Goal: Task Accomplishment & Management: Manage account settings

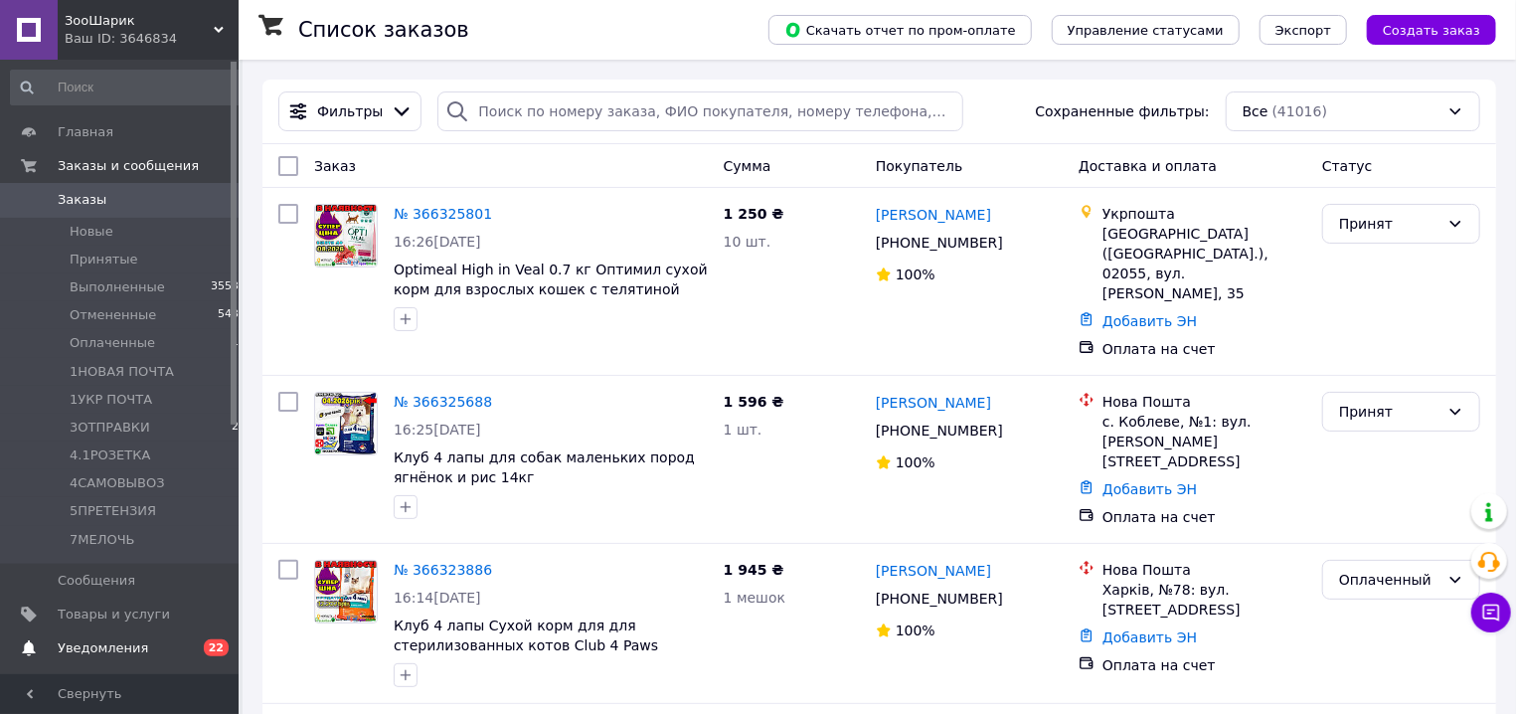
click at [125, 647] on span "Уведомления" at bounding box center [103, 648] width 90 height 18
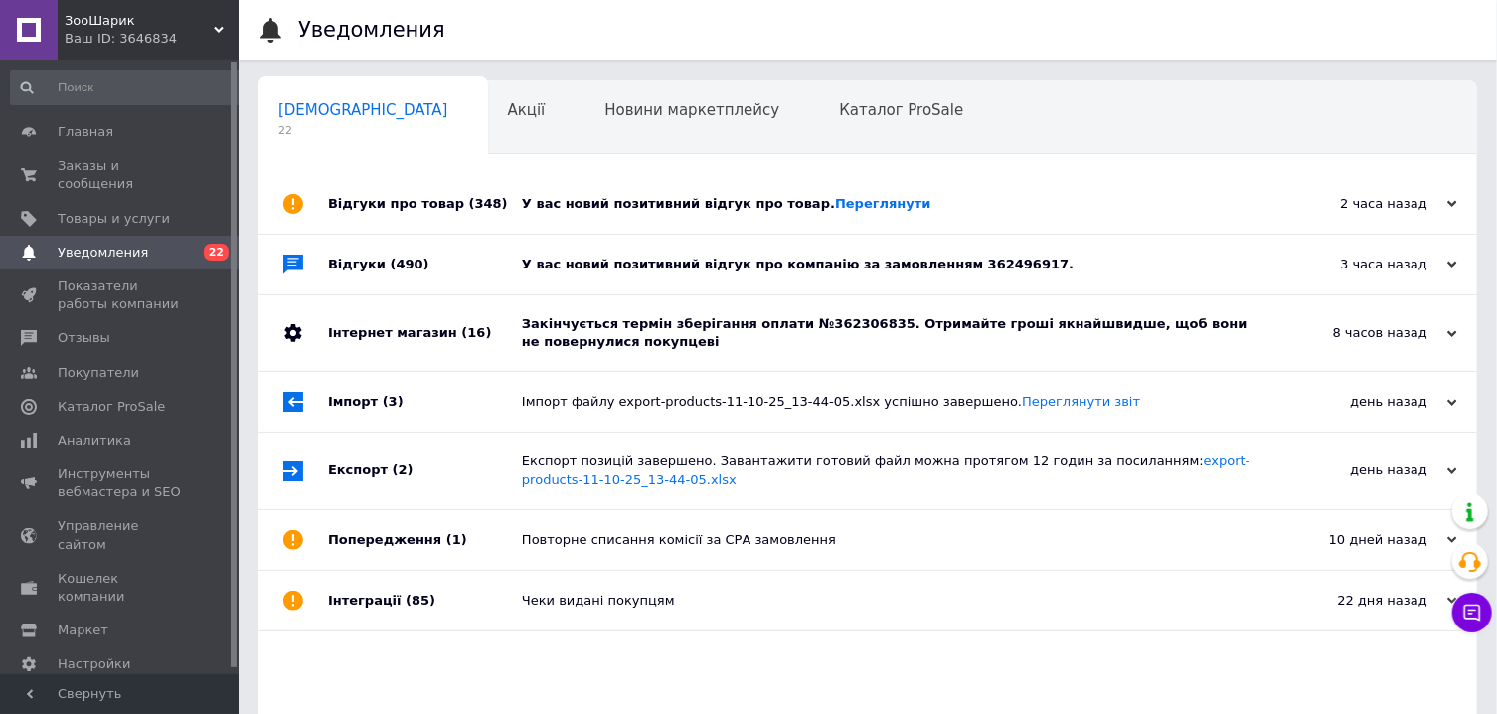
click at [1307, 346] on div "8 часов назад 12.10.2025" at bounding box center [1368, 333] width 219 height 76
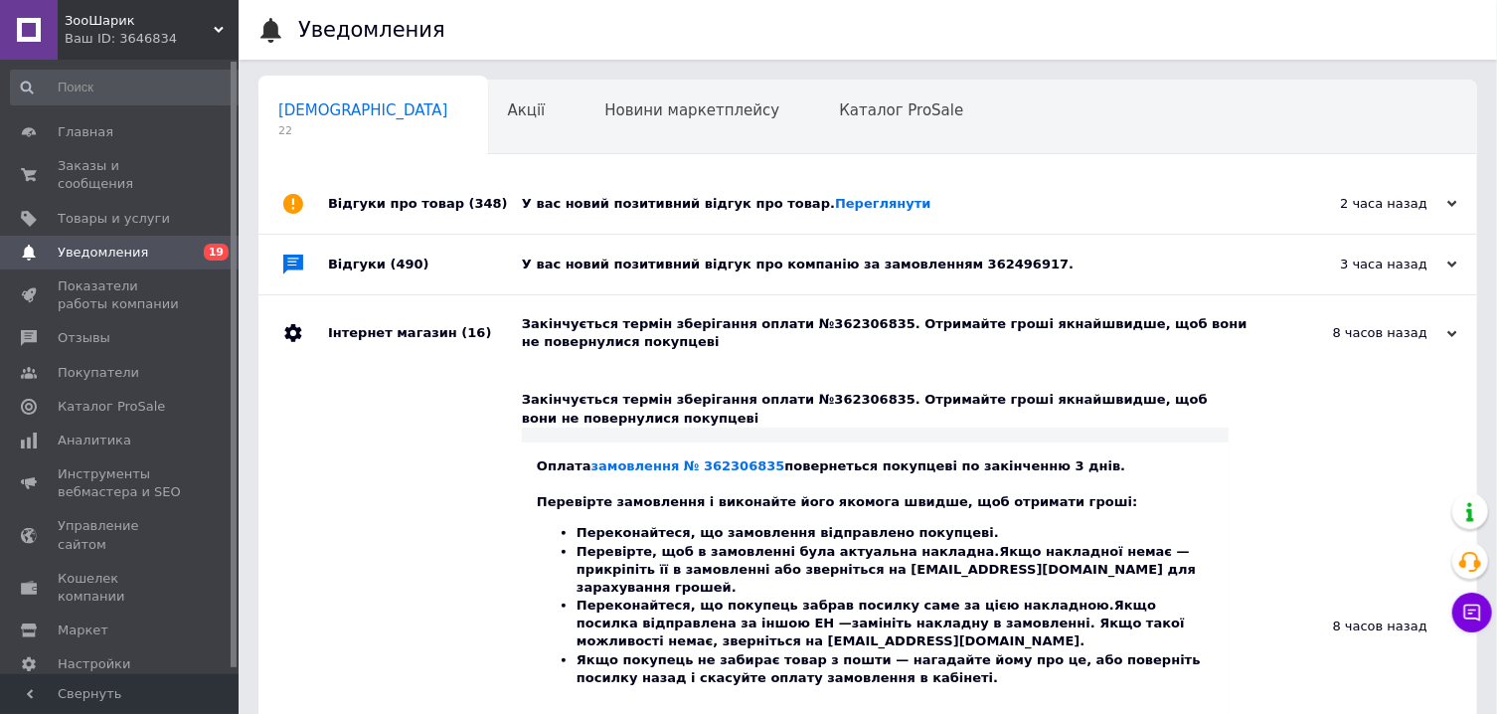
click at [1141, 262] on div "У вас новий позитивний відгук про компанію за замовленням 362496917." at bounding box center [890, 264] width 737 height 18
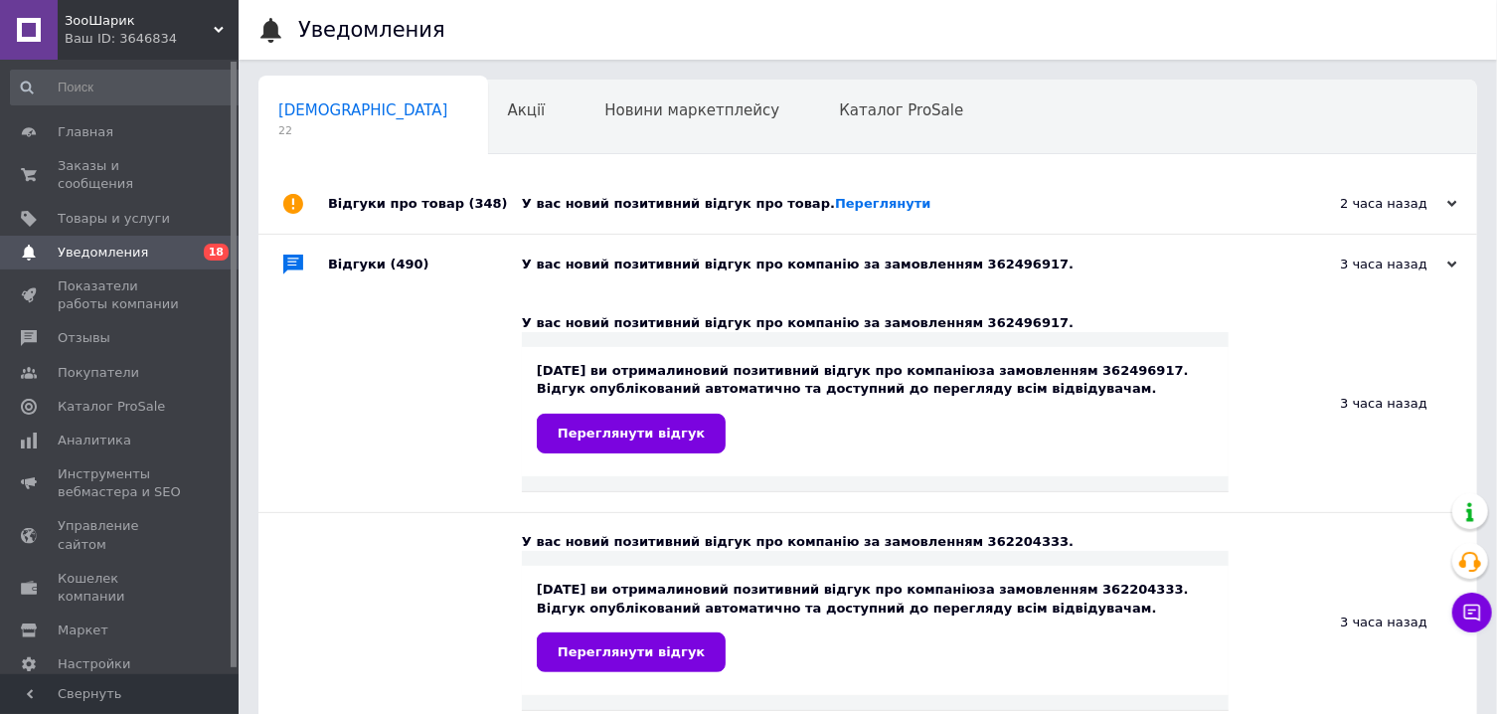
click at [1008, 201] on div "У вас новий позитивний відгук про товар. Переглянути" at bounding box center [890, 204] width 737 height 18
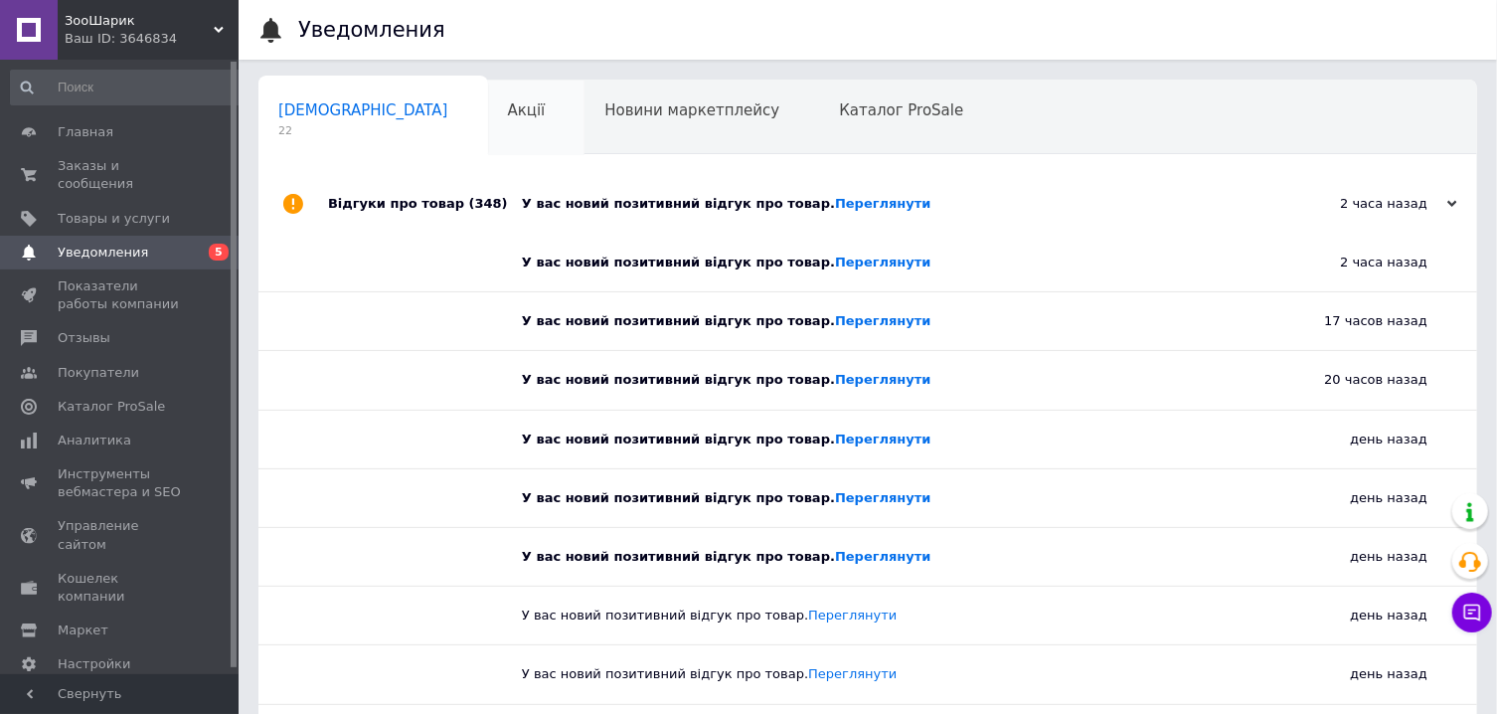
click at [488, 123] on div "Акції 0" at bounding box center [536, 119] width 97 height 76
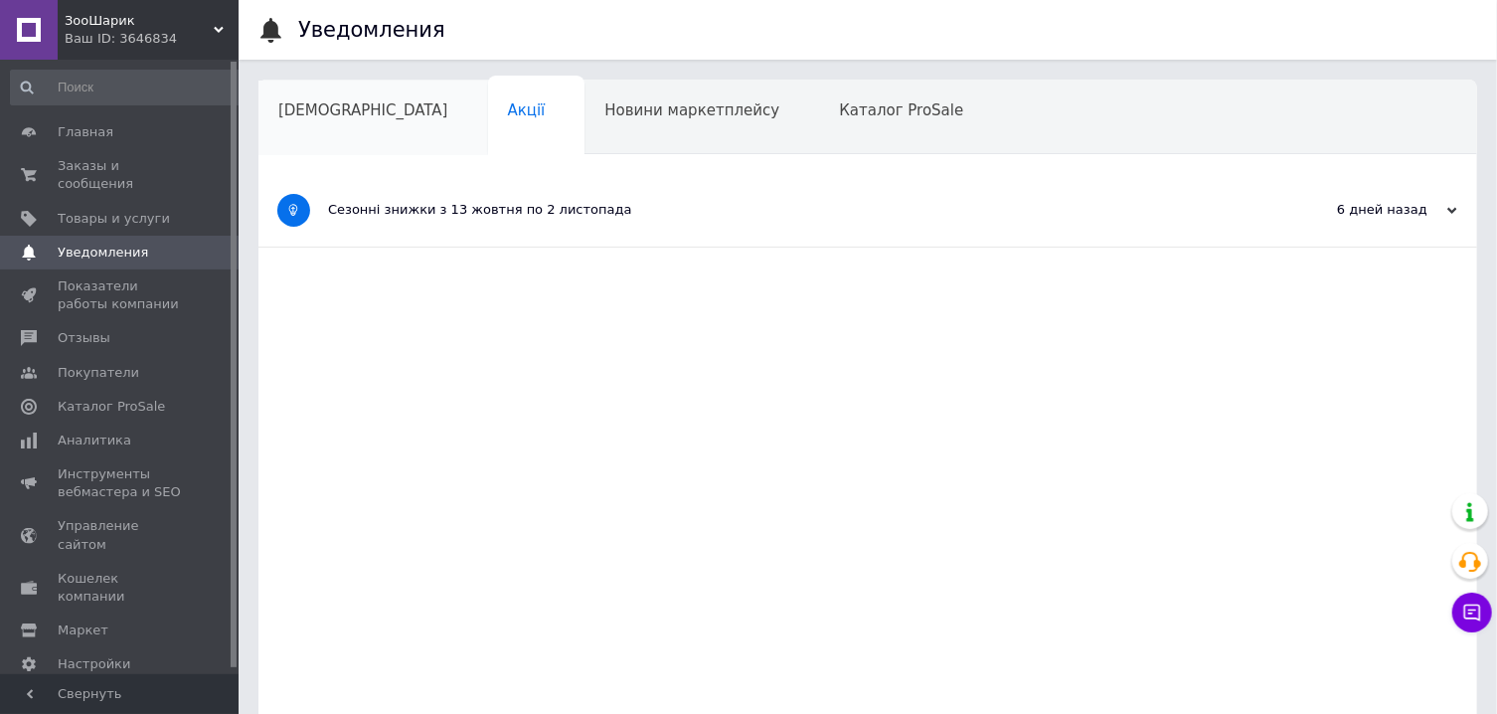
click at [344, 117] on span "Сповіщення" at bounding box center [363, 110] width 170 height 18
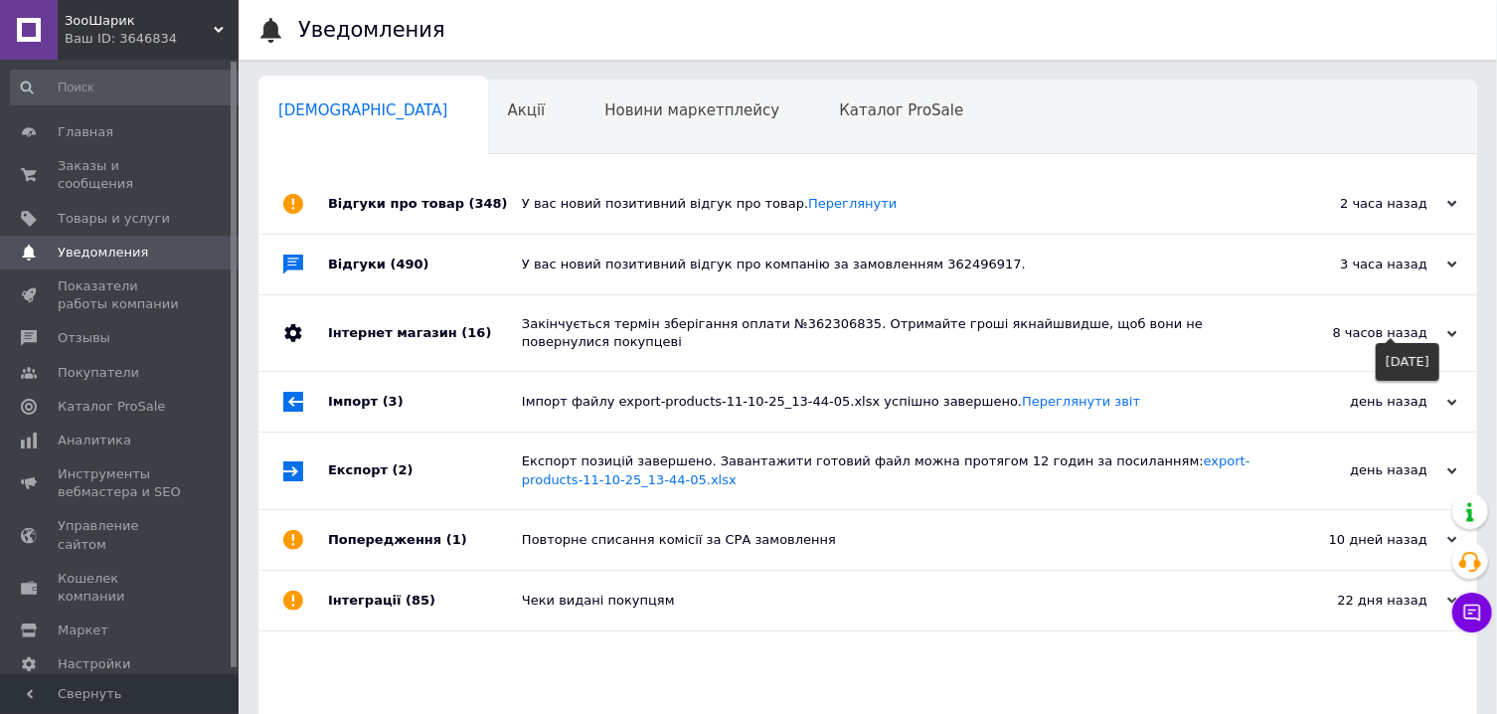
click at [1341, 331] on div "8 часов назад" at bounding box center [1358, 333] width 199 height 18
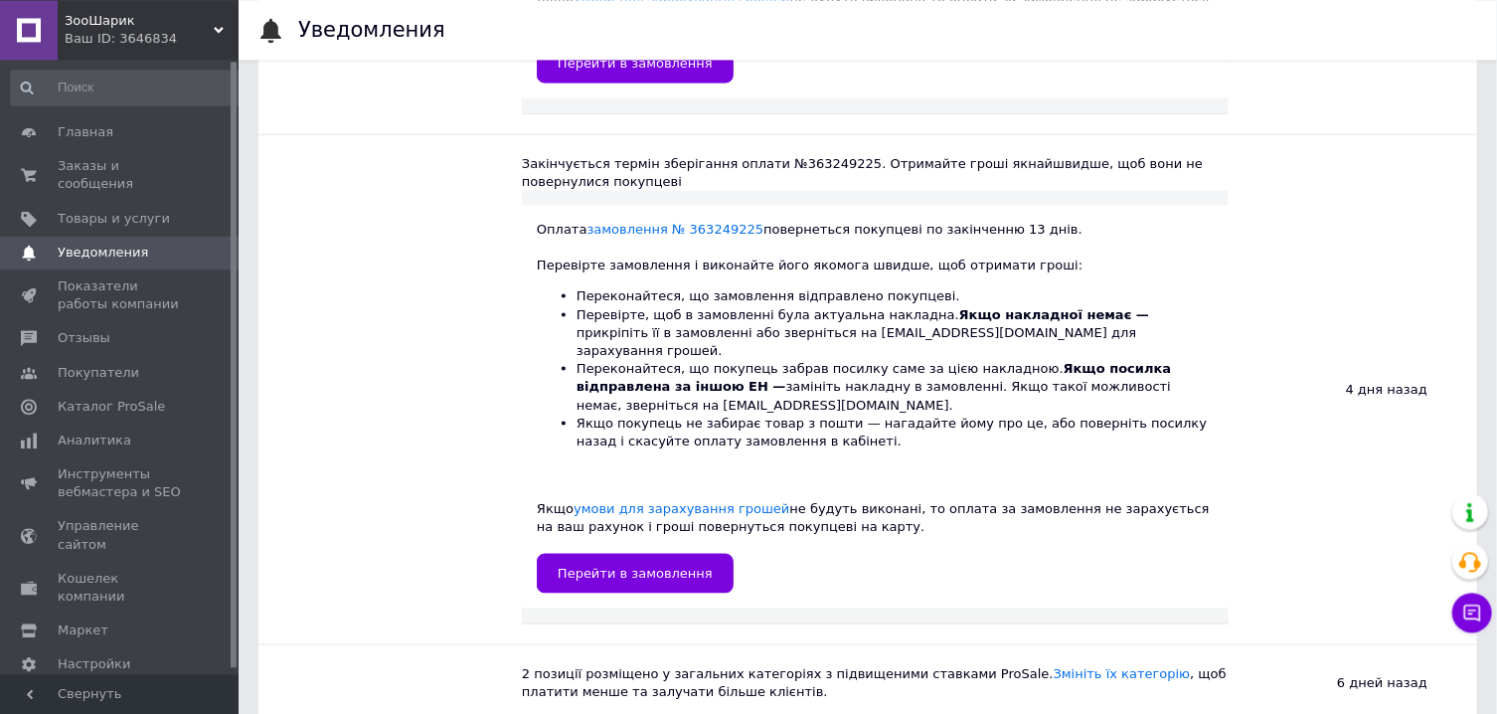
scroll to position [1272, 0]
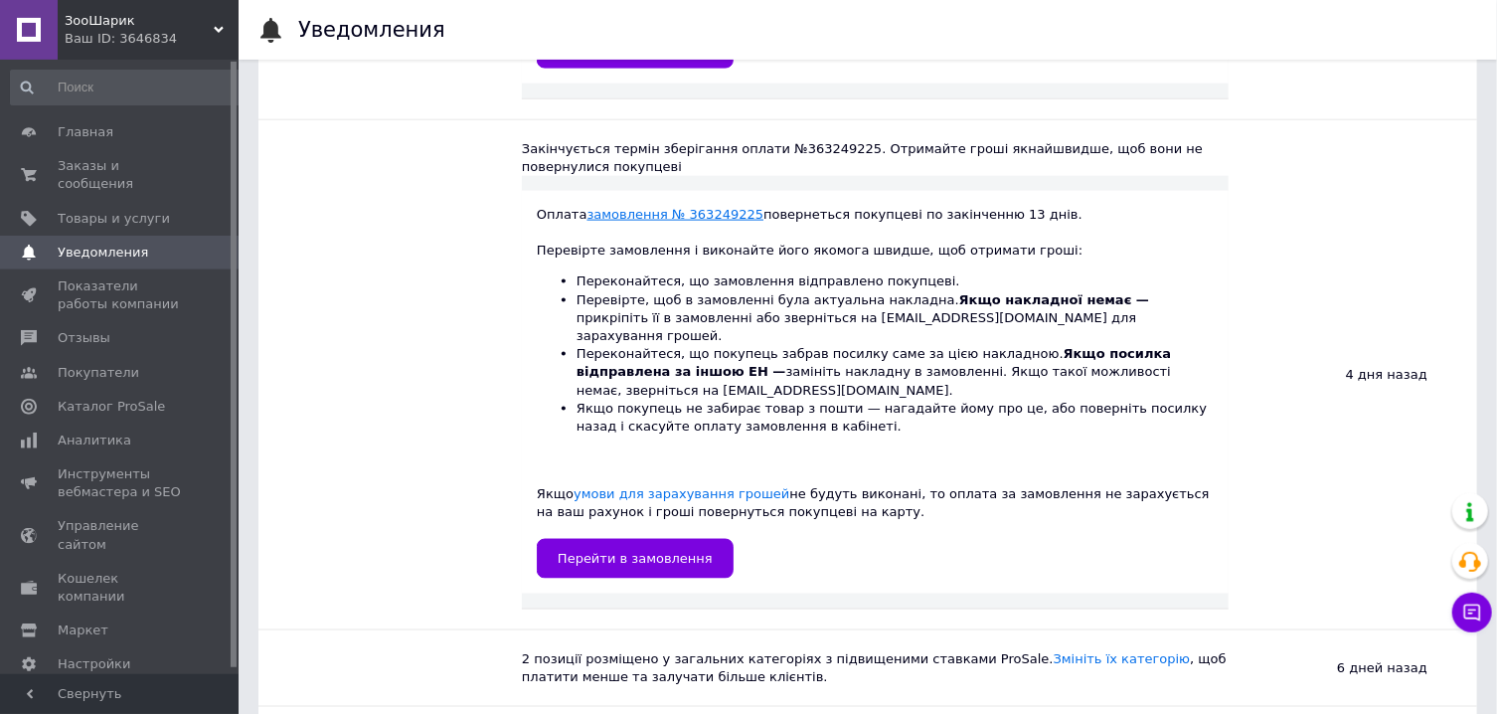
click at [705, 207] on link "замовлення № 363249225" at bounding box center [676, 214] width 177 height 15
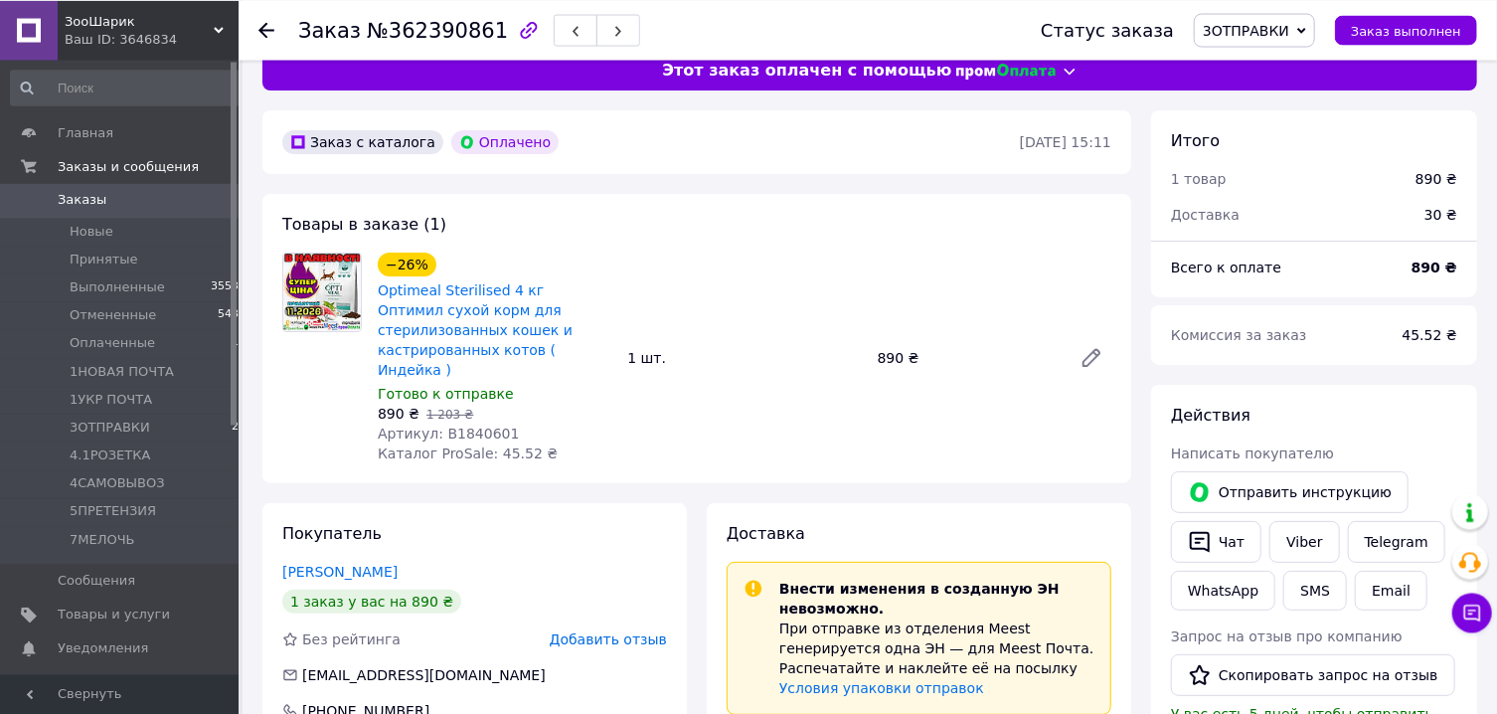
scroll to position [14, 0]
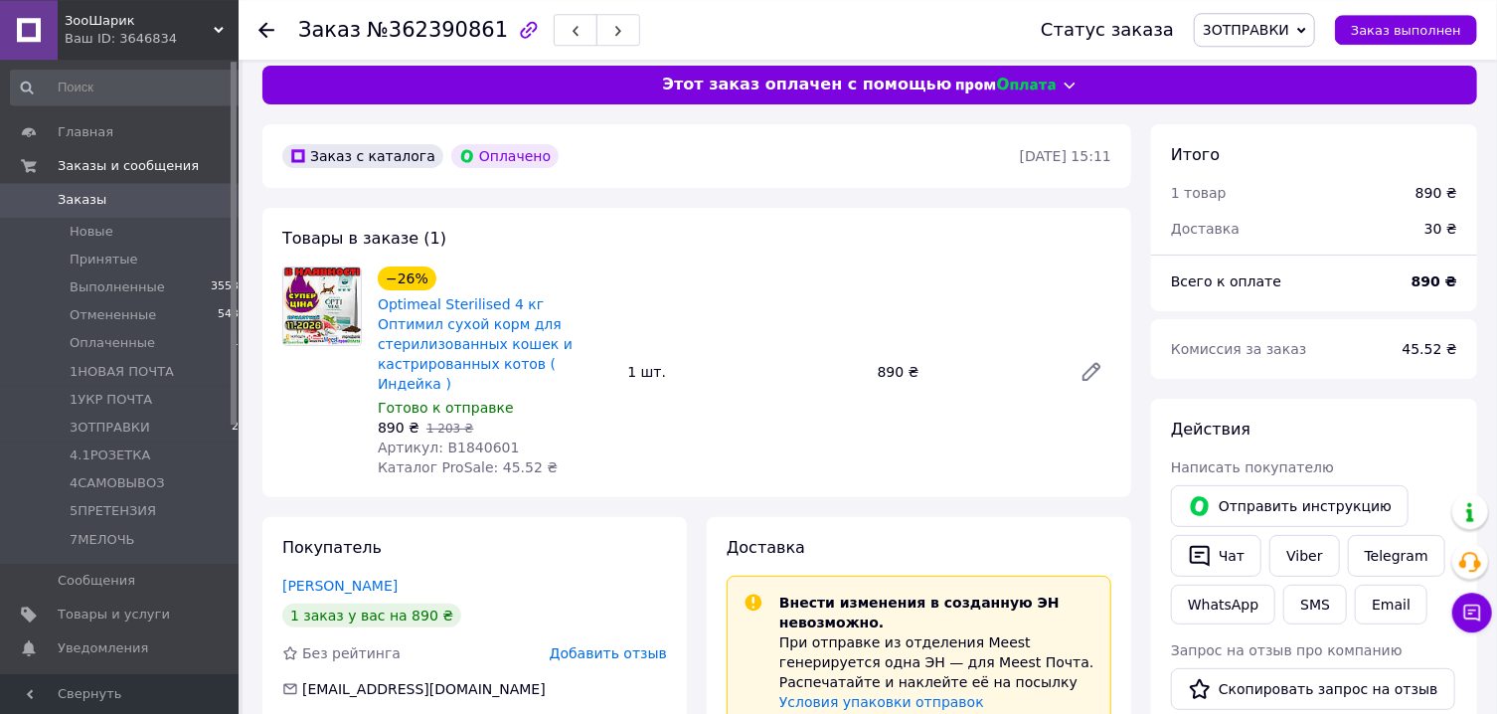
click at [984, 450] on div "−26% Optimeal Sterilised 4 кг Оптимил сухой корм для стерилизованных кошек и ка…" at bounding box center [745, 371] width 750 height 219
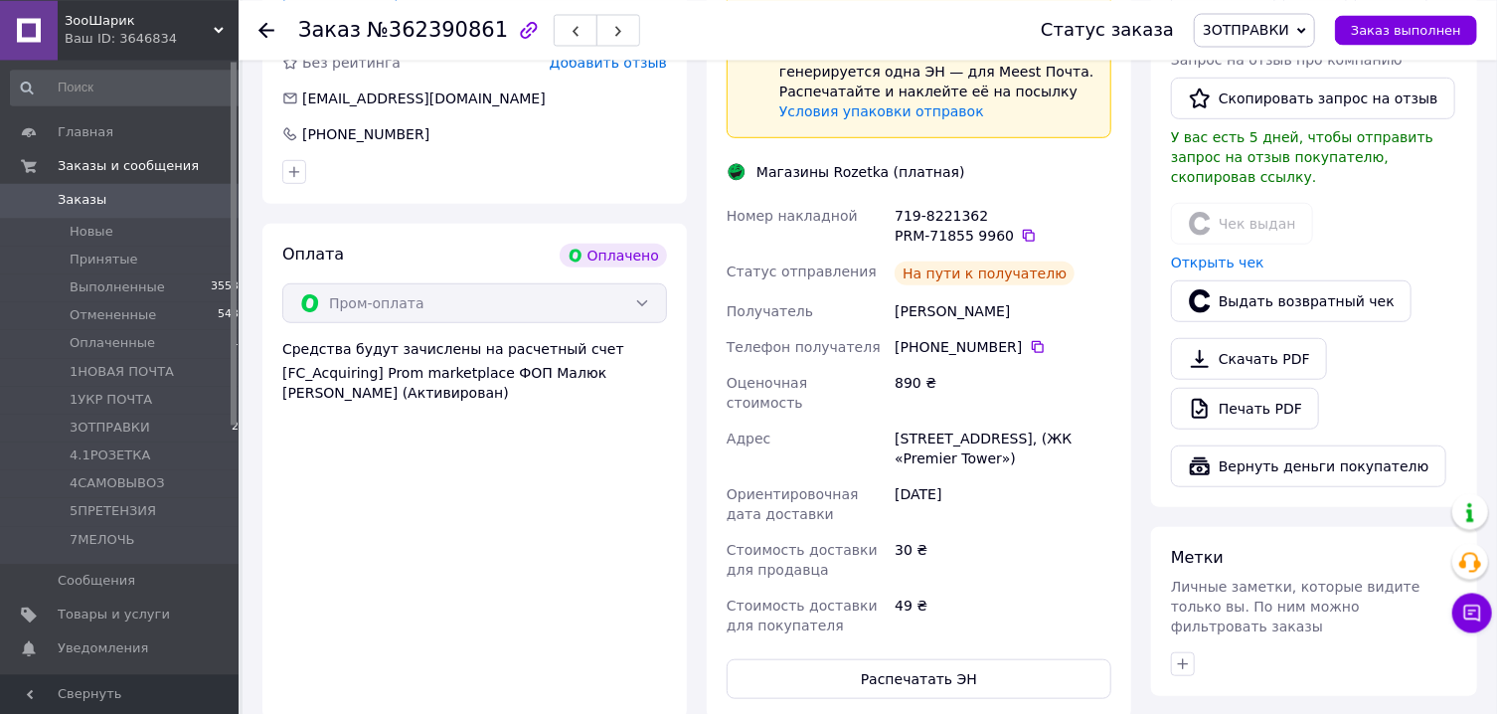
scroll to position [548, 0]
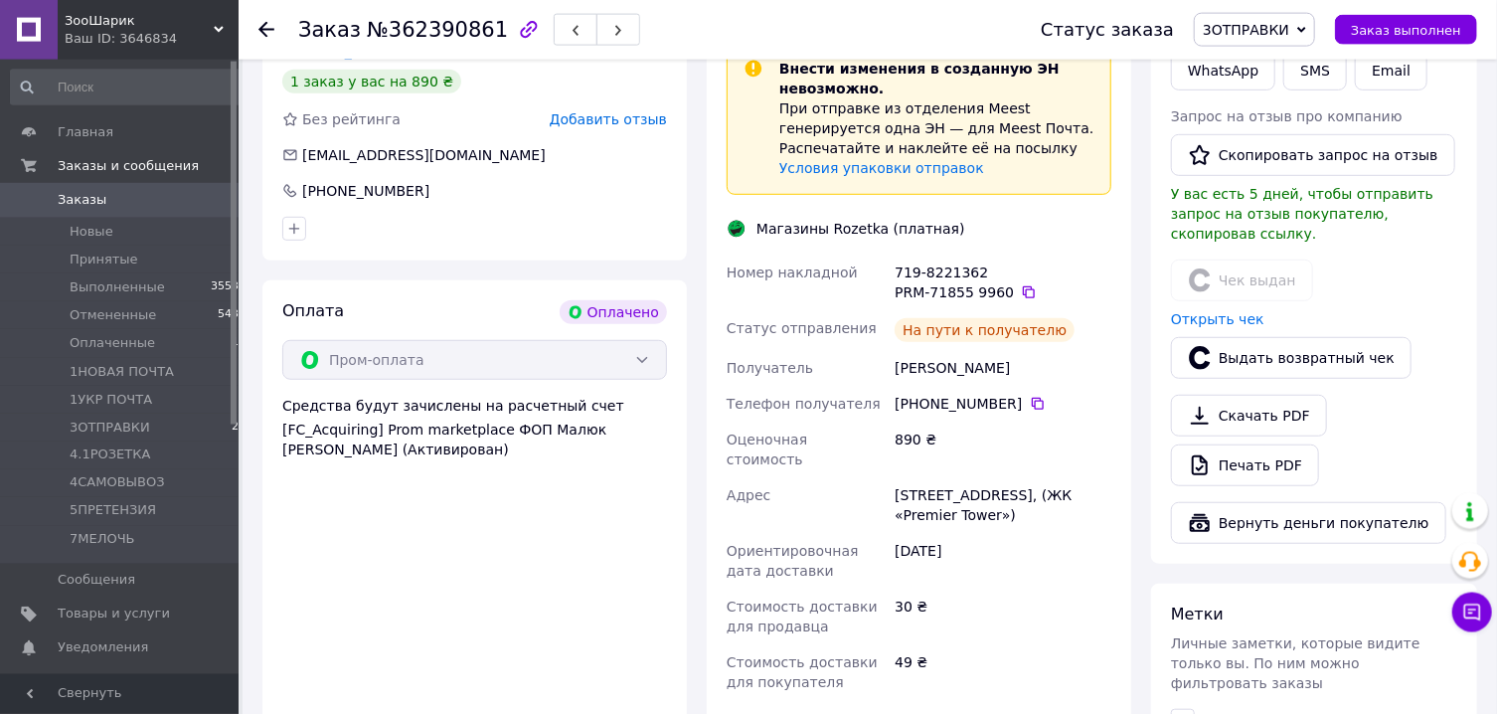
drag, startPoint x: 973, startPoint y: 254, endPoint x: 897, endPoint y: 253, distance: 76.6
click at [892, 254] on div "719-8221362 PRM-71855 9960" at bounding box center [1003, 282] width 225 height 56
copy div "719-8221362"
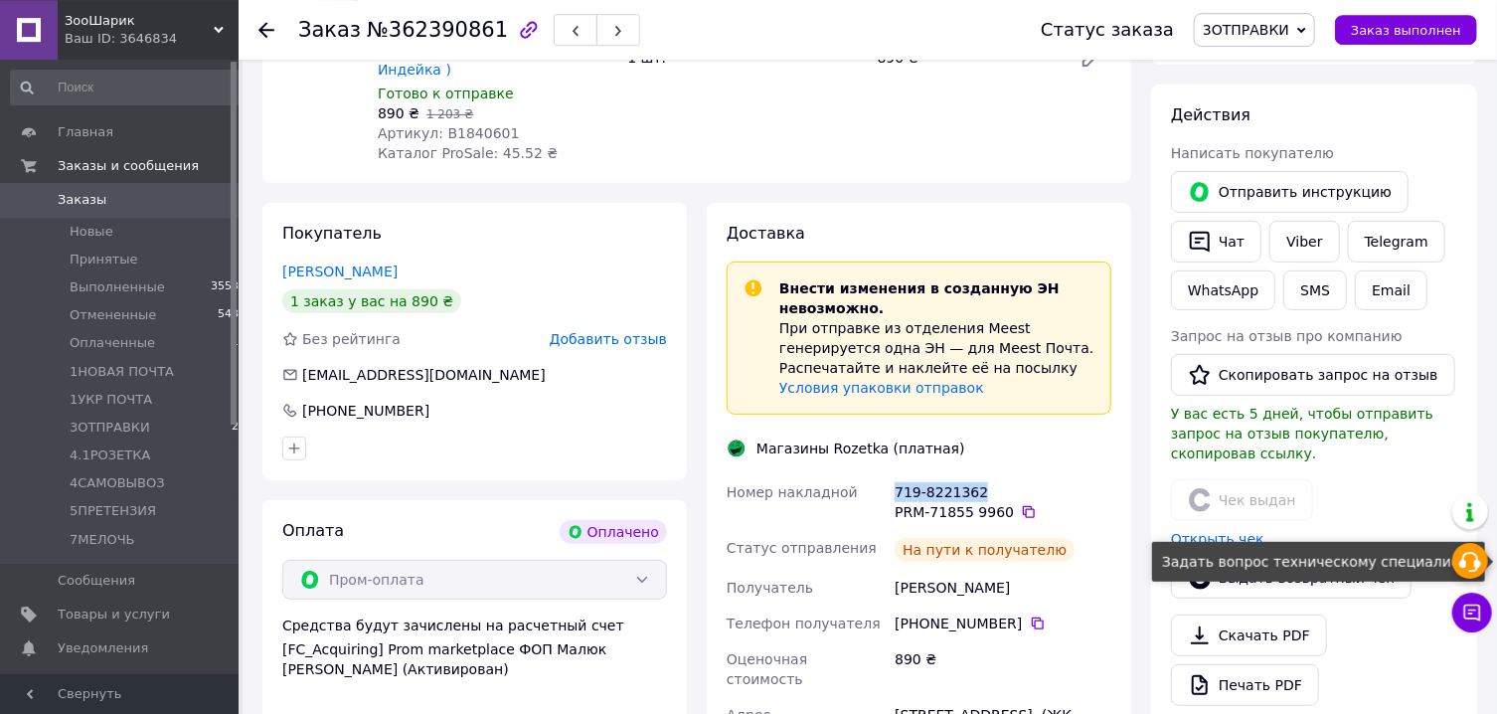
scroll to position [0, 0]
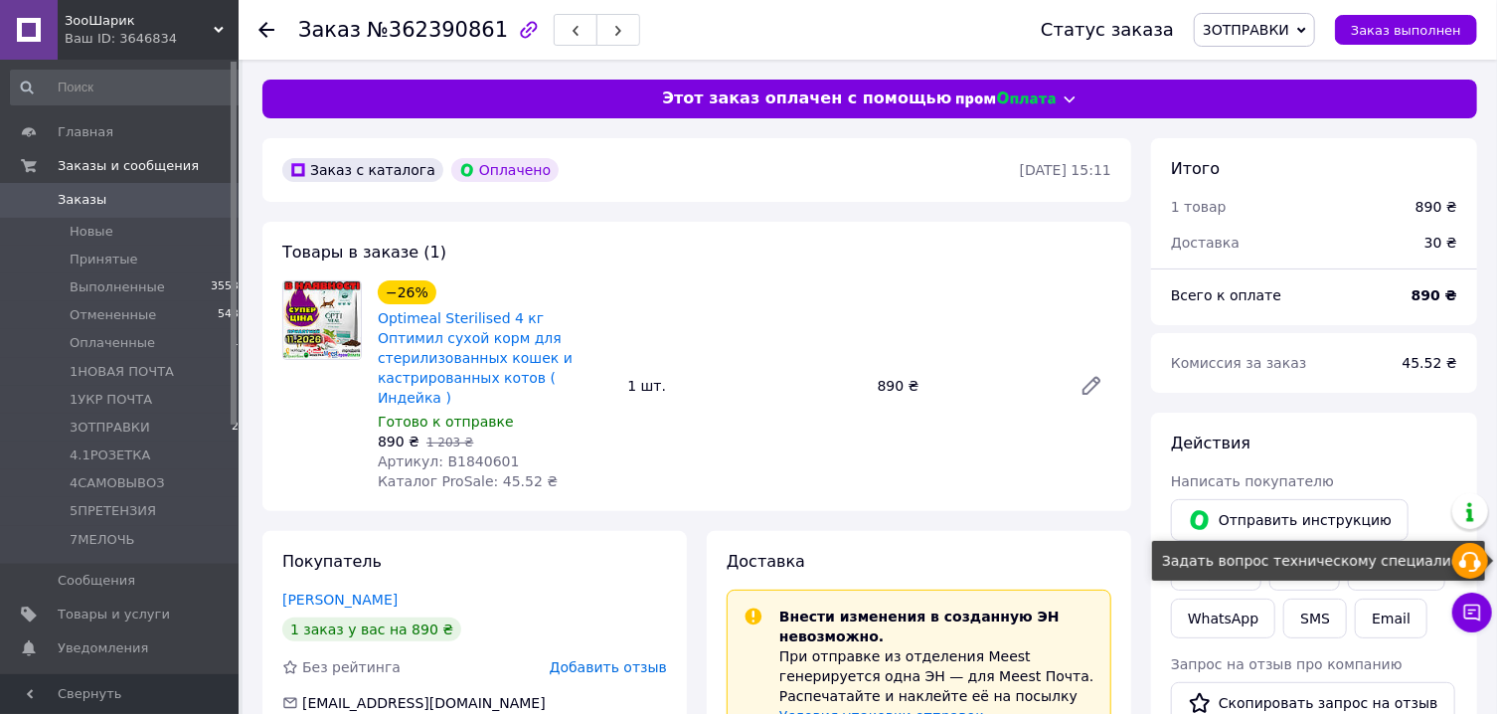
click at [1483, 573] on div at bounding box center [1470, 561] width 36 height 36
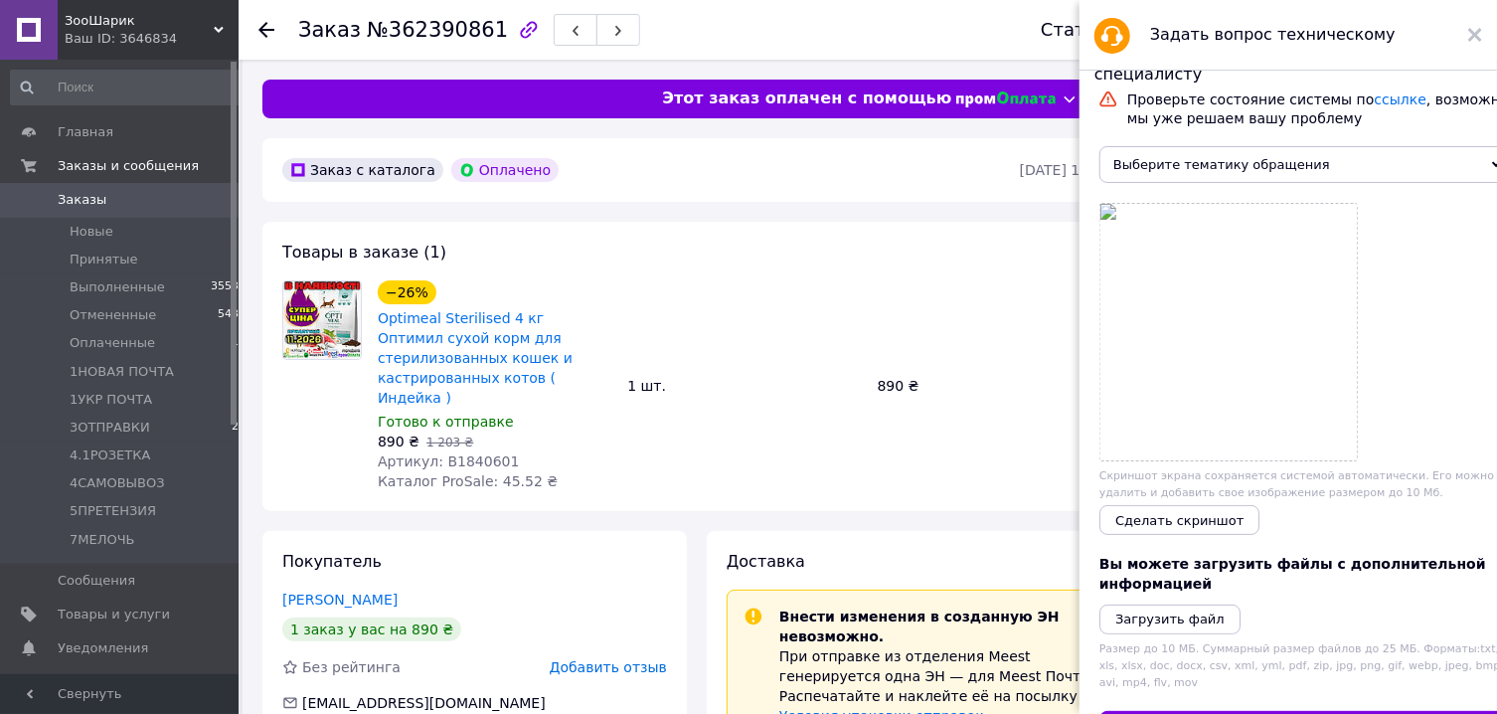
click at [1352, 172] on span "Выберите тематику обращения" at bounding box center [1305, 164] width 412 height 37
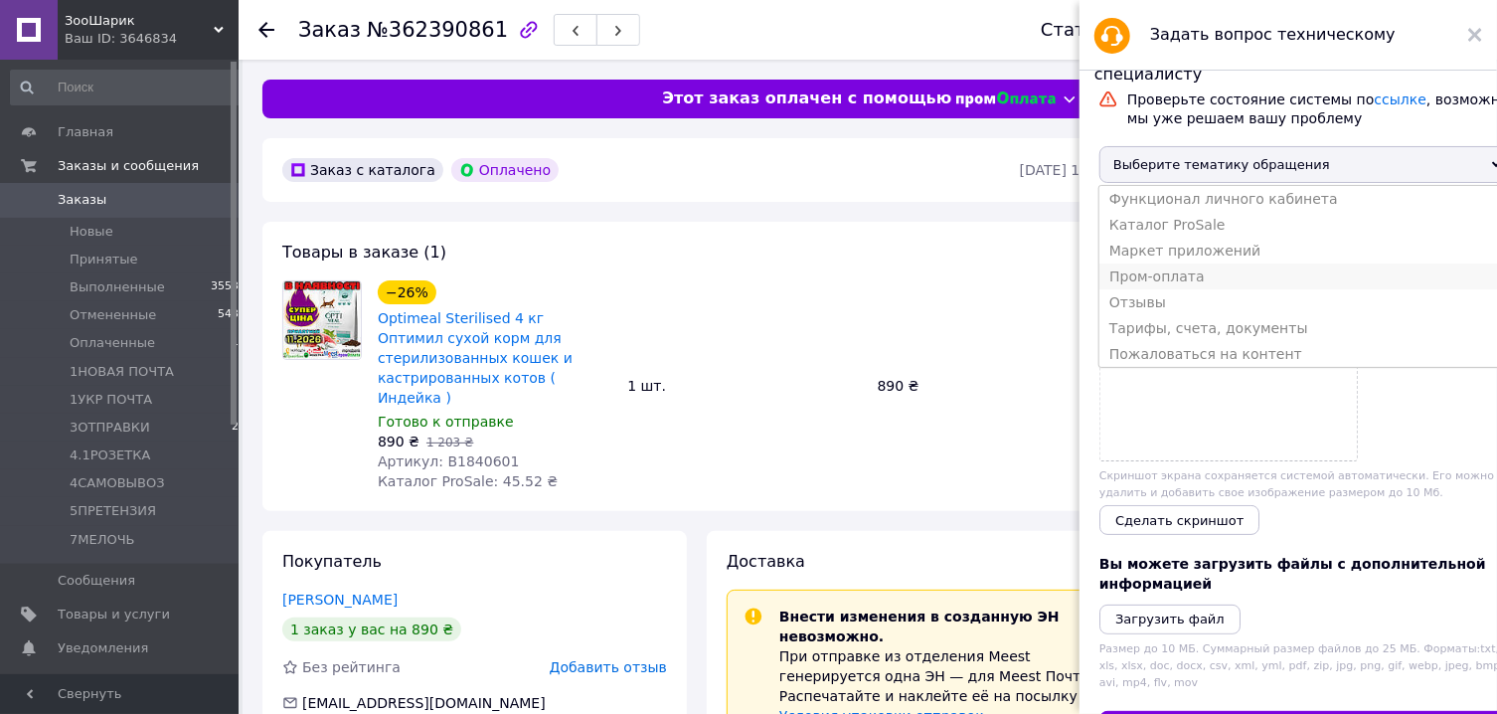
click at [1305, 289] on li "Пром-оплата" at bounding box center [1305, 276] width 412 height 26
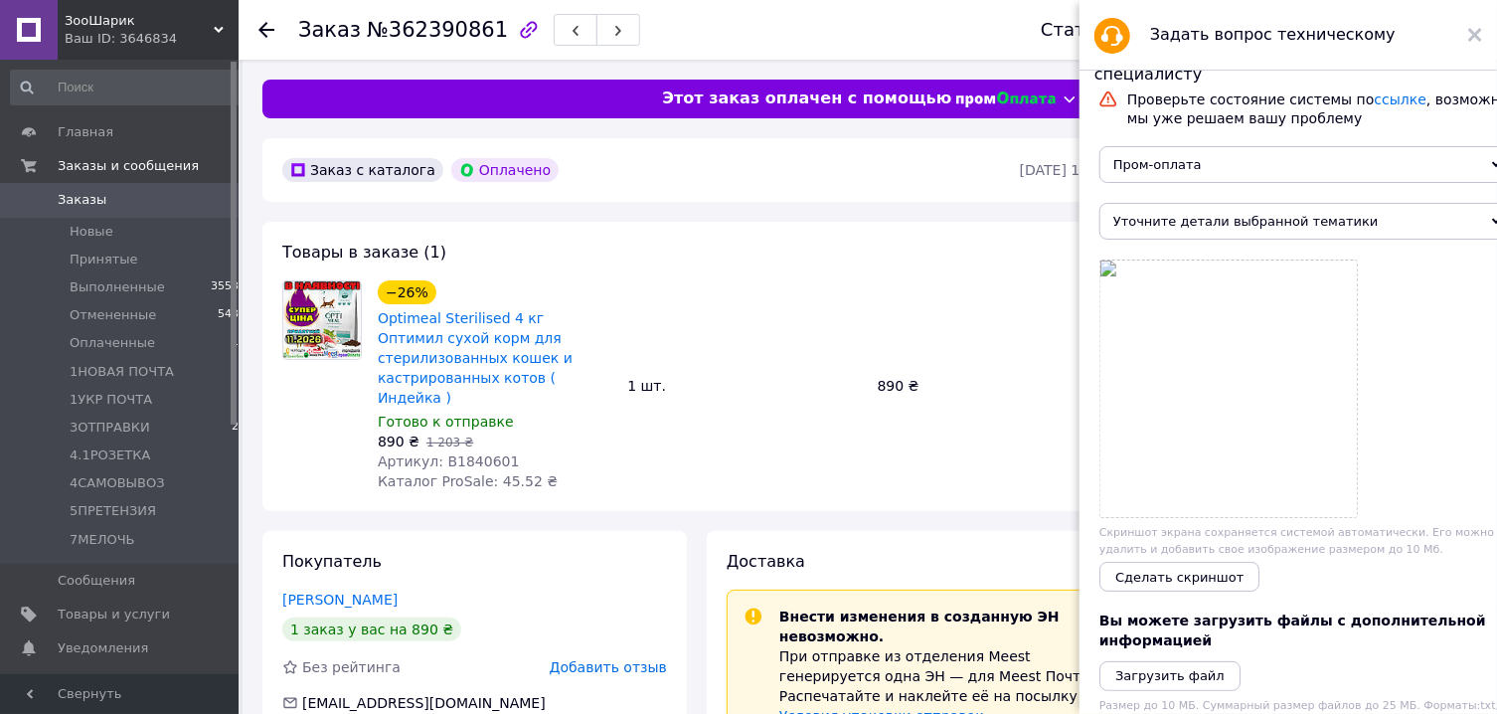
click at [1226, 225] on span "Уточните детали выбранной тематики" at bounding box center [1305, 221] width 412 height 37
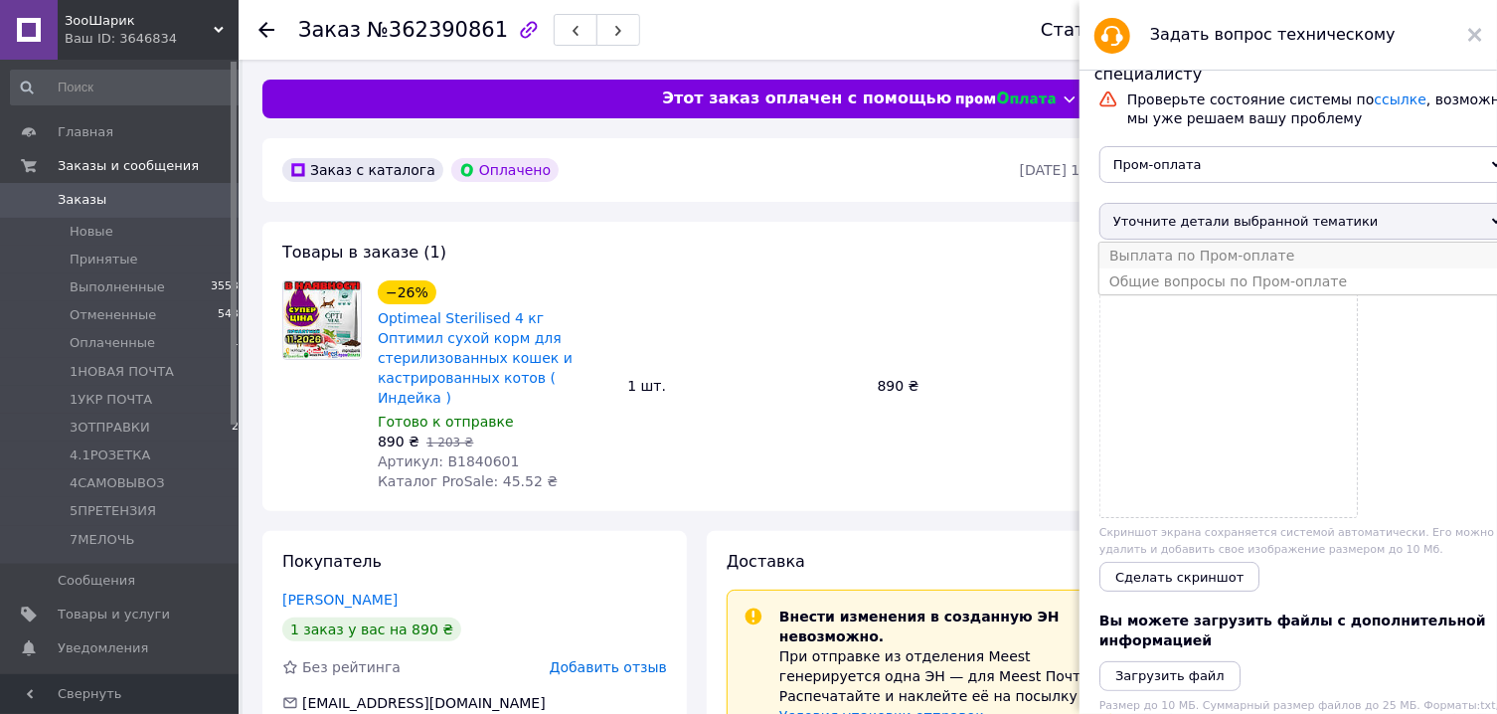
click at [1229, 268] on li "Выплата по Пром-оплате" at bounding box center [1305, 256] width 412 height 26
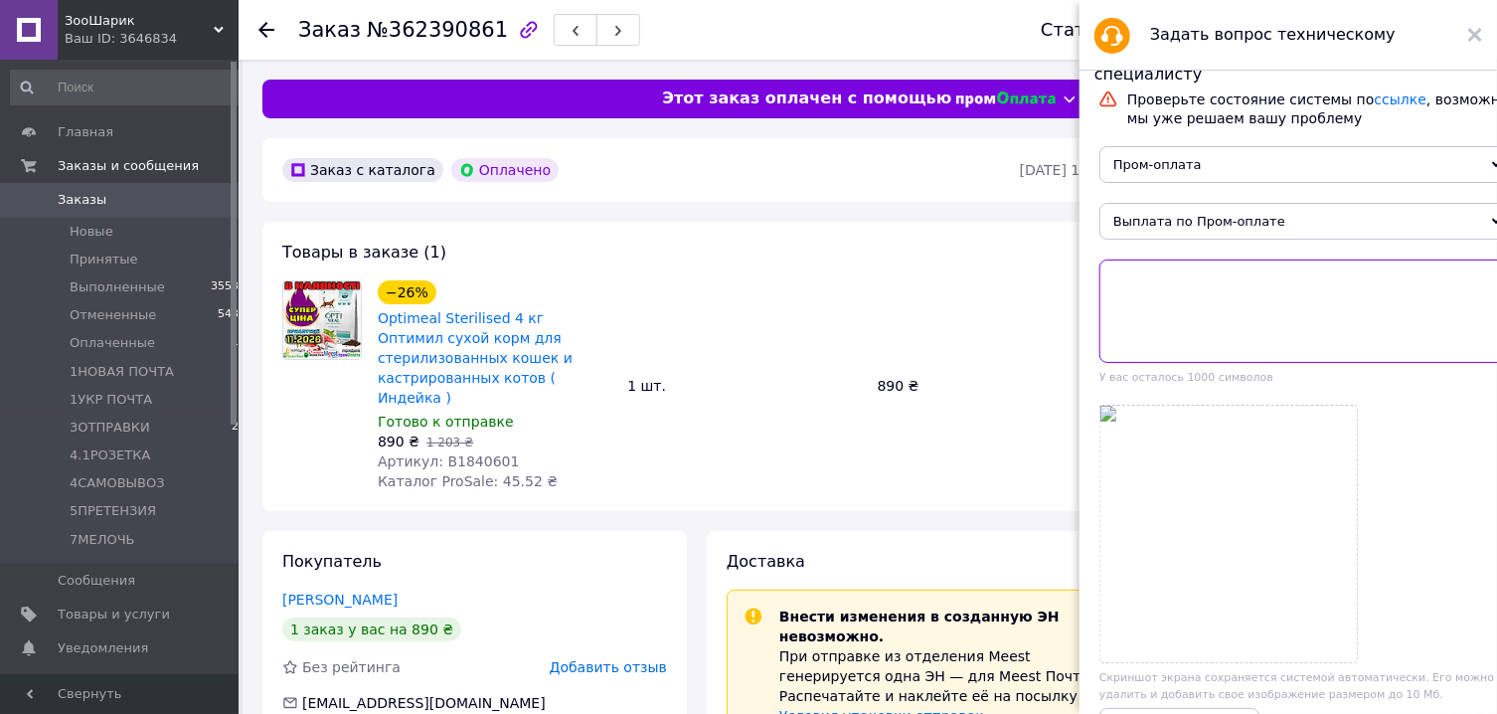
click at [1233, 306] on textarea at bounding box center [1305, 310] width 412 height 103
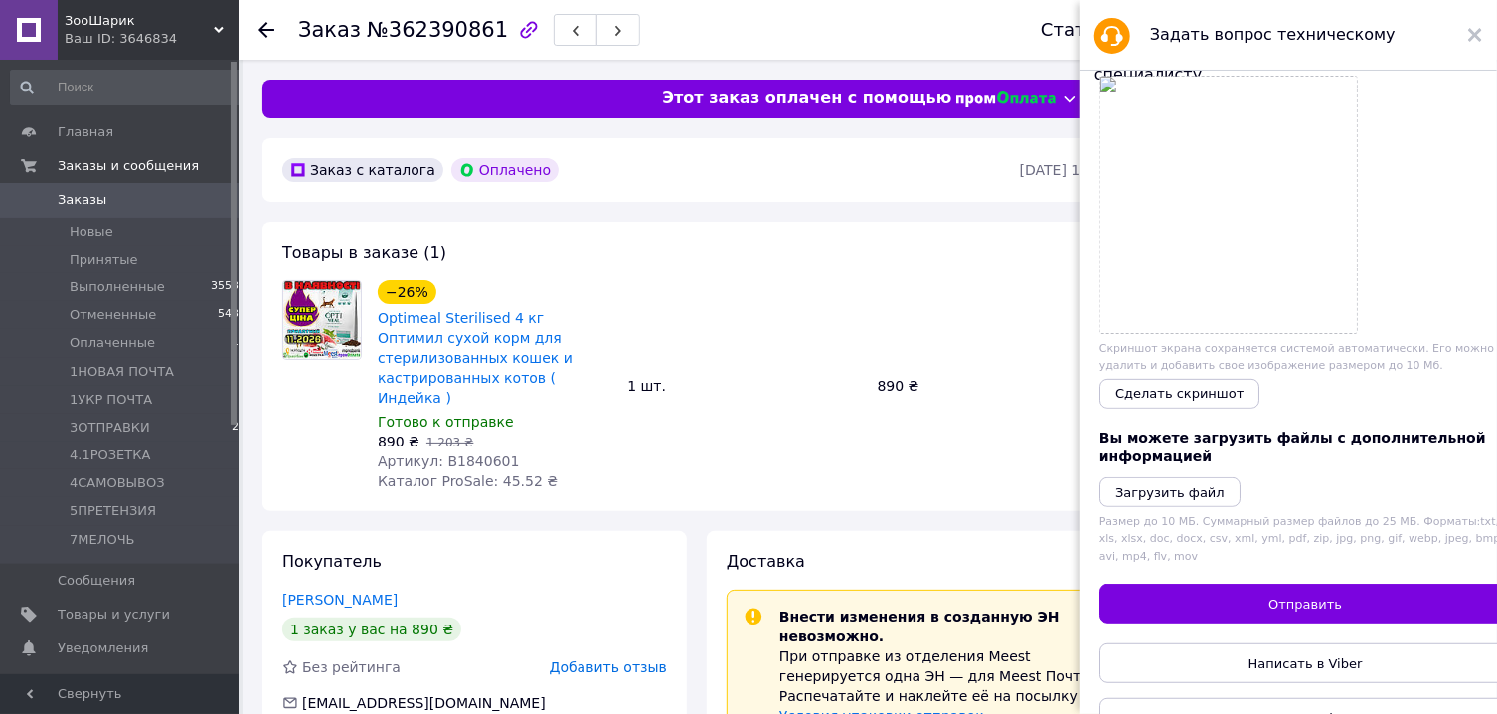
scroll to position [392, 0]
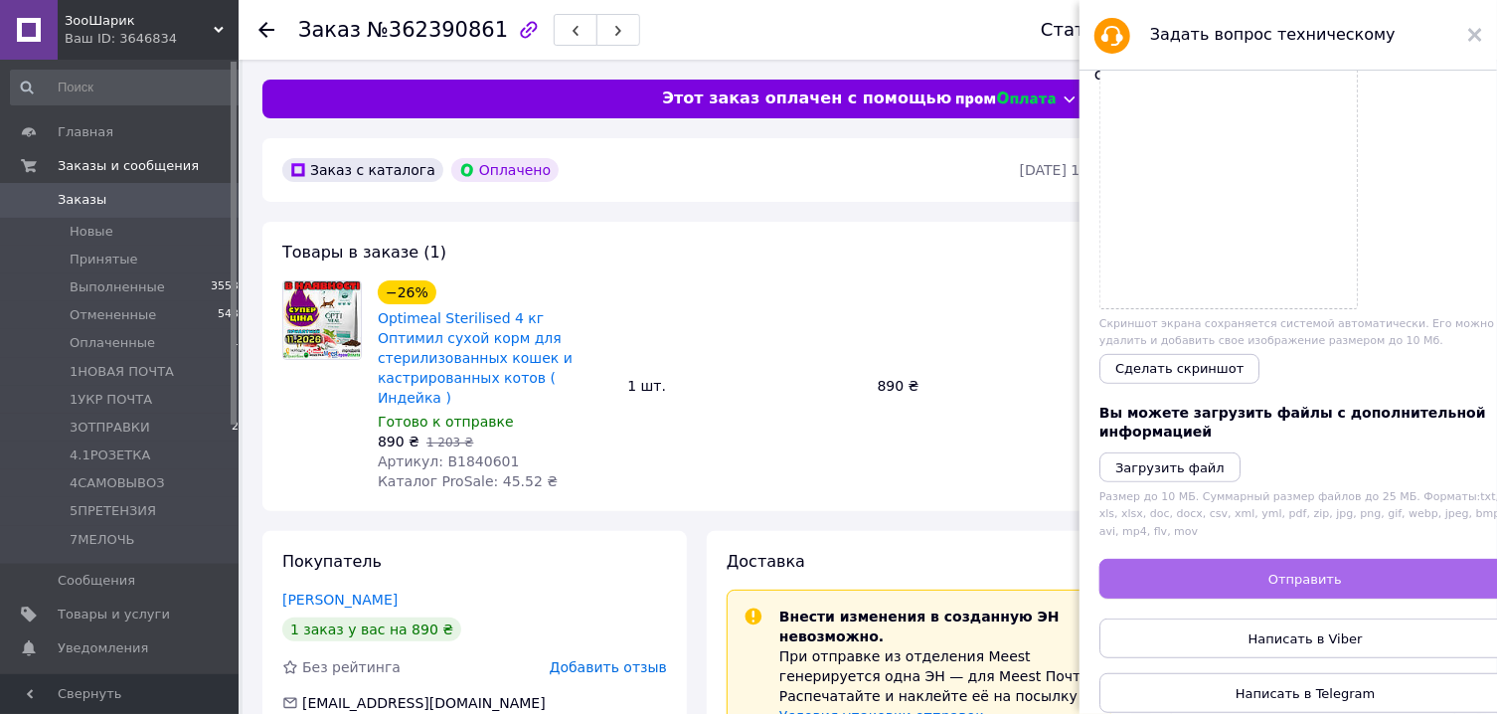
type textarea "Замовлення отримане 23,09. Зарахуйте кошти"
click at [1334, 561] on button "Отправить" at bounding box center [1305, 579] width 412 height 40
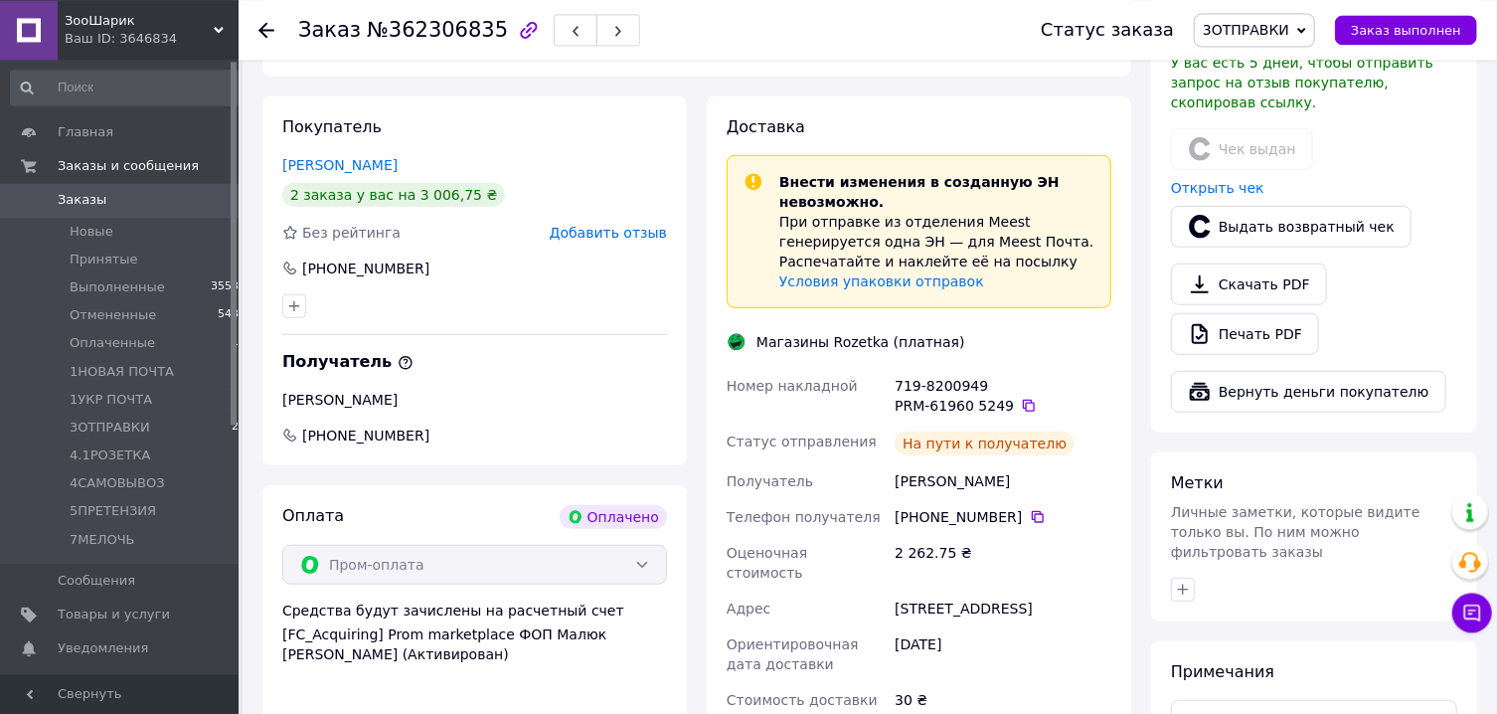
scroll to position [705, 0]
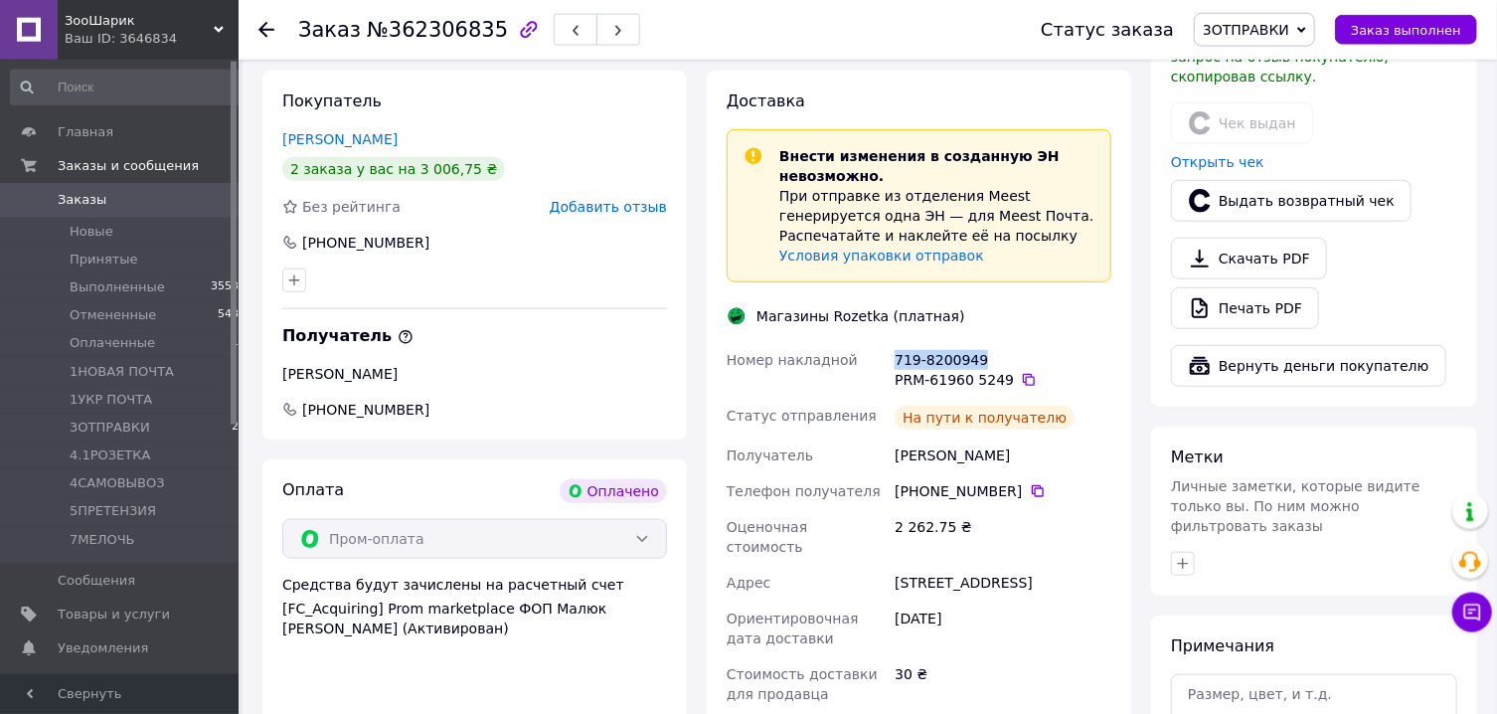
drag, startPoint x: 978, startPoint y: 343, endPoint x: 896, endPoint y: 347, distance: 82.6
click at [896, 347] on div "719-8200949 PRM-61960 5249" at bounding box center [1003, 370] width 225 height 56
copy div "719-8200949"
click at [1136, 284] on div "Доставка Внести изменения в созданную ЭН невозможно. При отправке из отделения …" at bounding box center [919, 457] width 444 height 772
click at [1132, 247] on div "Доставка Внести изменения в созданную ЭН невозможно. При отправке из отделения …" at bounding box center [919, 457] width 444 height 772
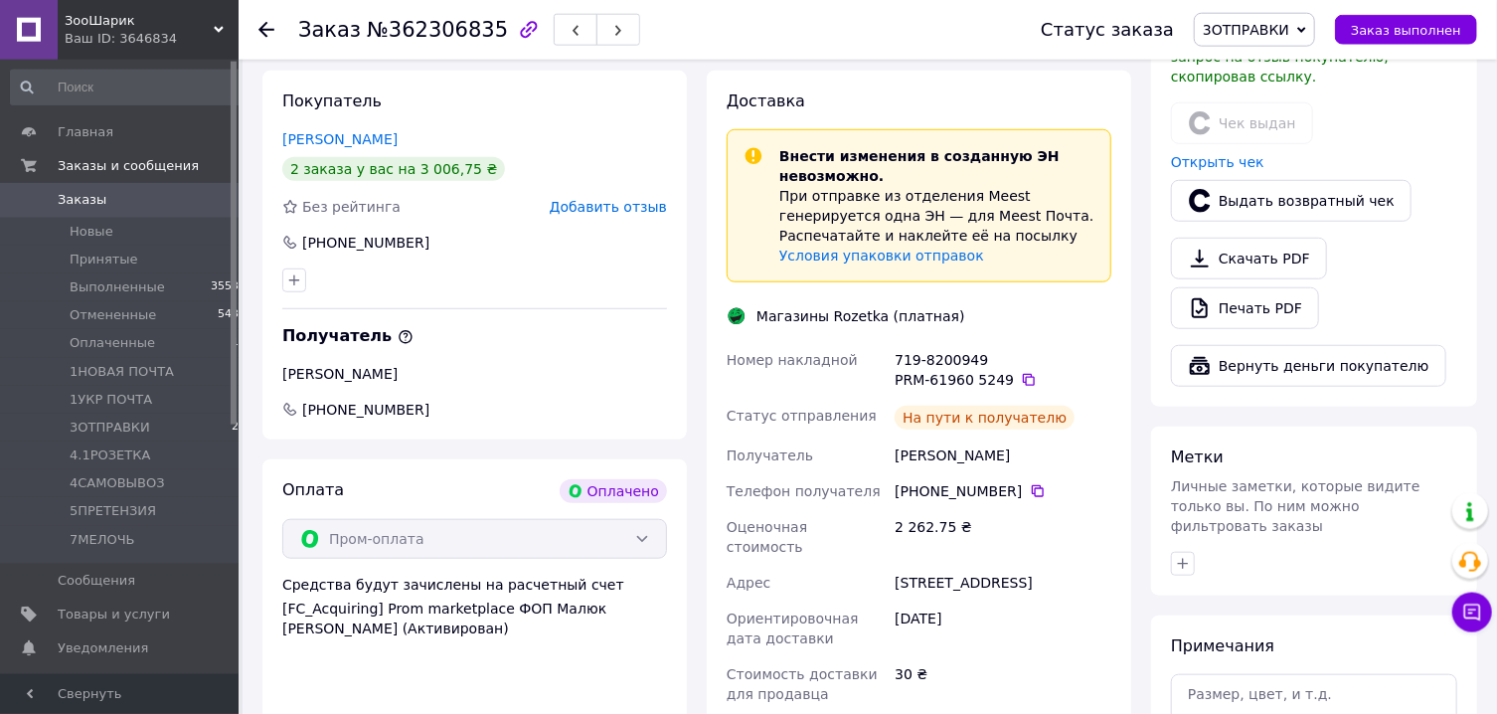
click at [1132, 247] on div "Доставка Внести изменения в созданную ЭН невозможно. При отправке из отделения …" at bounding box center [919, 457] width 444 height 772
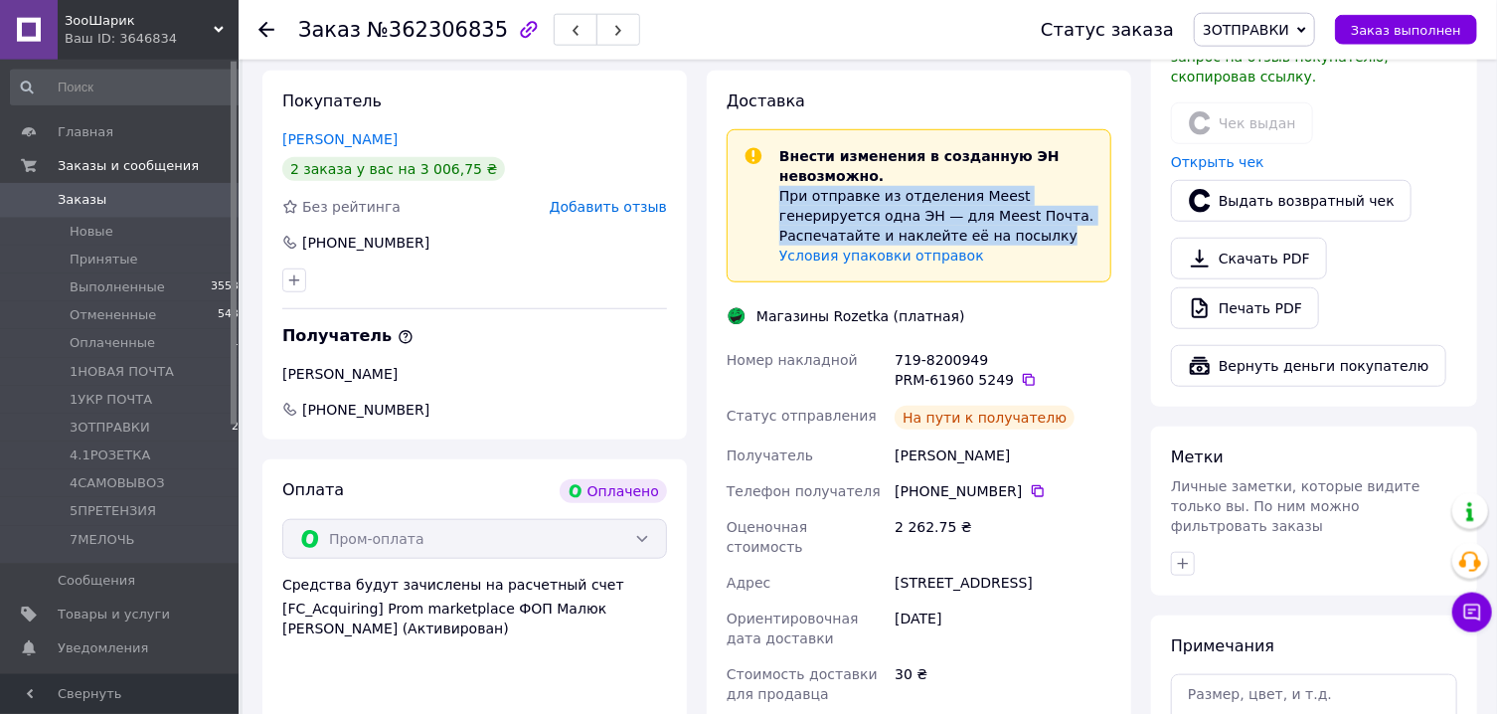
click at [1132, 247] on div "Доставка Внести изменения в созданную ЭН невозможно. При отправке из отделения …" at bounding box center [919, 457] width 444 height 772
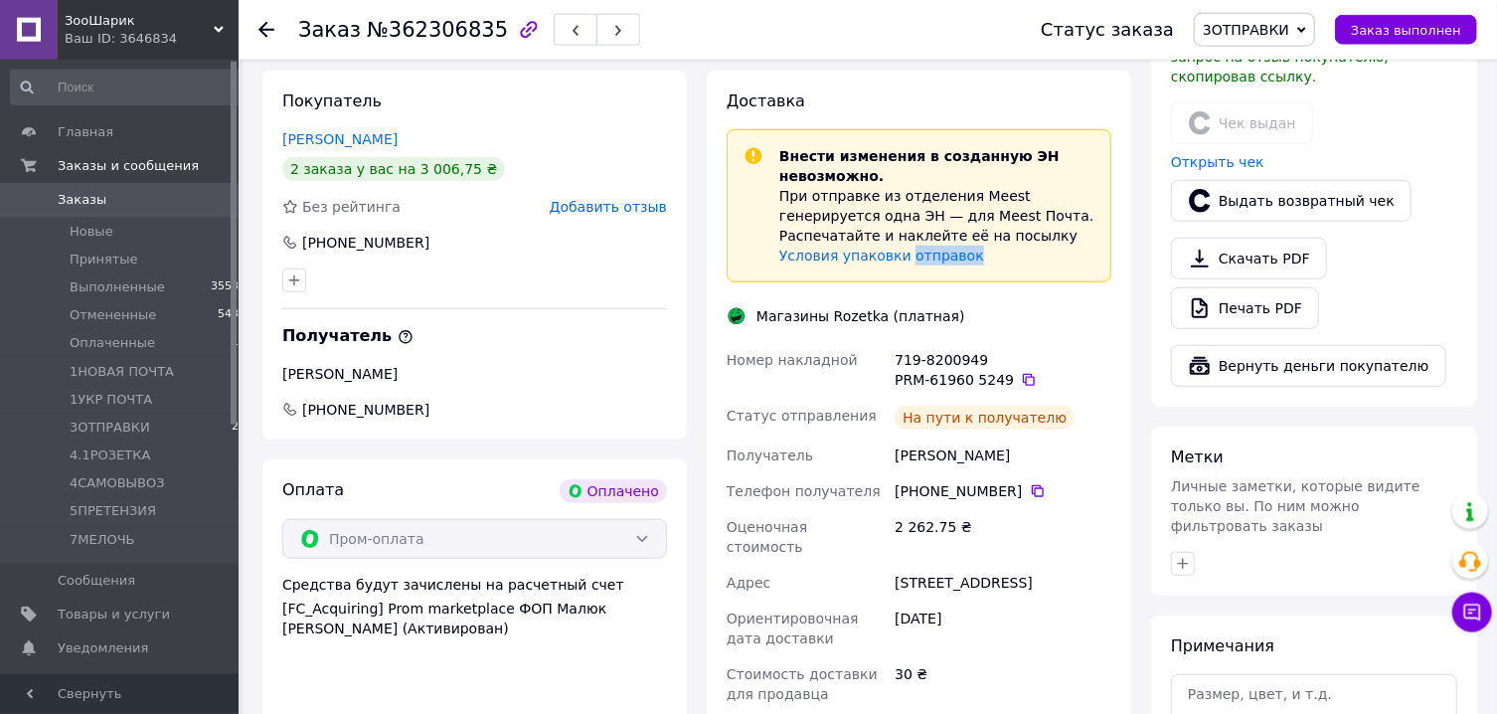
click at [1132, 247] on div "Доставка Внести изменения в созданную ЭН невозможно. При отправке из отделения …" at bounding box center [919, 457] width 444 height 772
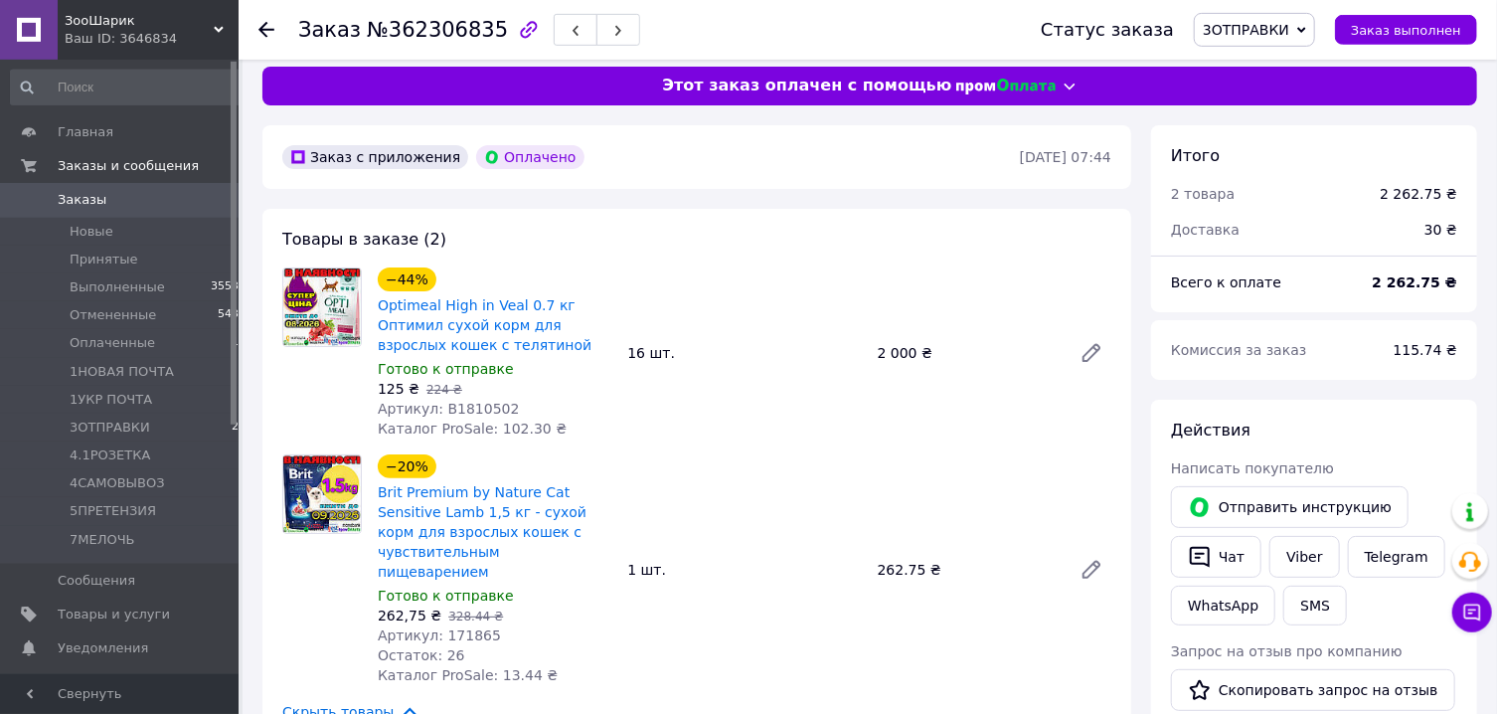
scroll to position [0, 0]
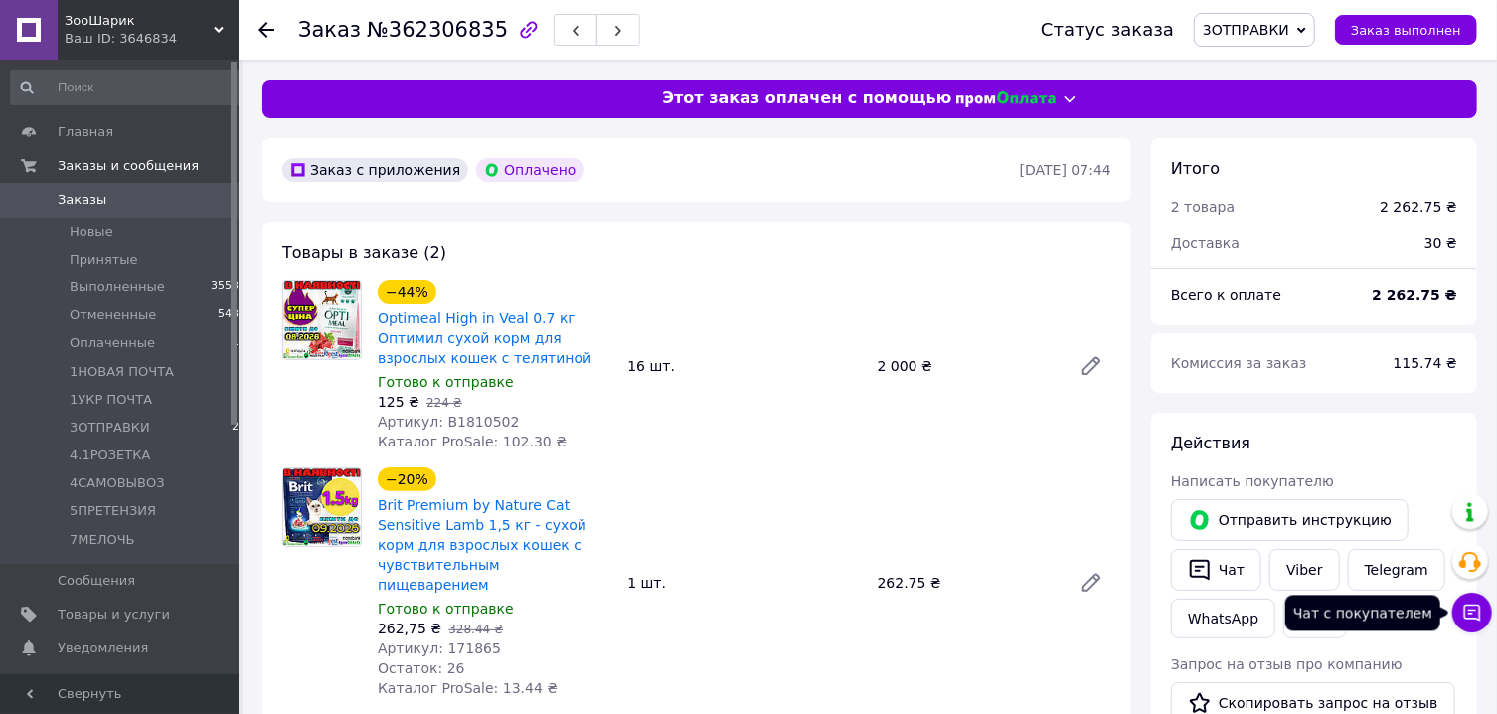
click at [1474, 615] on icon at bounding box center [1472, 612] width 20 height 20
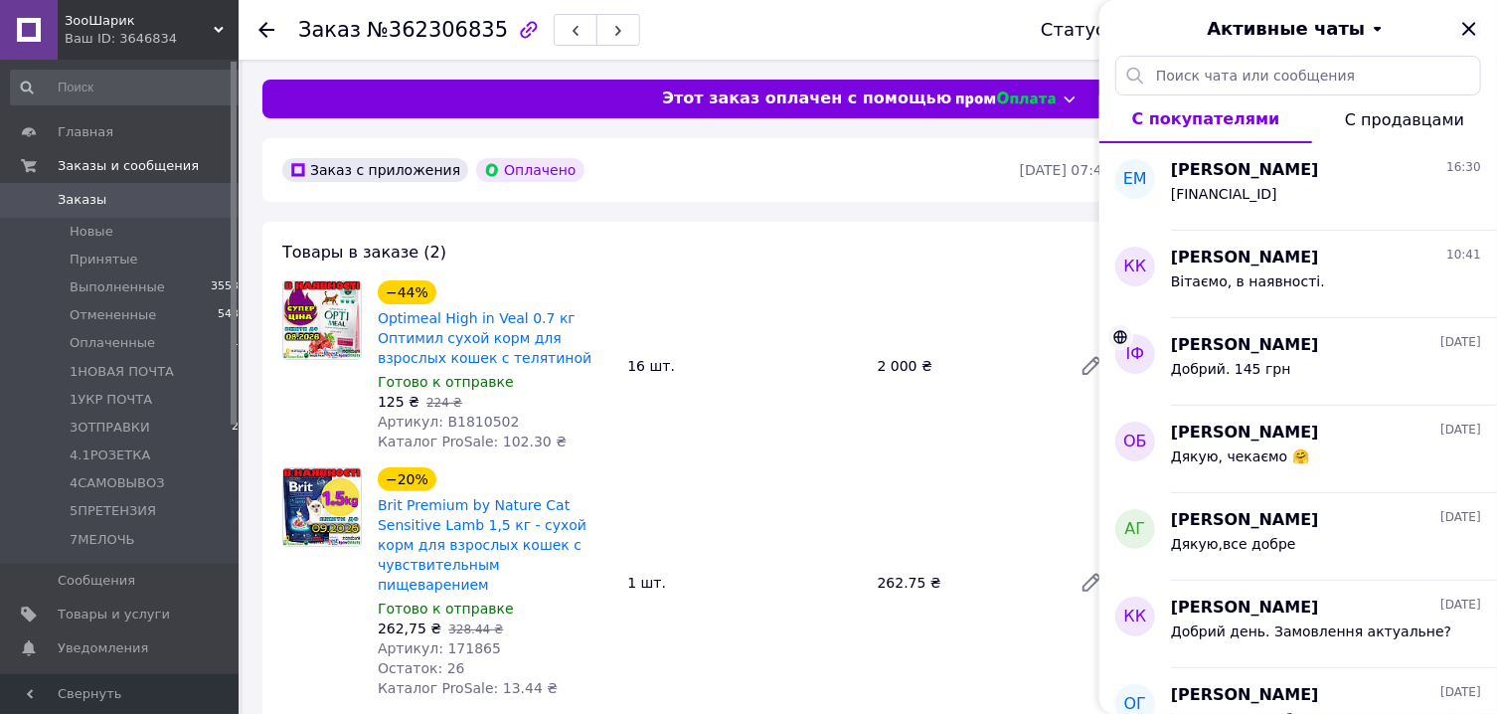
click at [1474, 27] on icon "Закрыть" at bounding box center [1469, 29] width 24 height 24
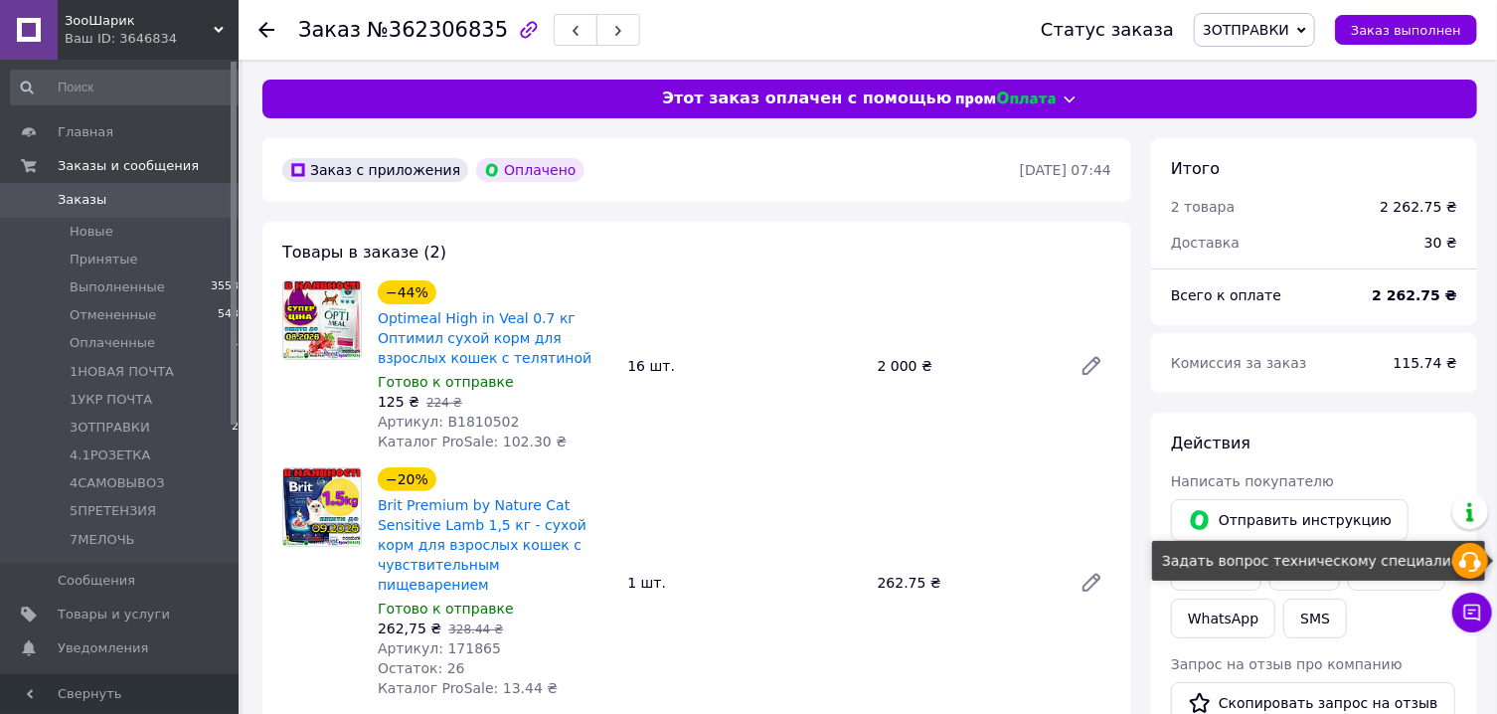
click at [1477, 563] on use at bounding box center [1470, 562] width 22 height 20
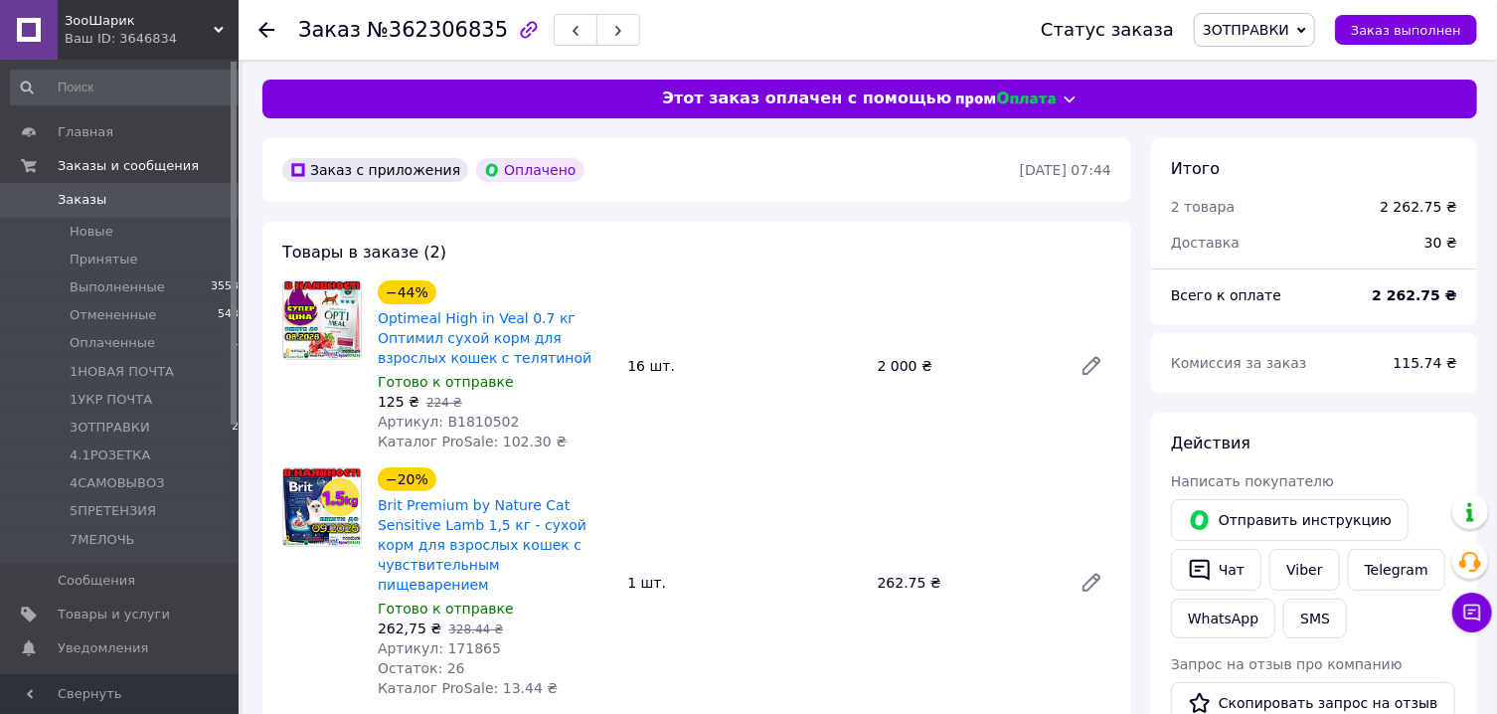
click at [1237, 177] on div "Итого" at bounding box center [1314, 169] width 286 height 23
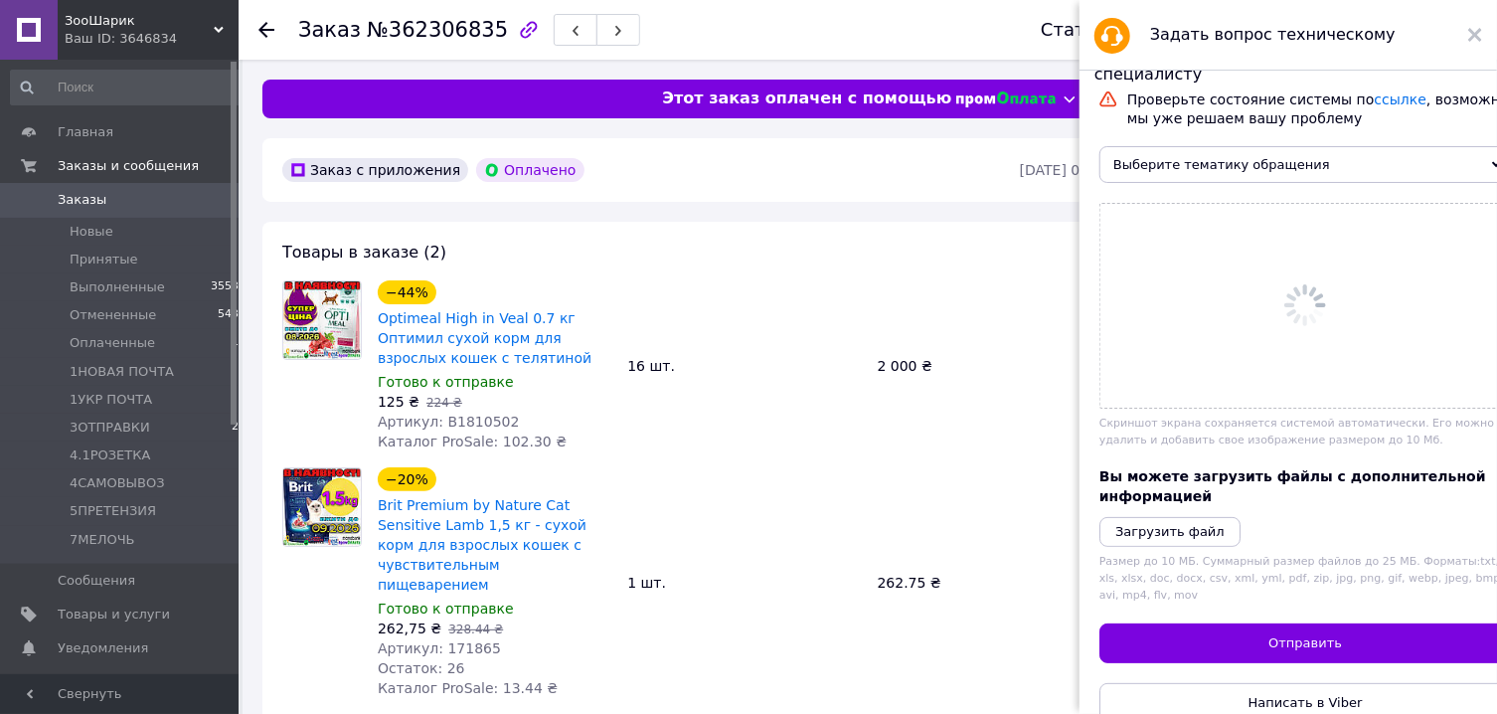
click at [1354, 164] on span "Выберите тематику обращения" at bounding box center [1305, 164] width 412 height 37
click at [1453, 171] on span "Выберите тематику обращения" at bounding box center [1305, 164] width 412 height 37
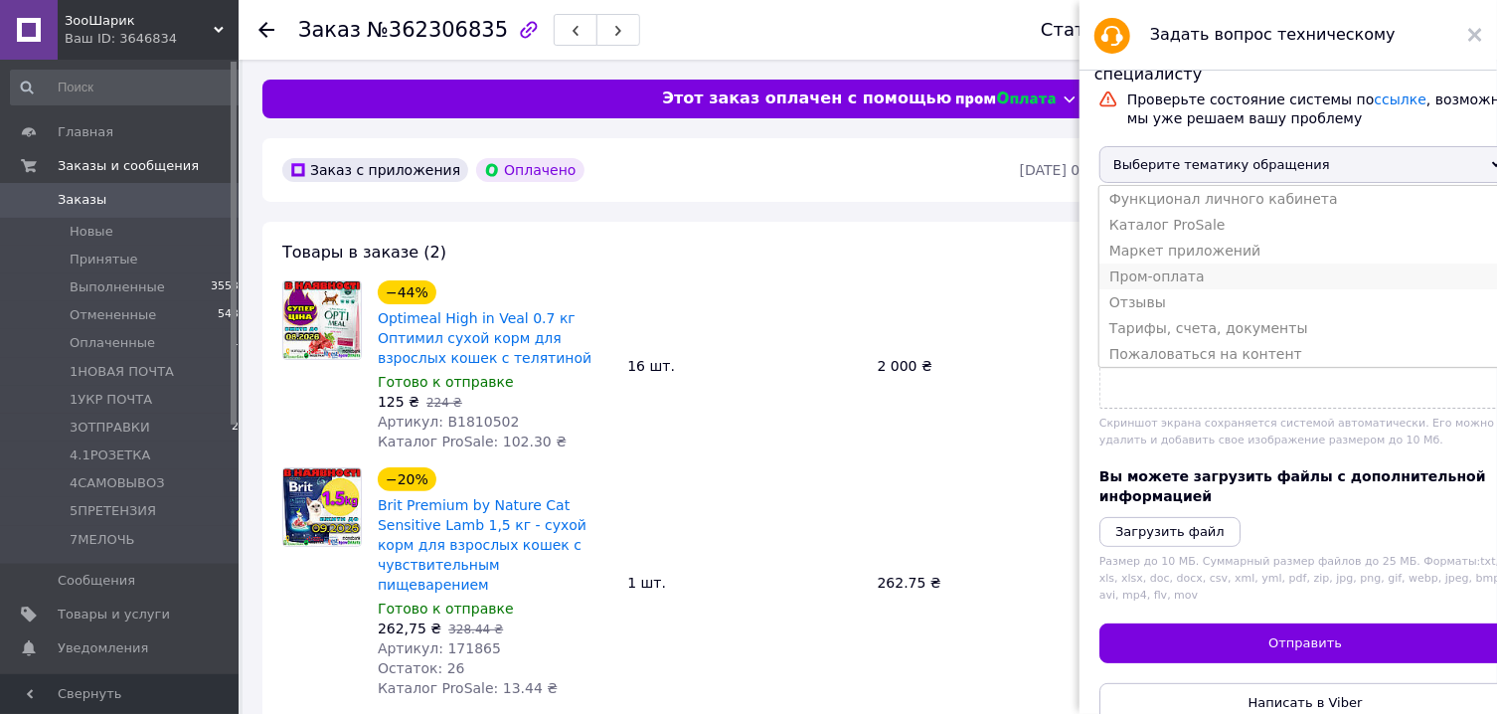
click at [1321, 289] on li "Пром-оплата" at bounding box center [1305, 276] width 412 height 26
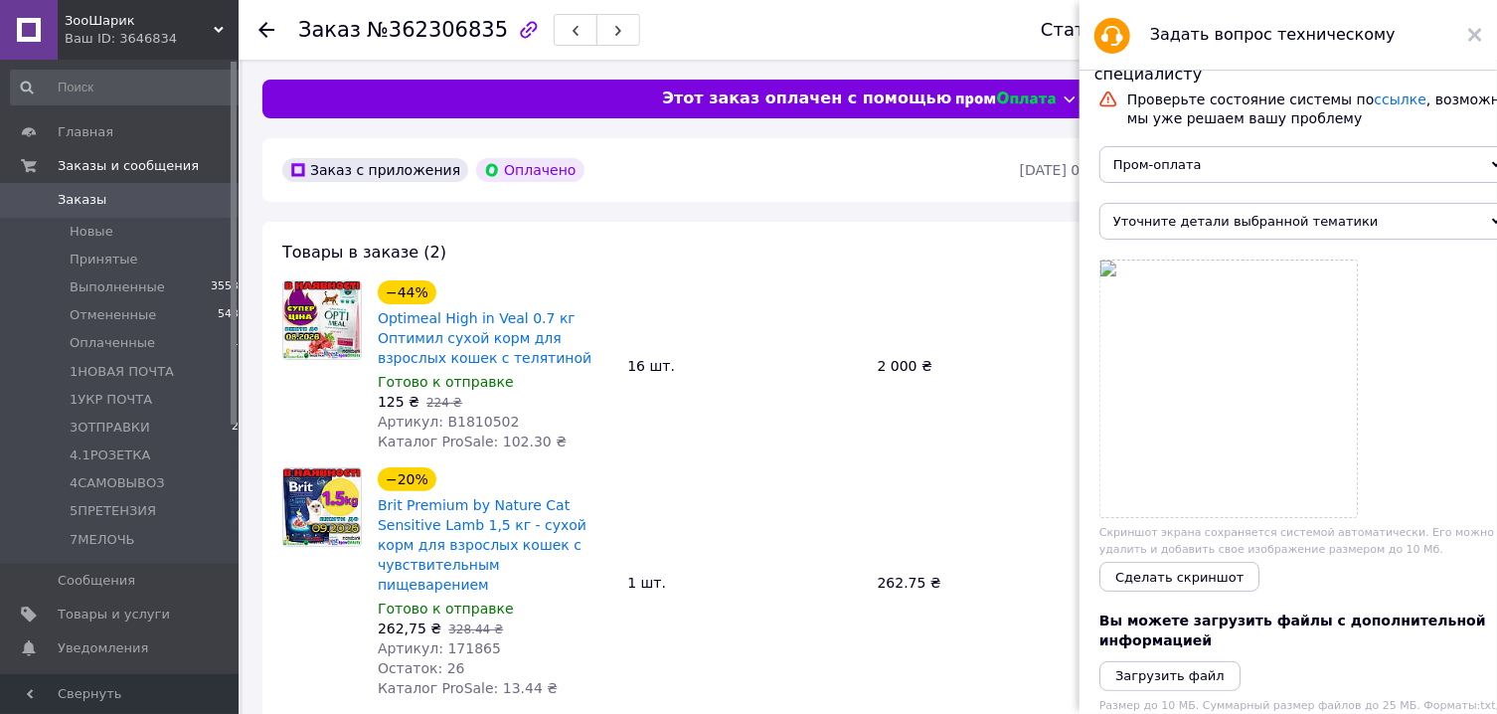
click at [1361, 212] on span "Уточните детали выбранной тематики" at bounding box center [1305, 221] width 412 height 37
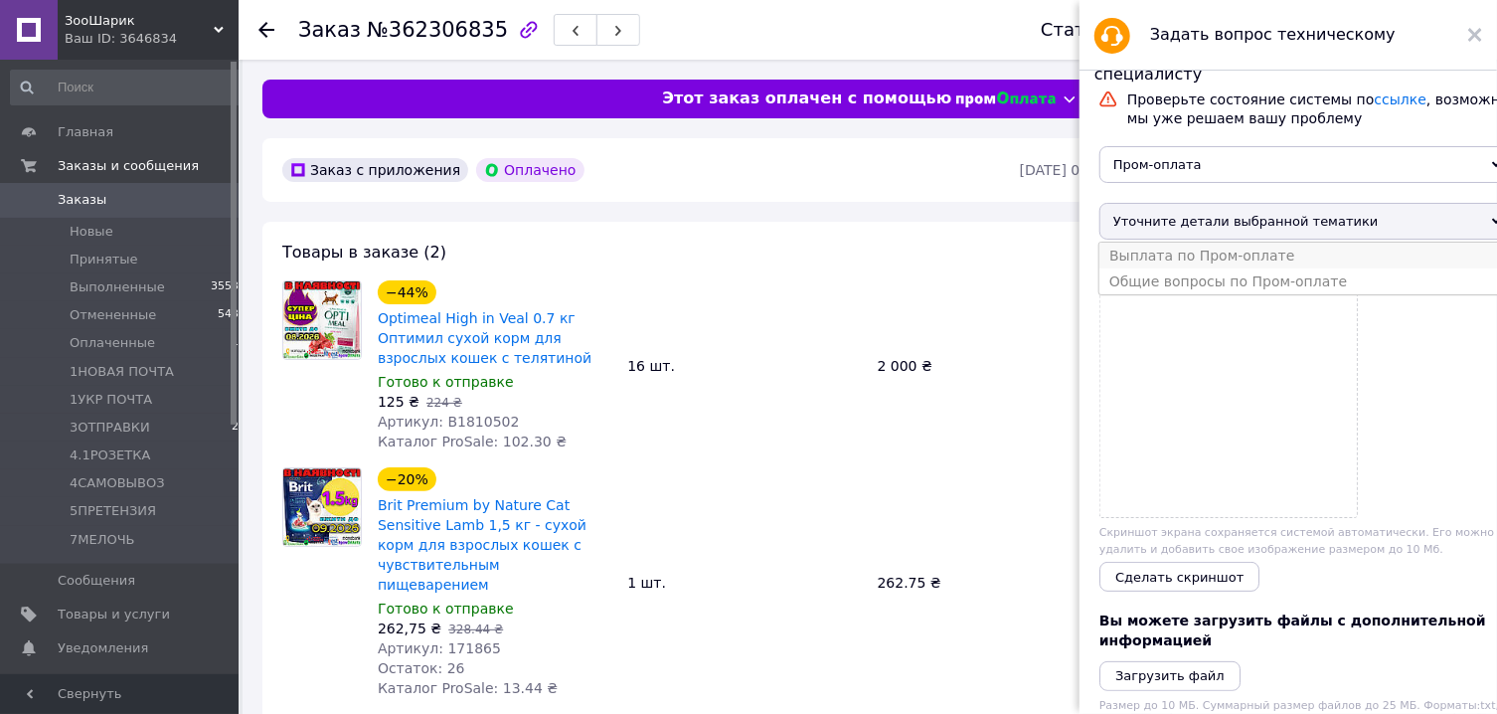
click at [1330, 266] on li "Выплата по Пром-оплате" at bounding box center [1305, 256] width 412 height 26
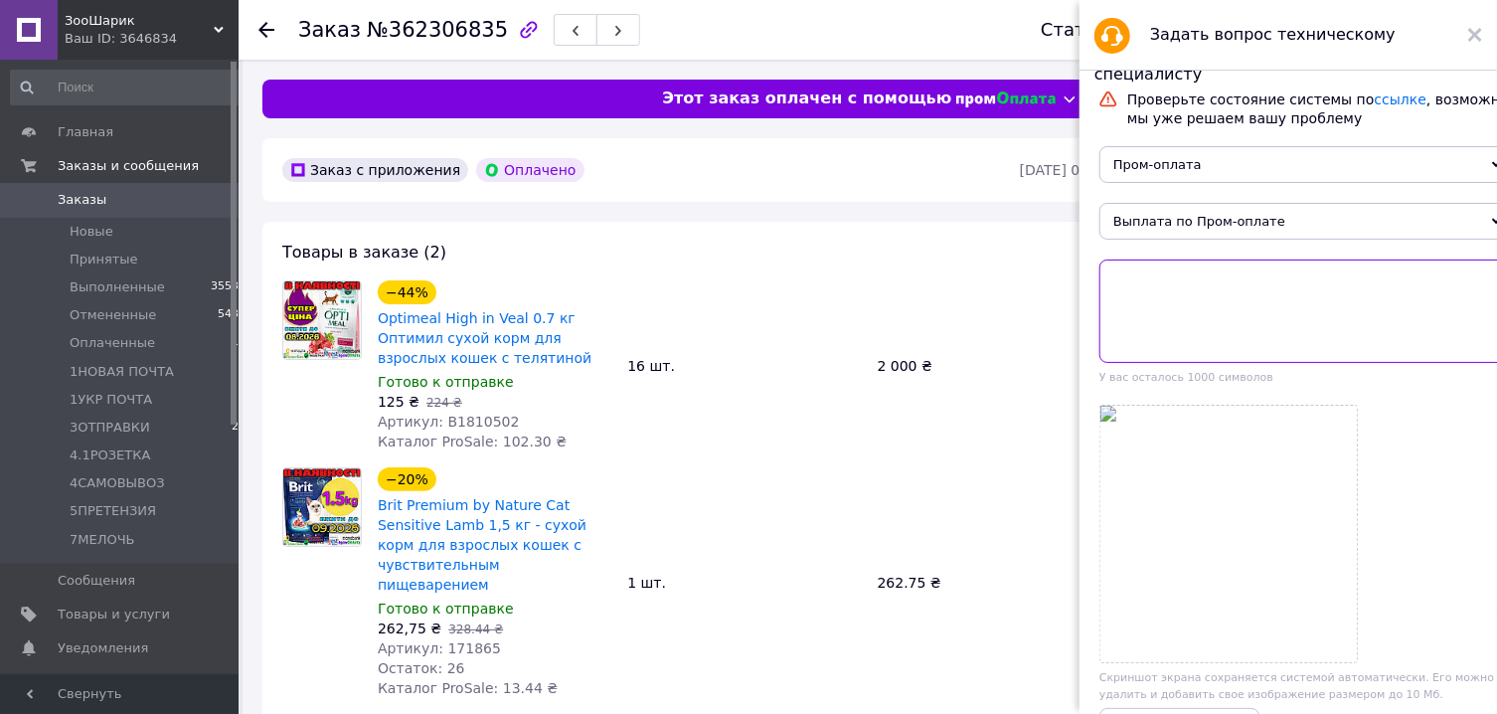
click at [1274, 316] on textarea at bounding box center [1305, 310] width 412 height 103
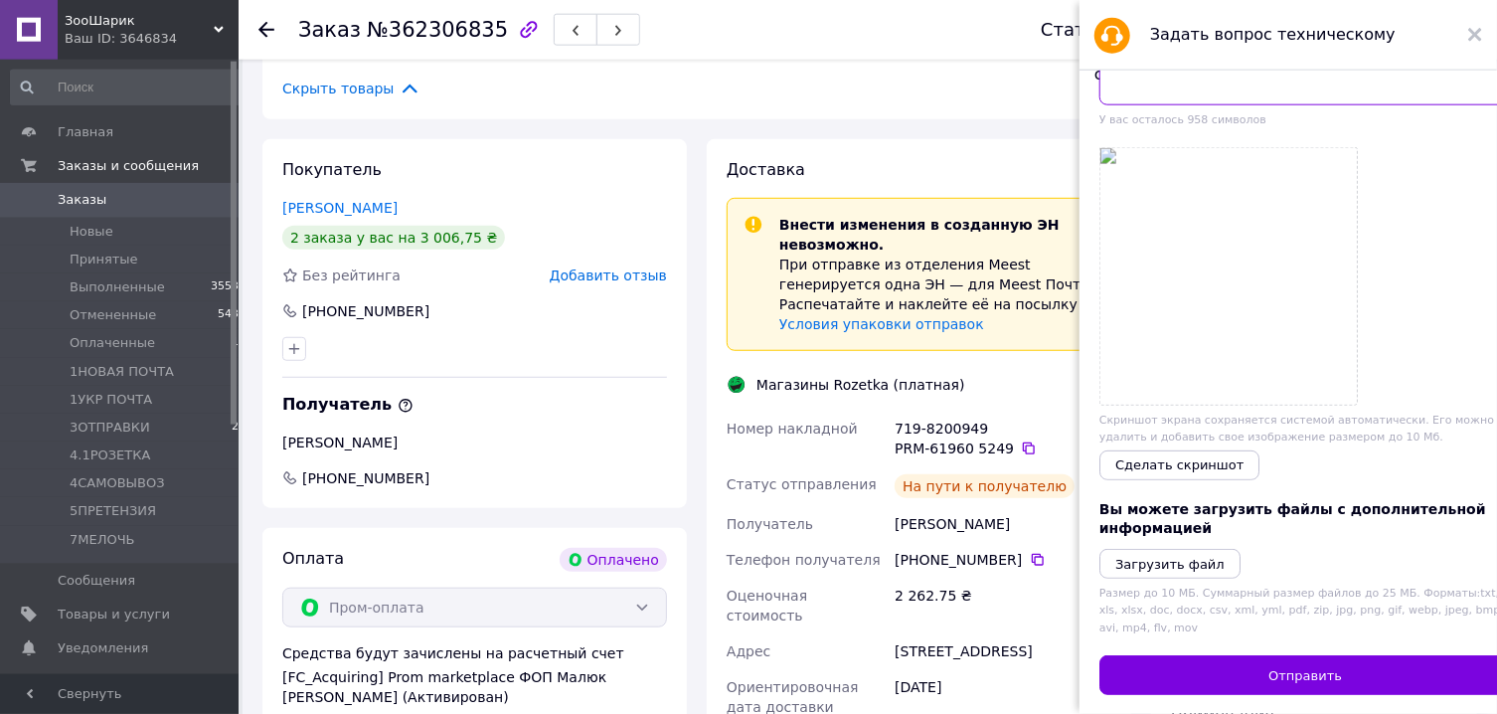
scroll to position [392, 0]
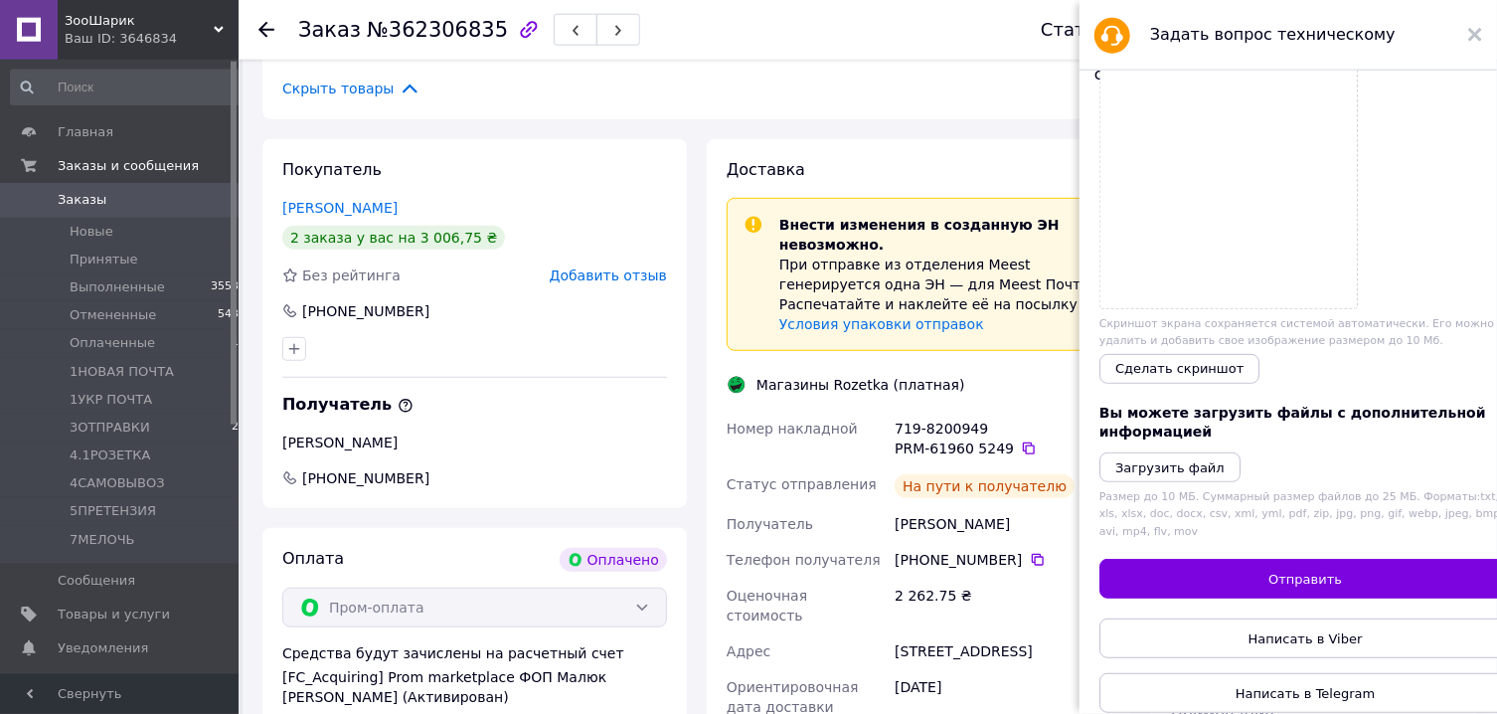
drag, startPoint x: 1487, startPoint y: 137, endPoint x: 1465, endPoint y: 399, distance: 262.4
click at [1465, 399] on div "Проверьте состояние системы по ссылке , возможно мы уже решаем вашу проблему Пр…" at bounding box center [1296, 392] width 432 height 643
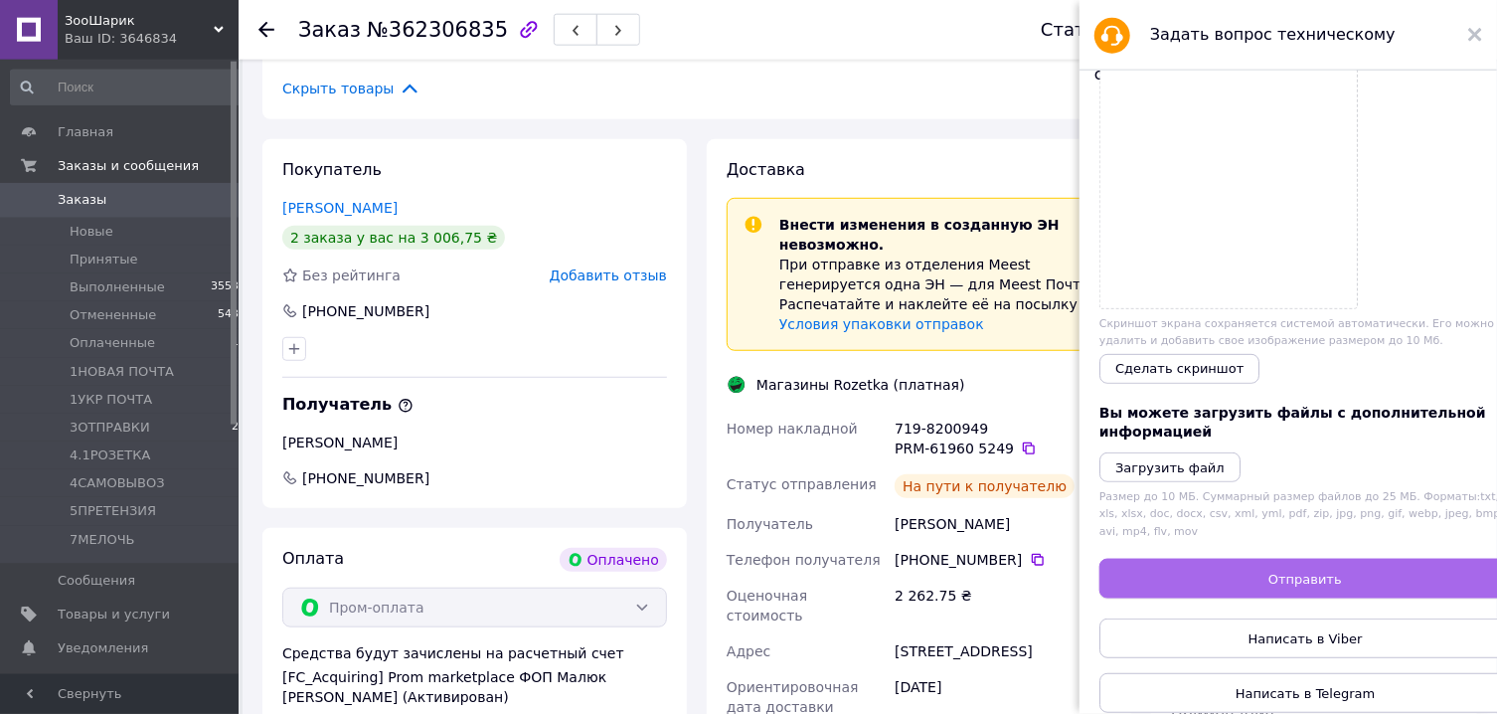
type textarea "Замовлення отримане 23,09. Зарахуйте кошти"
click at [1291, 572] on span "Отправить" at bounding box center [1305, 579] width 74 height 15
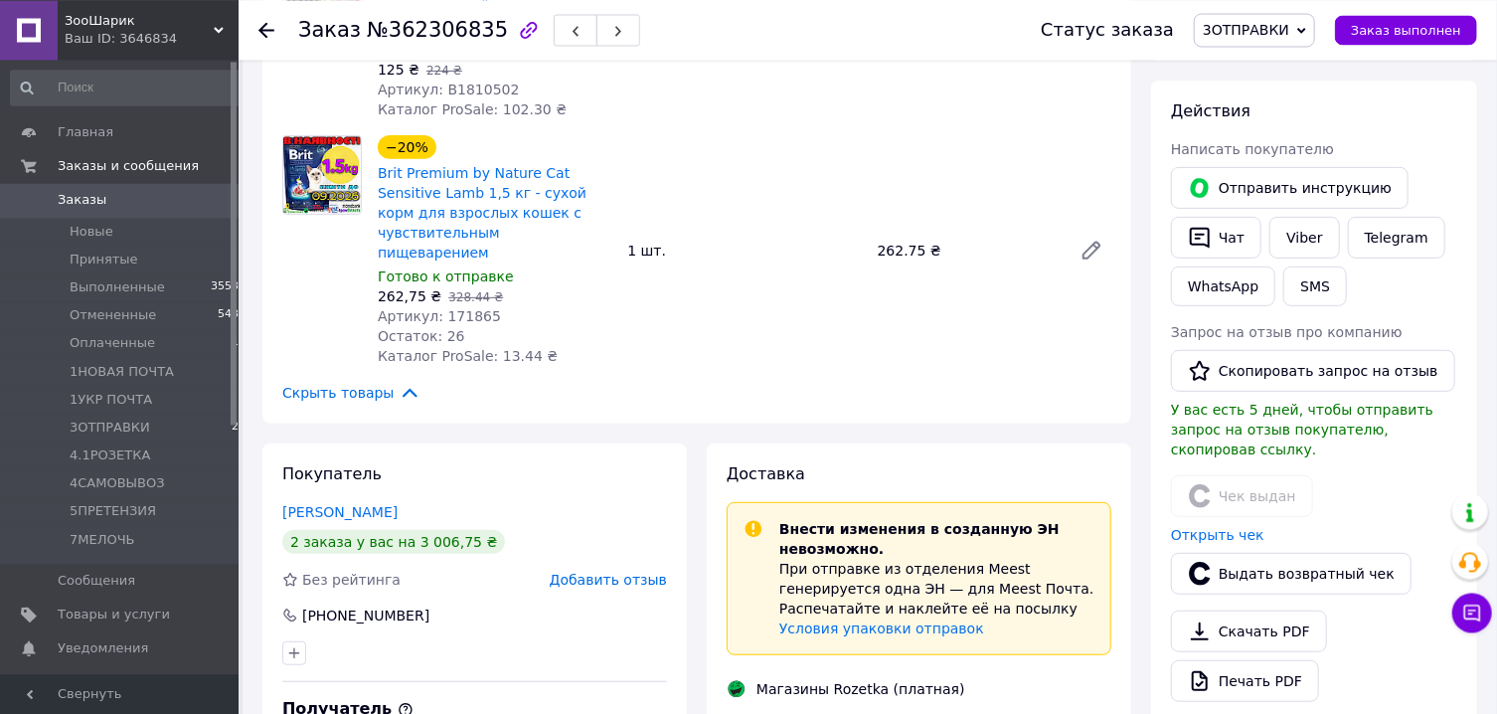
scroll to position [340, 0]
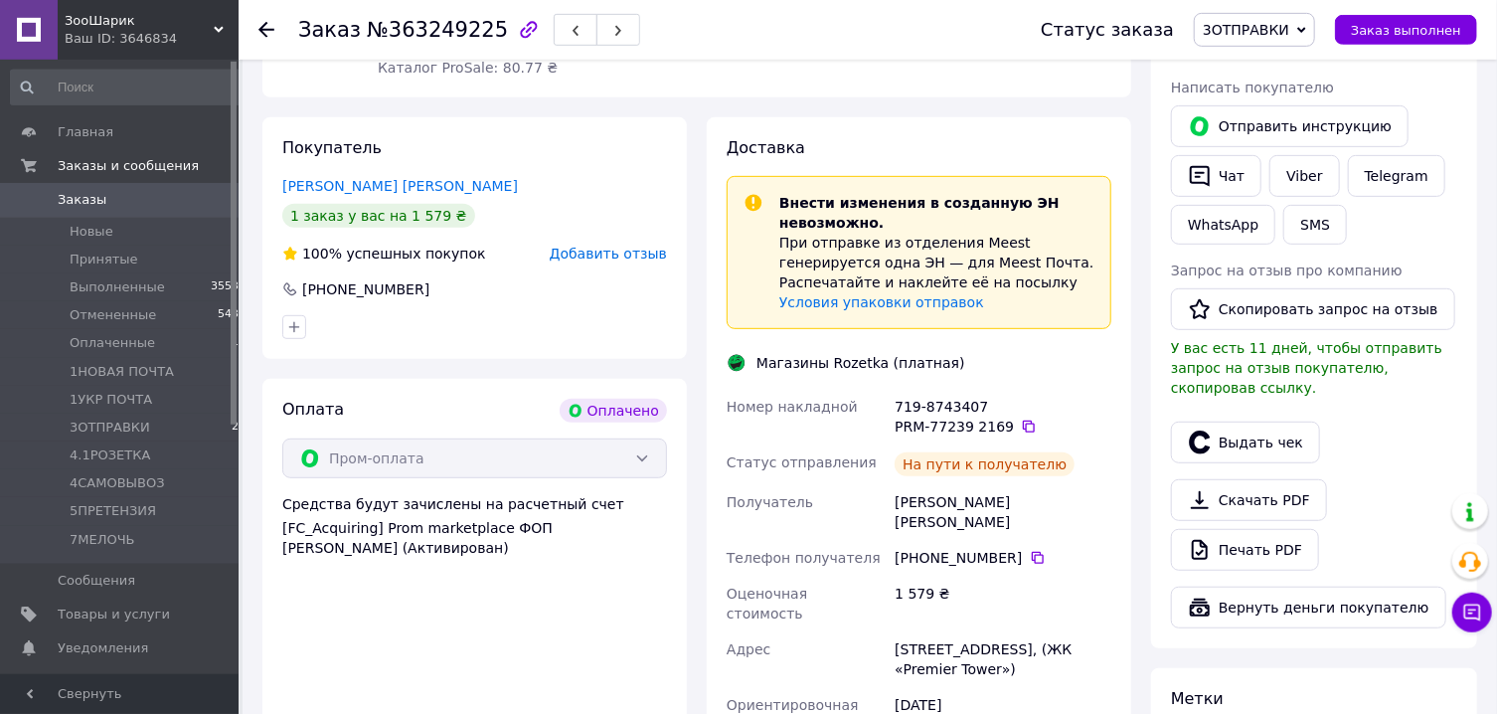
scroll to position [397, 0]
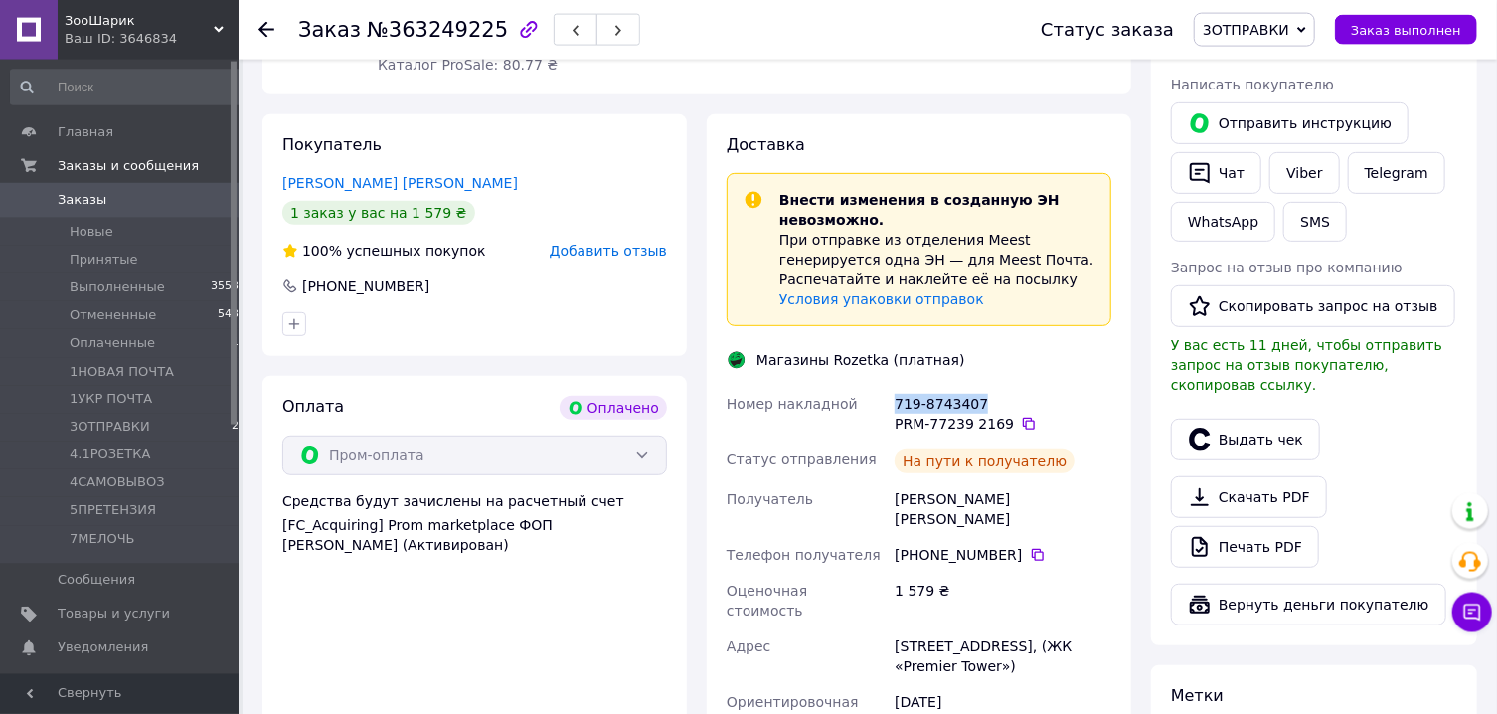
drag, startPoint x: 980, startPoint y: 404, endPoint x: 896, endPoint y: 410, distance: 84.7
click at [896, 410] on div "719-8743407 PRM-77239 2169" at bounding box center [1003, 414] width 225 height 56
copy div "719-8743407"
click at [1227, 176] on button "Чат" at bounding box center [1216, 173] width 90 height 42
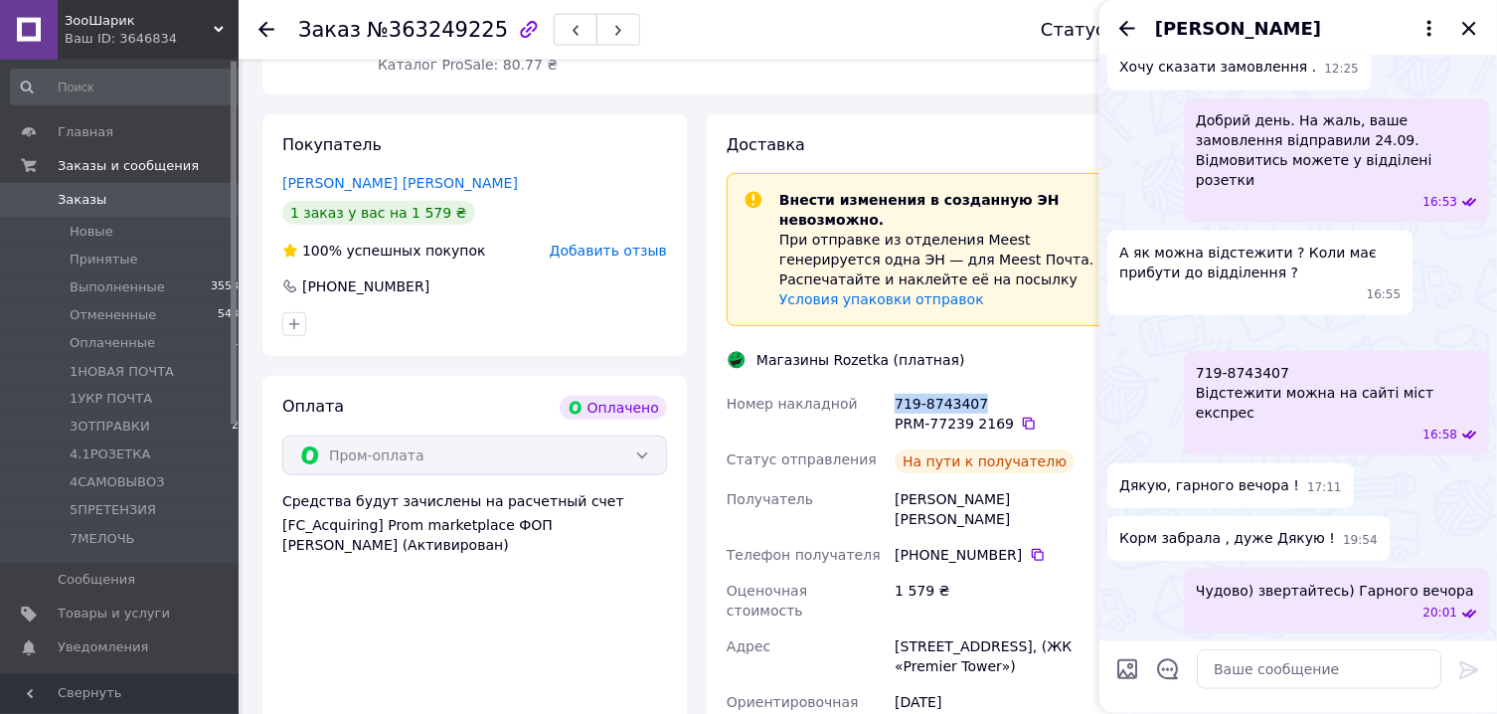
scroll to position [903, 0]
click at [1467, 26] on icon "Закрыть" at bounding box center [1468, 28] width 13 height 13
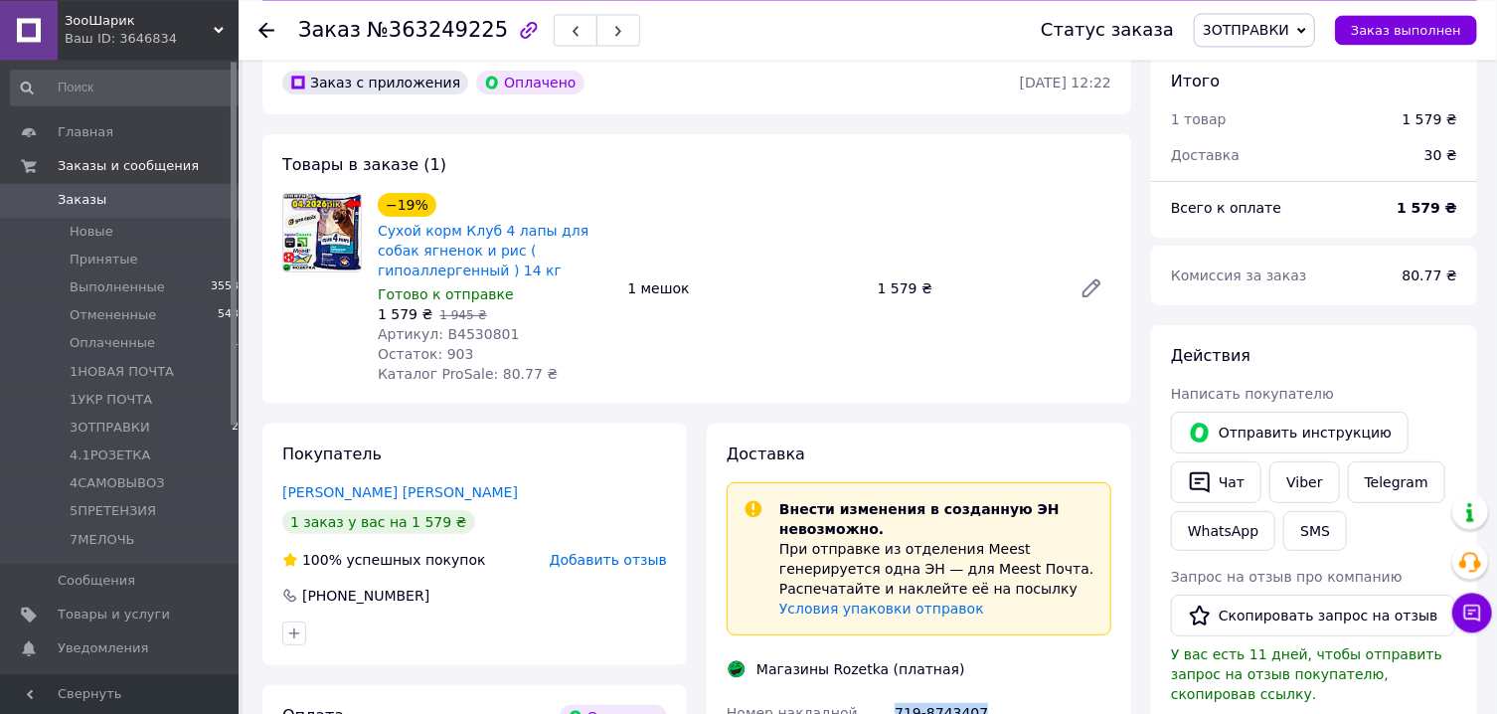
scroll to position [0, 0]
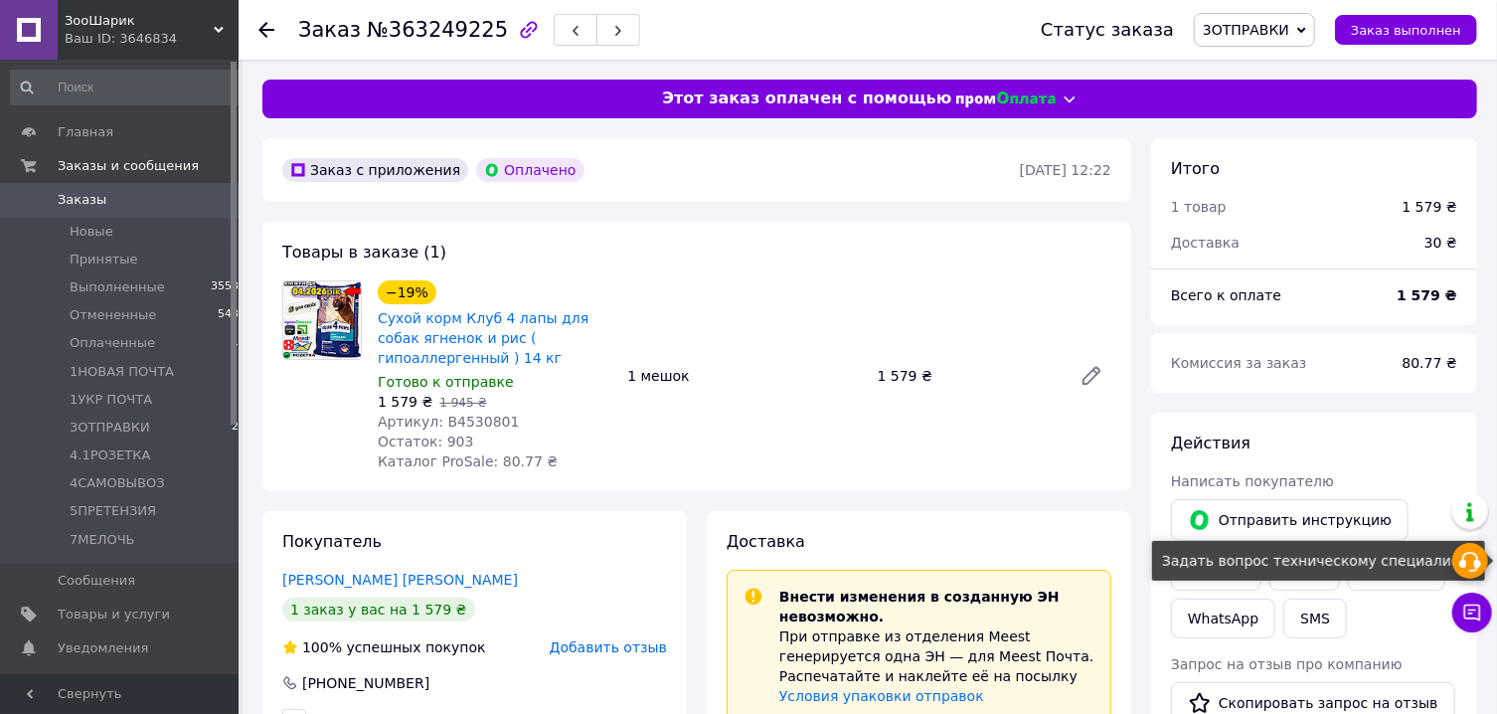
click at [1476, 577] on div at bounding box center [1470, 561] width 36 height 36
click at [1258, 173] on div "Итого" at bounding box center [1314, 169] width 286 height 23
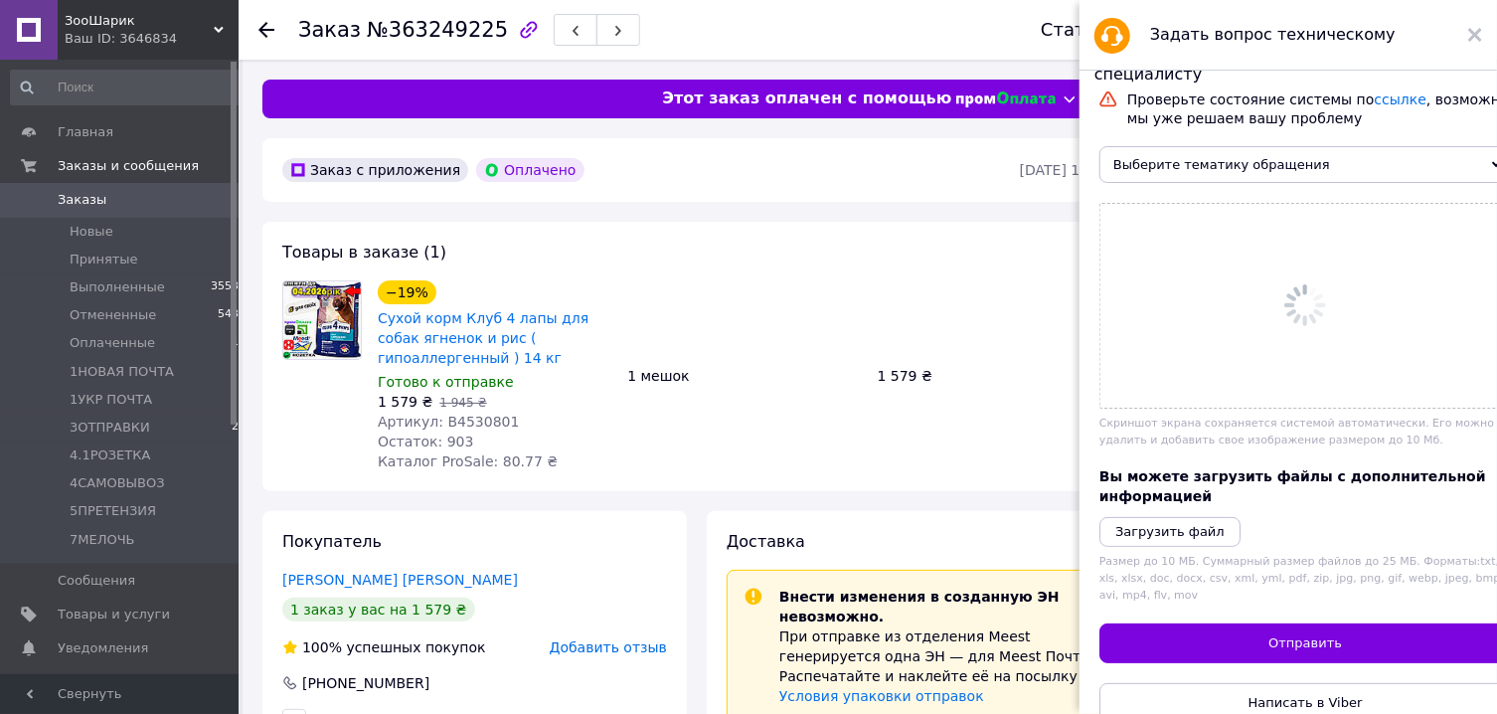
click at [1425, 165] on span "Выберите тематику обращения" at bounding box center [1305, 164] width 412 height 37
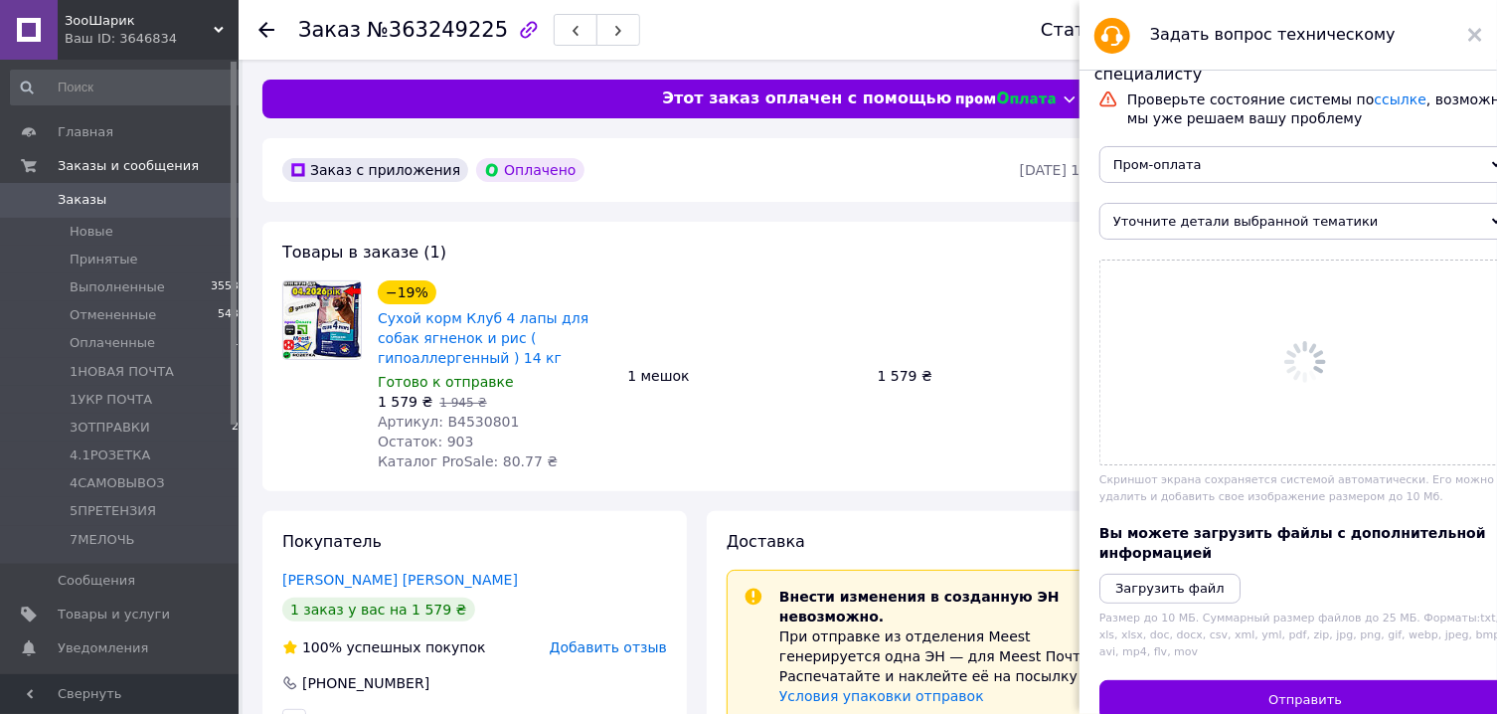
click at [1267, 234] on span "Уточните детали выбранной тематики" at bounding box center [1305, 221] width 412 height 37
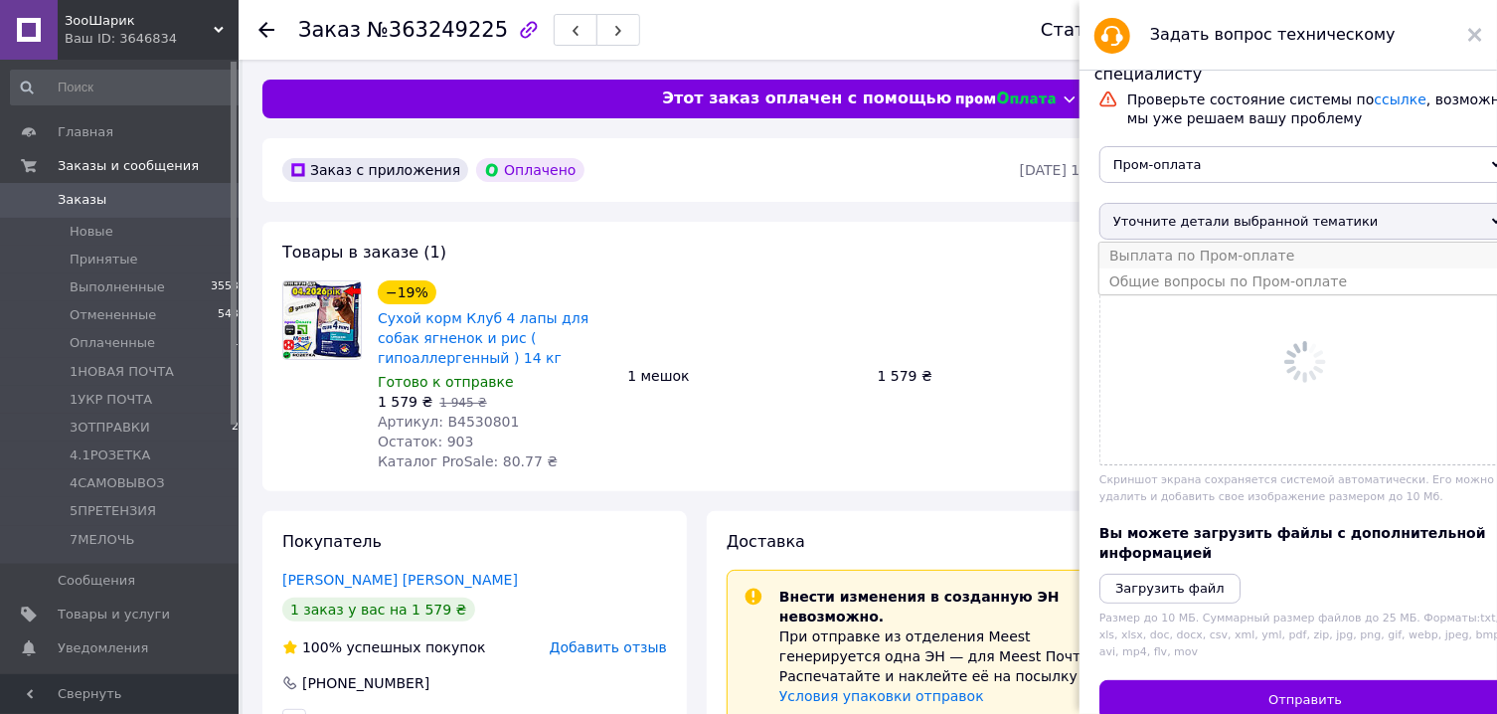
click at [1257, 260] on li "Выплата по Пром-оплате" at bounding box center [1305, 256] width 412 height 26
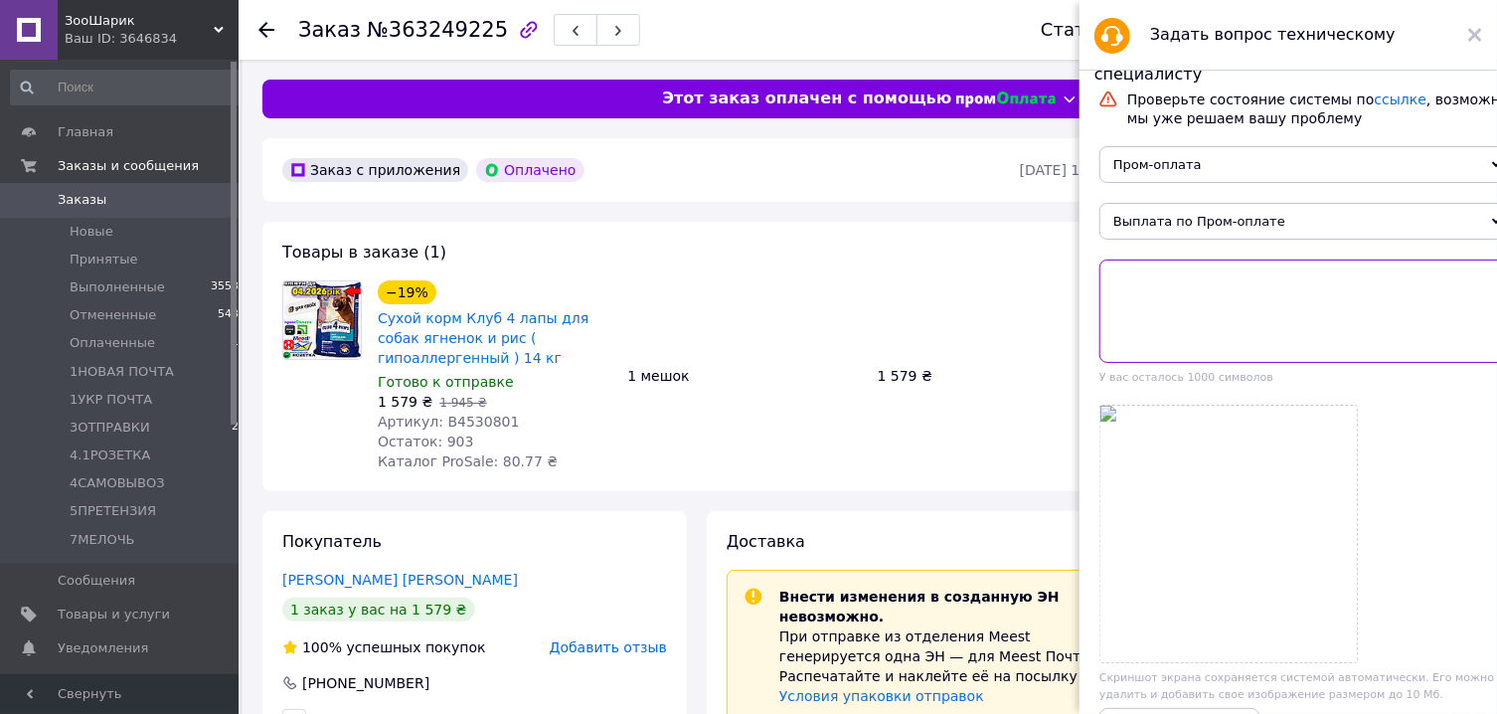
click at [1216, 343] on textarea at bounding box center [1305, 310] width 412 height 103
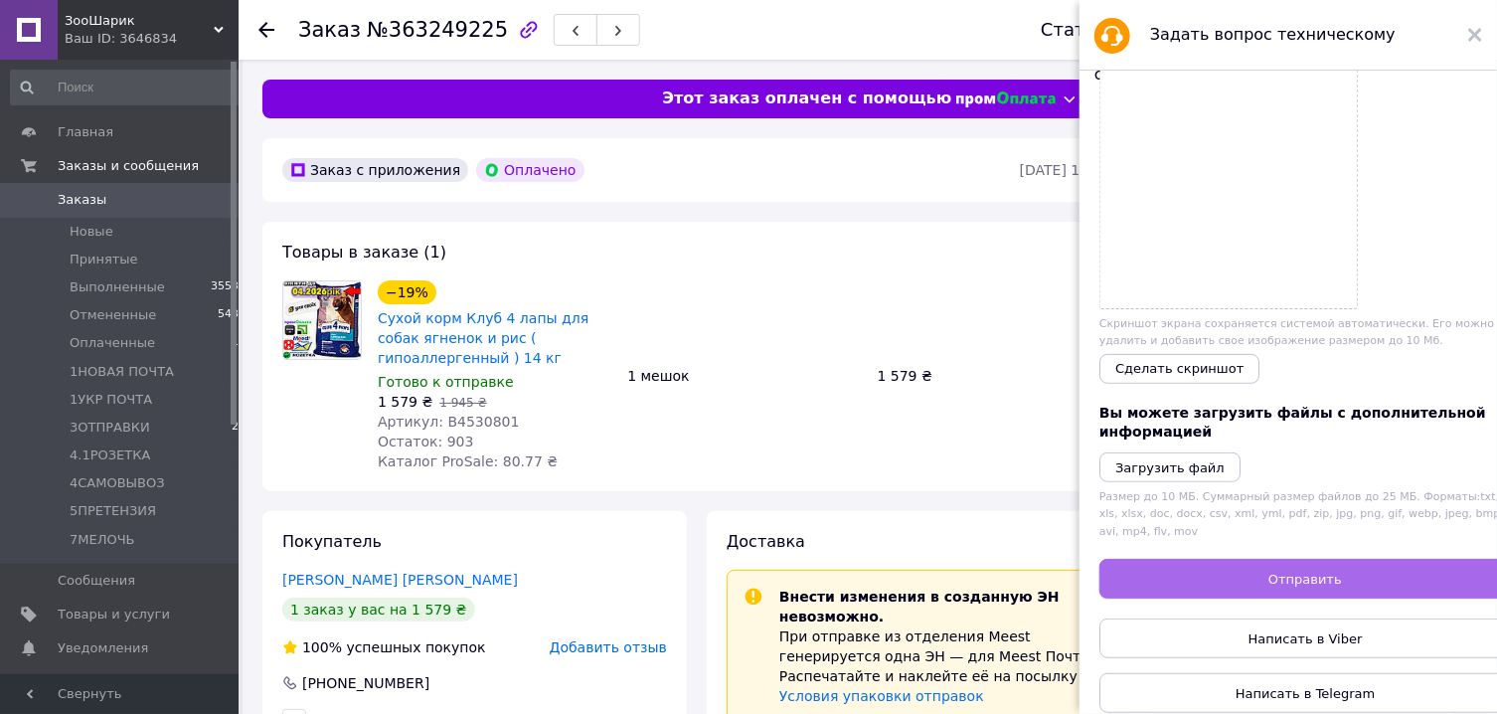
type textarea "Замовлення отримане 27.09. Зарахуйте кошти"
click at [1354, 570] on button "Отправить" at bounding box center [1305, 579] width 412 height 40
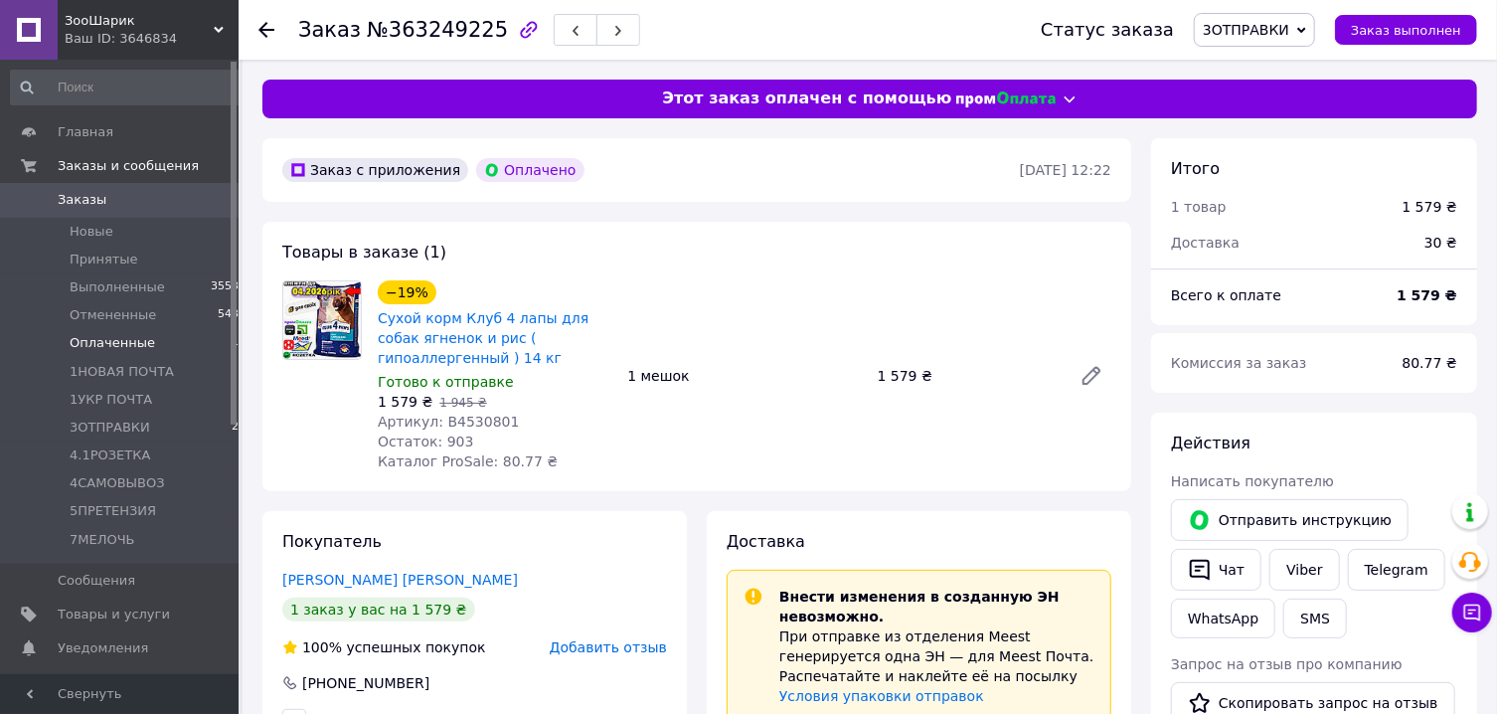
click at [113, 350] on span "Оплаченные" at bounding box center [112, 343] width 85 height 18
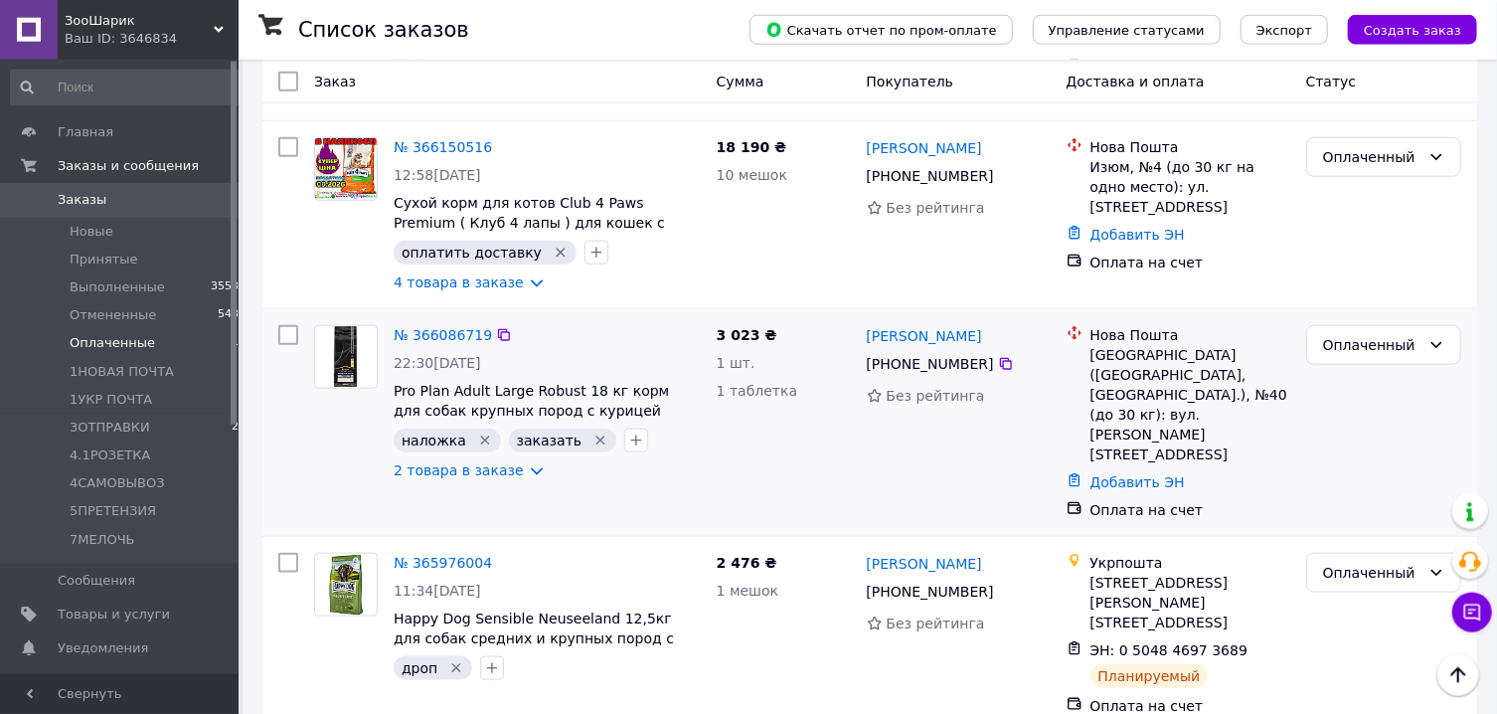
scroll to position [911, 0]
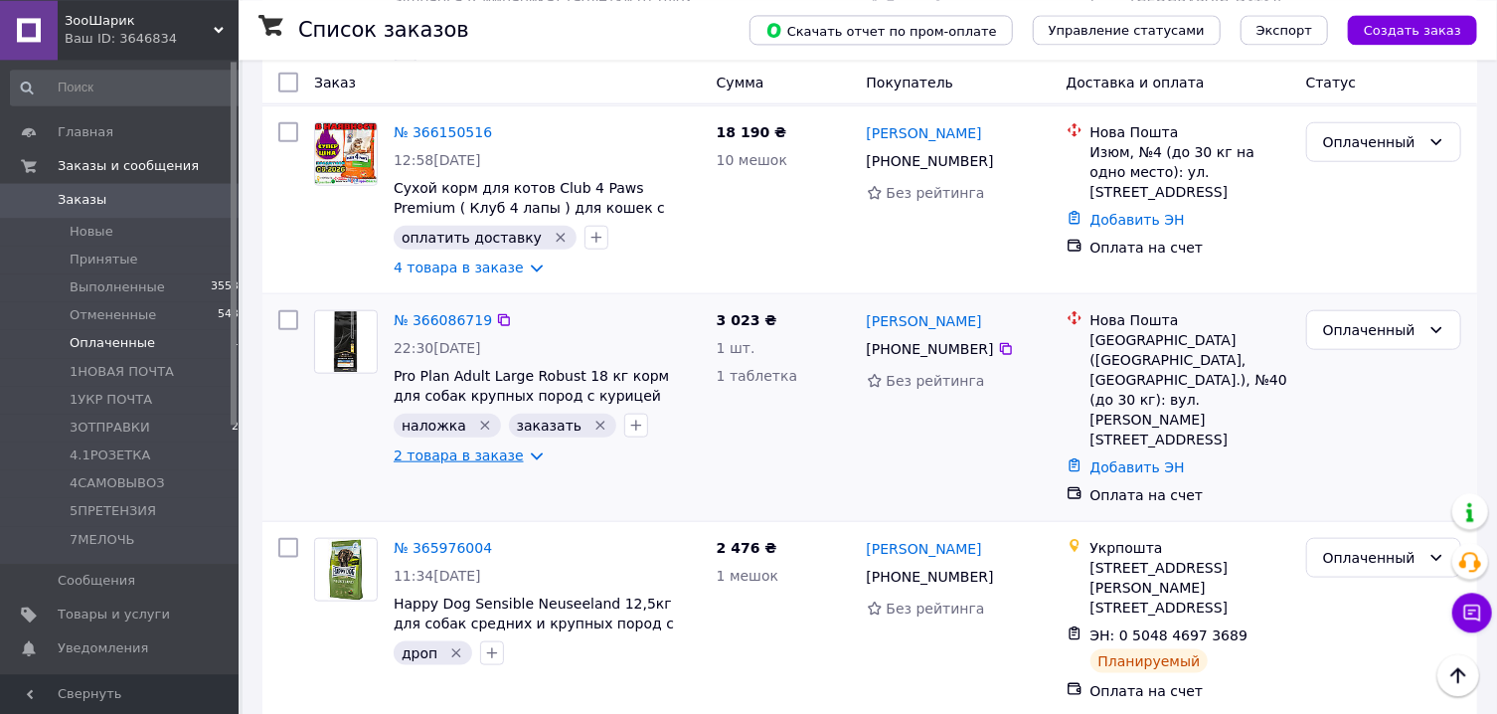
click at [511, 446] on link "2 товара в заказе" at bounding box center [459, 454] width 130 height 16
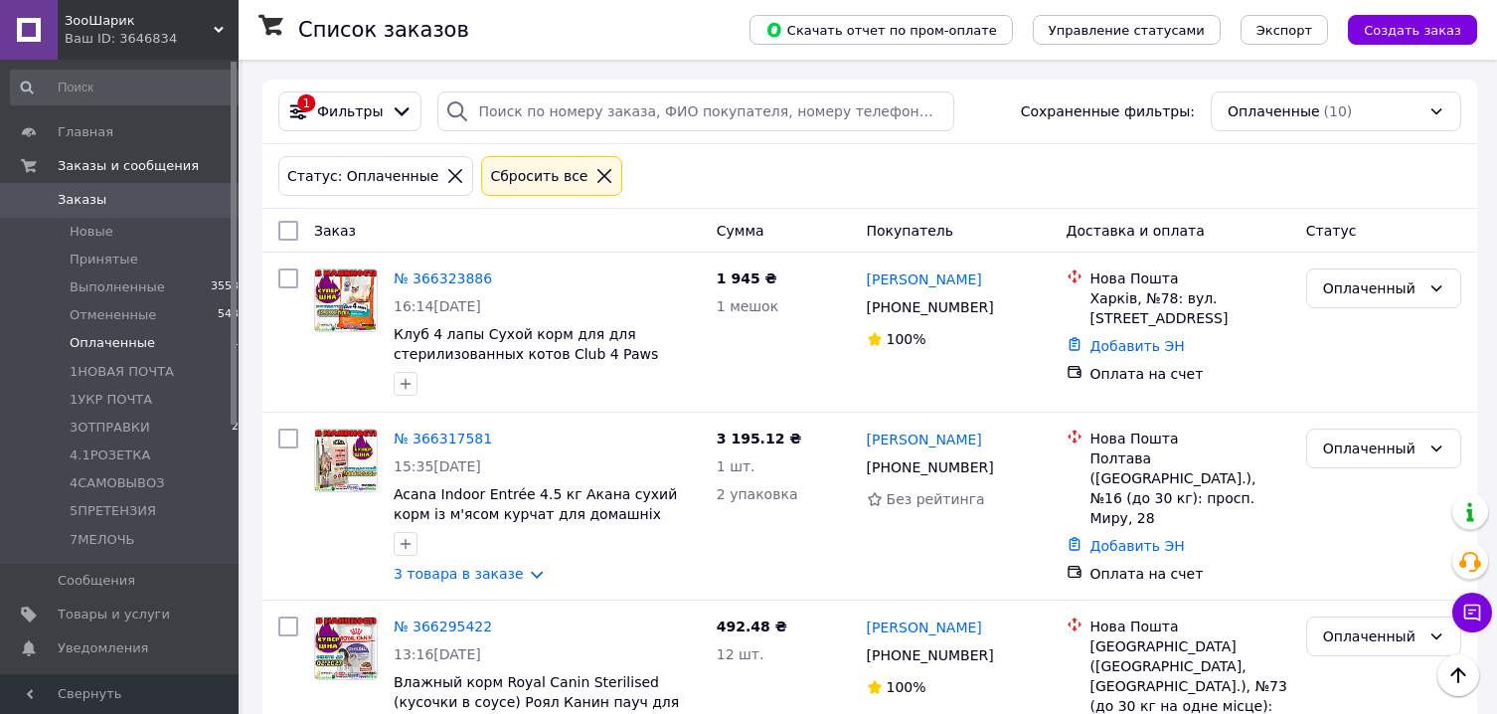
scroll to position [911, 0]
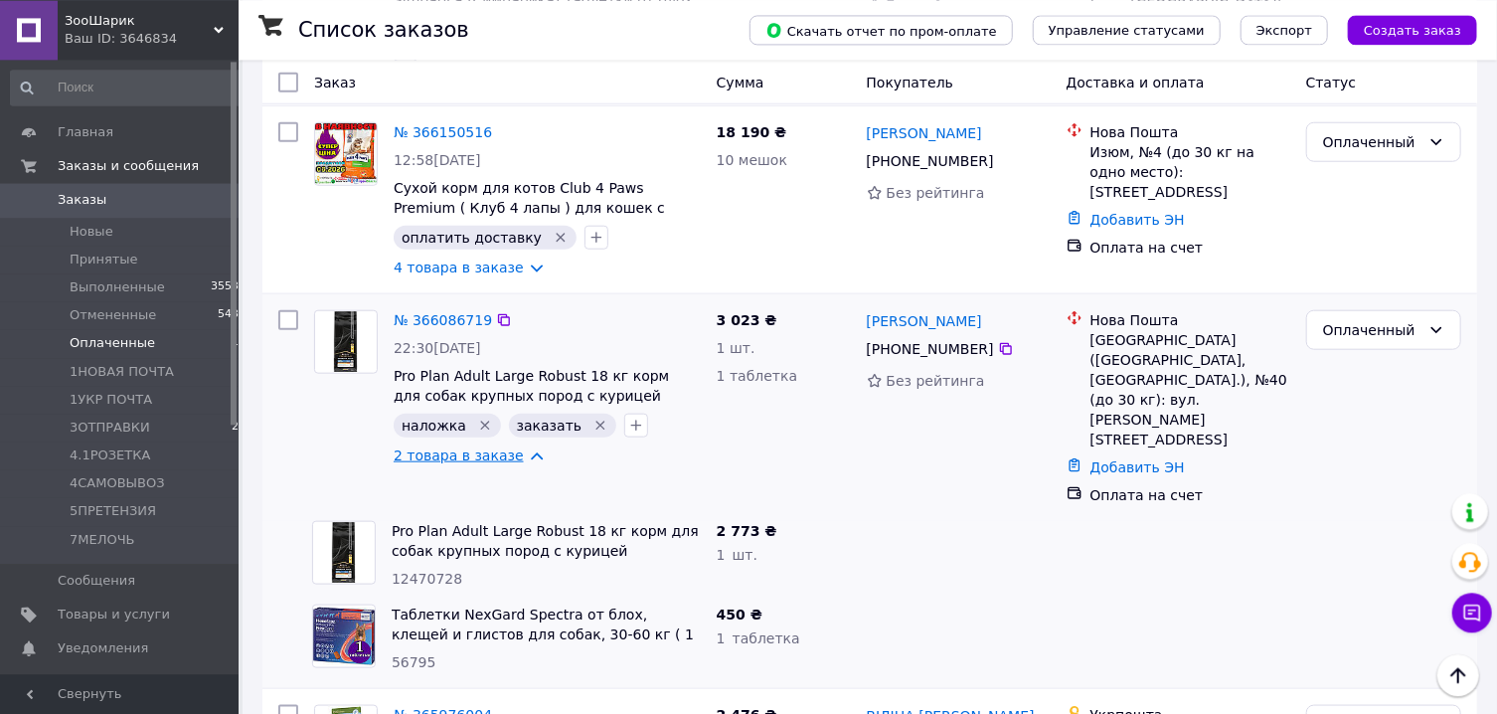
click at [518, 446] on link "2 товара в заказе" at bounding box center [459, 454] width 130 height 16
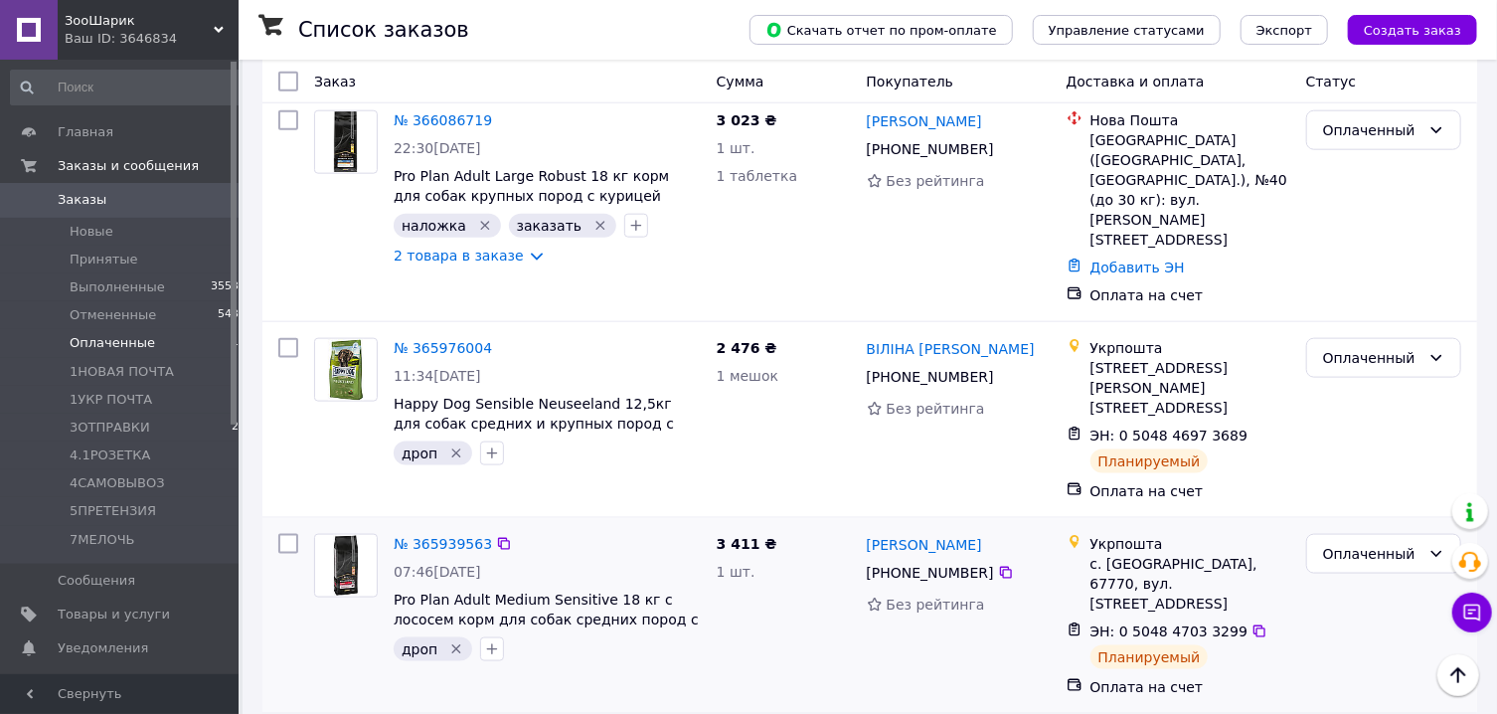
scroll to position [1108, 0]
click at [130, 266] on li "Принятые 8" at bounding box center [128, 260] width 257 height 28
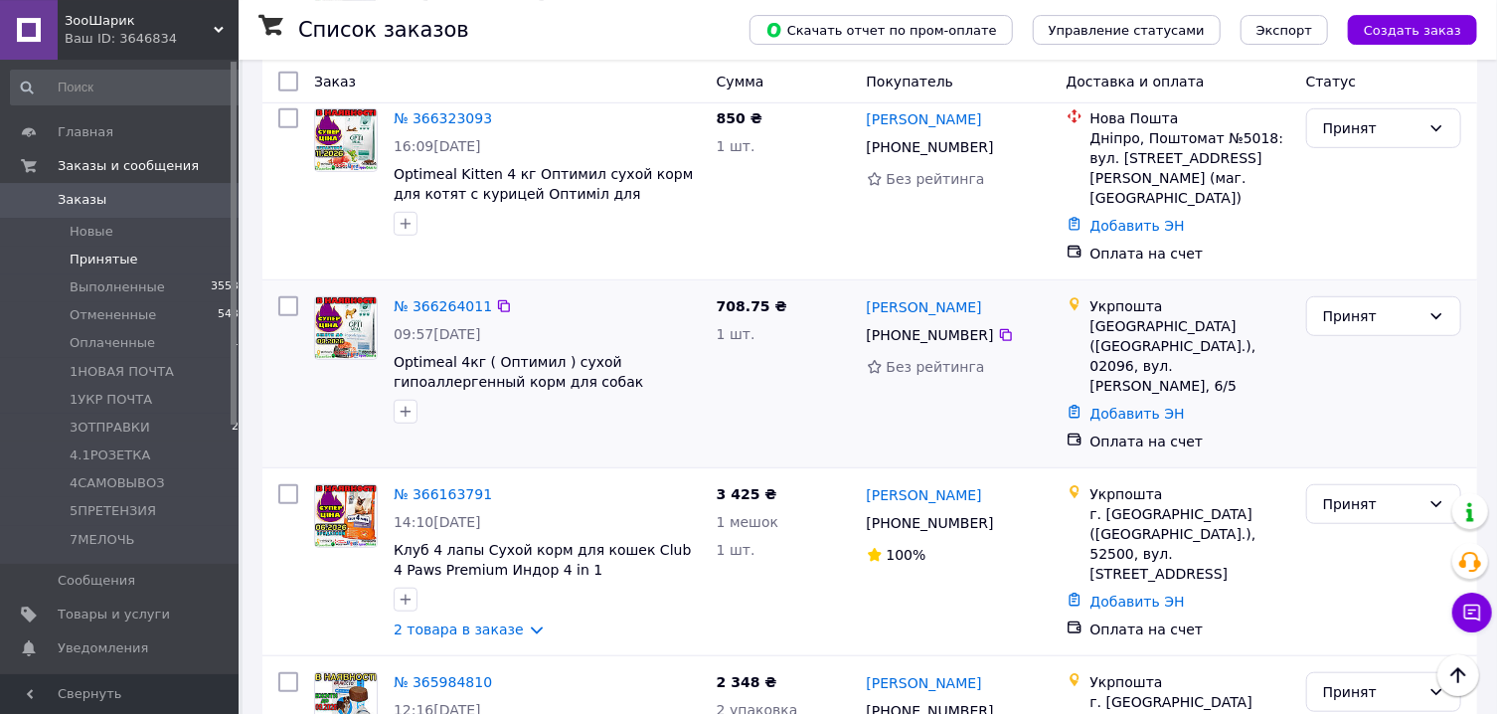
scroll to position [550, 0]
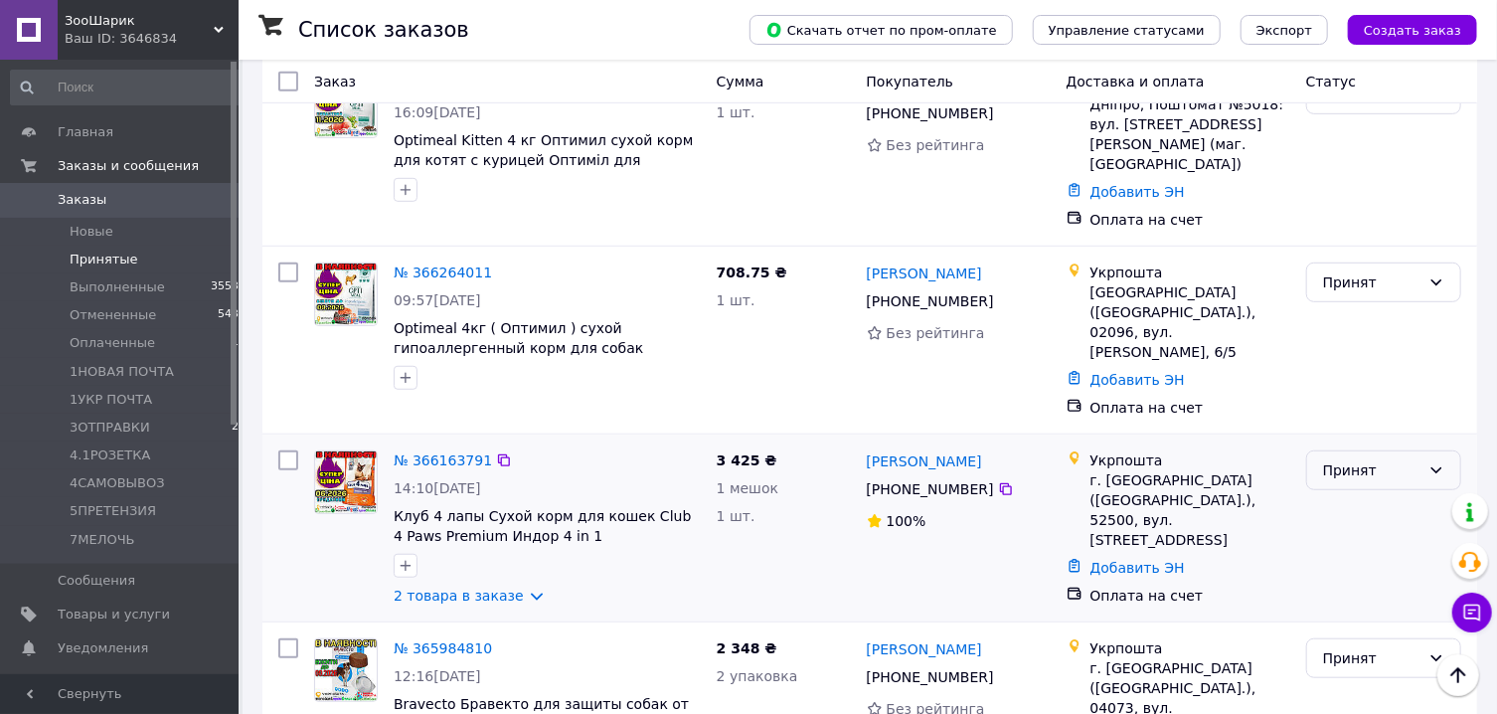
click at [1383, 459] on div "Принят" at bounding box center [1371, 470] width 97 height 22
click at [1359, 498] on li "Оплаченный" at bounding box center [1383, 498] width 153 height 36
click at [88, 192] on span "Заказы" at bounding box center [82, 200] width 49 height 18
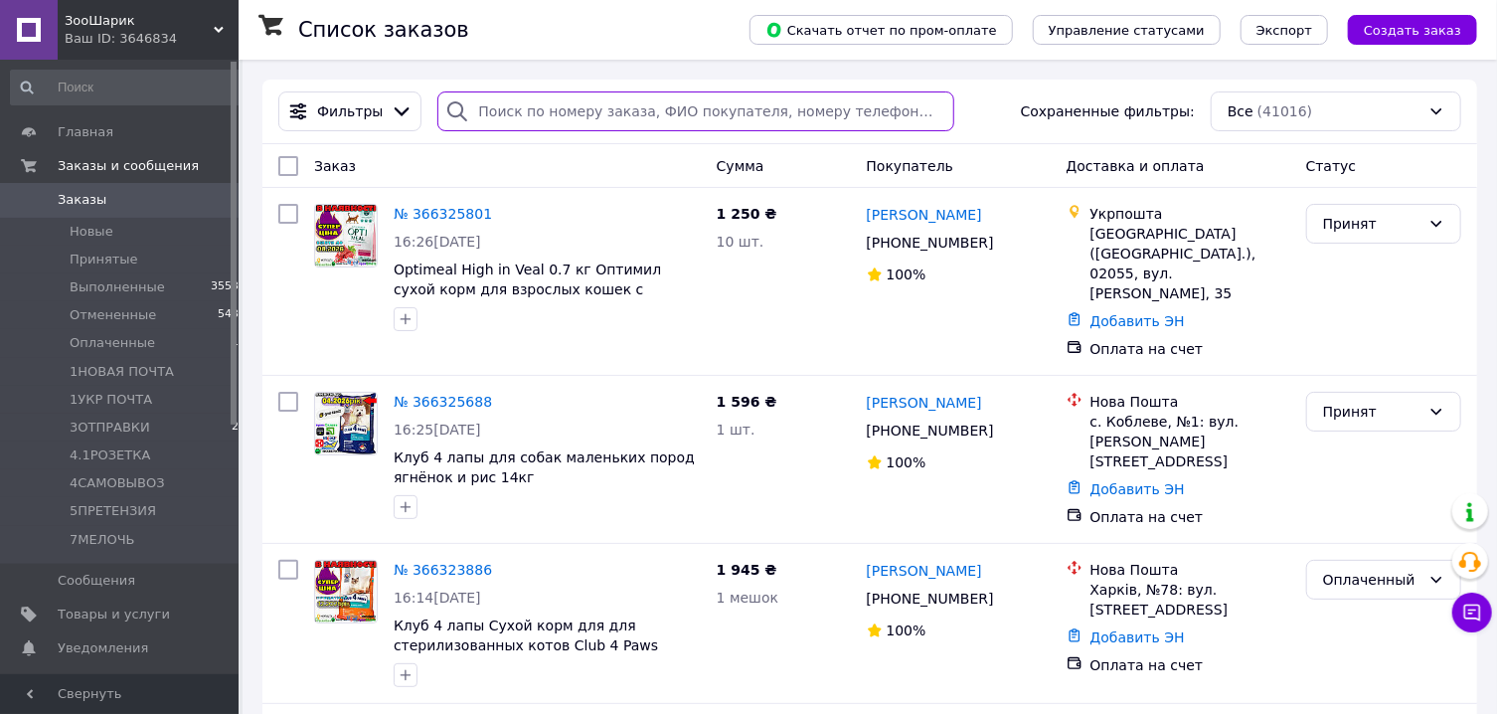
click at [542, 101] on input "search" at bounding box center [695, 111] width 517 height 40
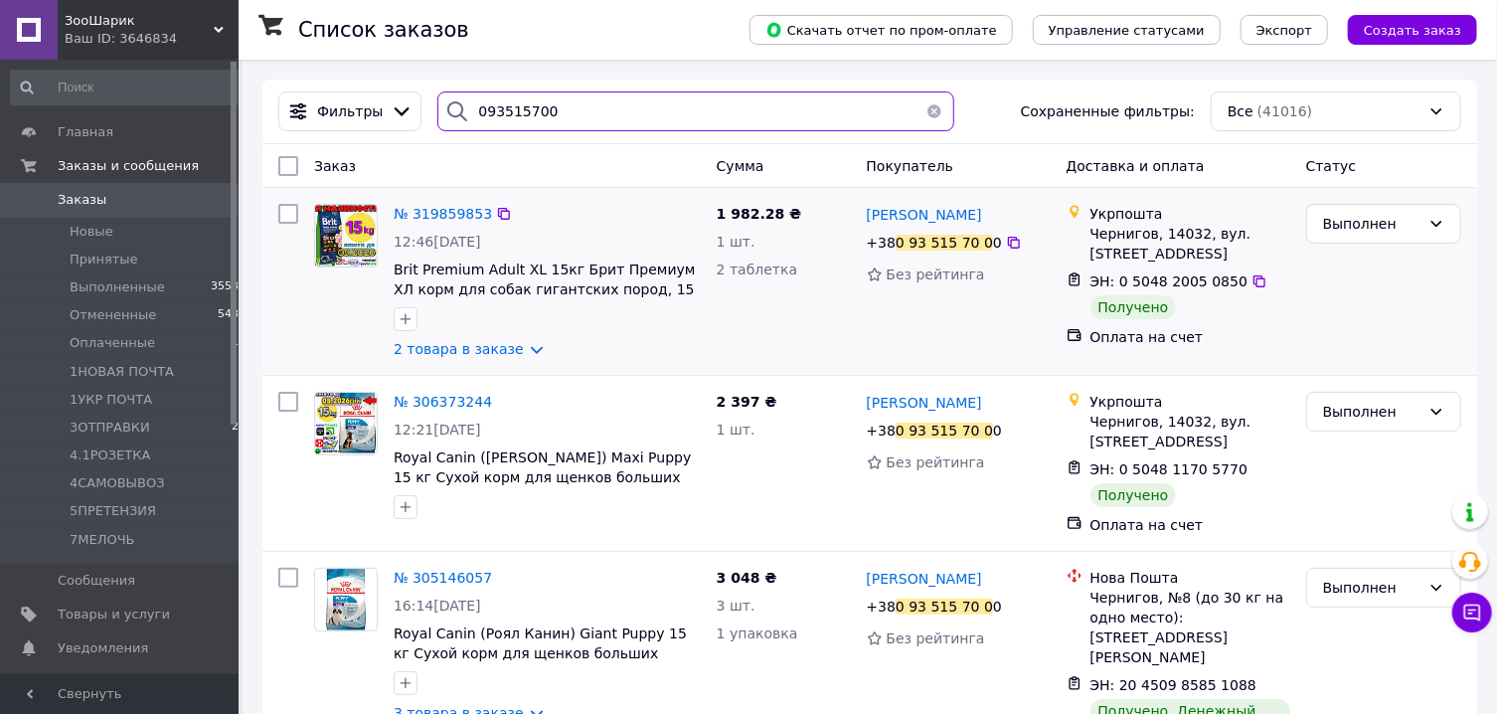
scroll to position [35, 0]
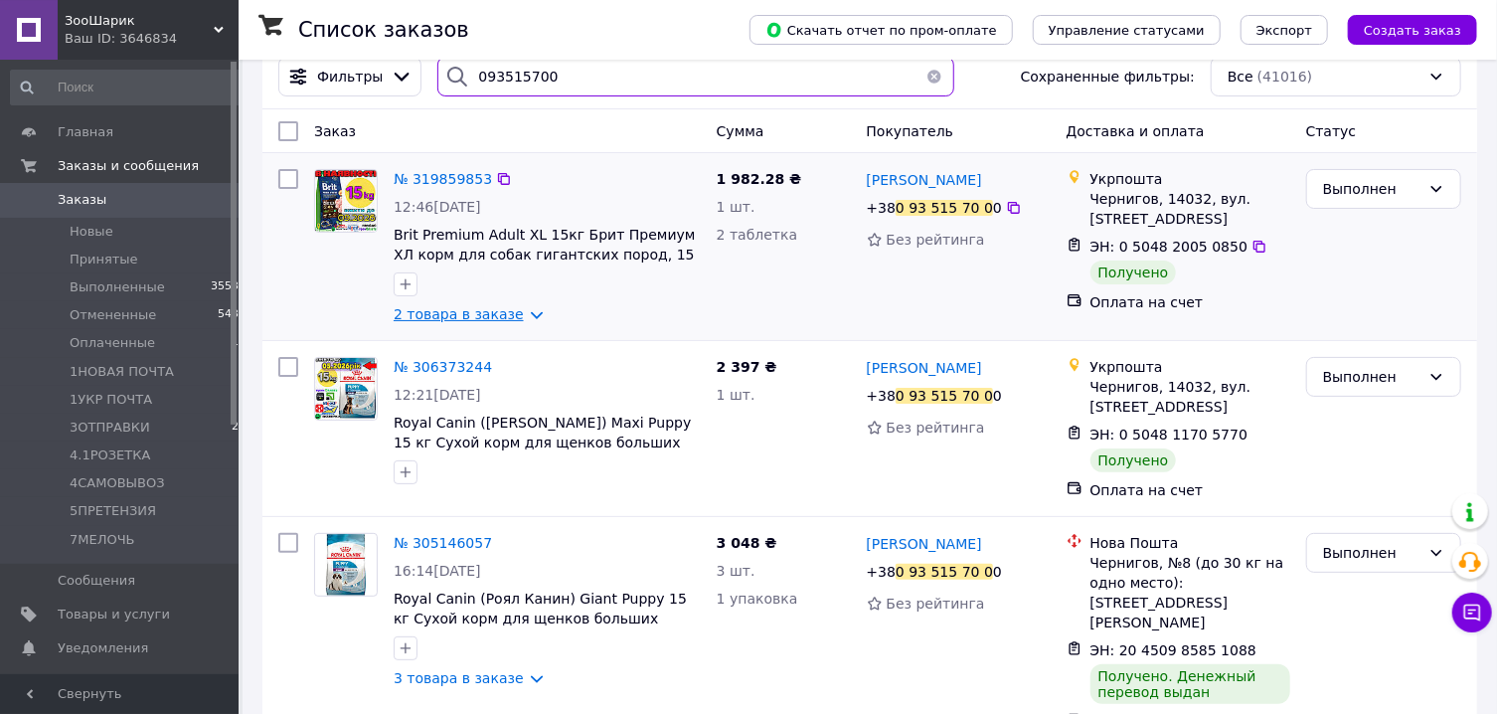
type input "093515700"
click at [520, 322] on link "2 товара в заказе" at bounding box center [459, 314] width 130 height 16
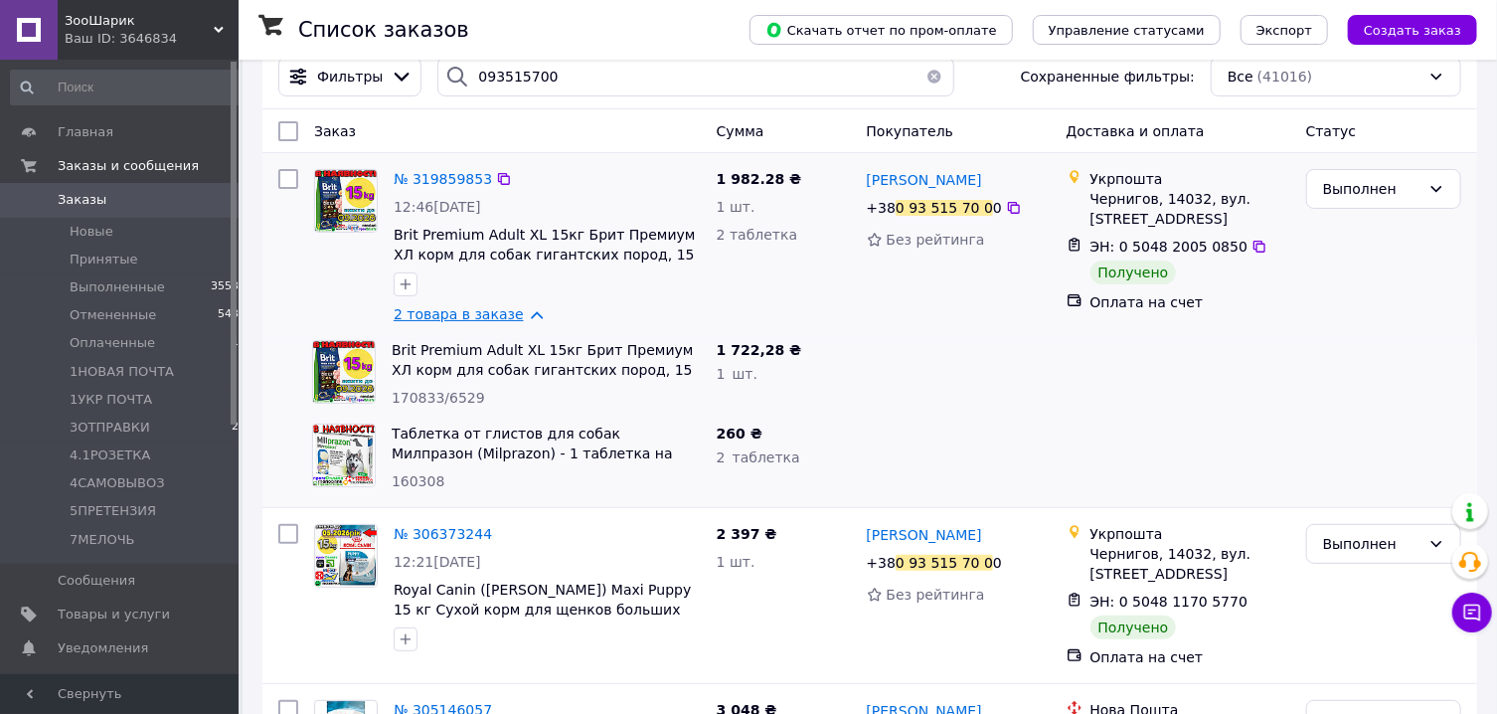
click at [520, 322] on link "2 товара в заказе" at bounding box center [459, 314] width 130 height 16
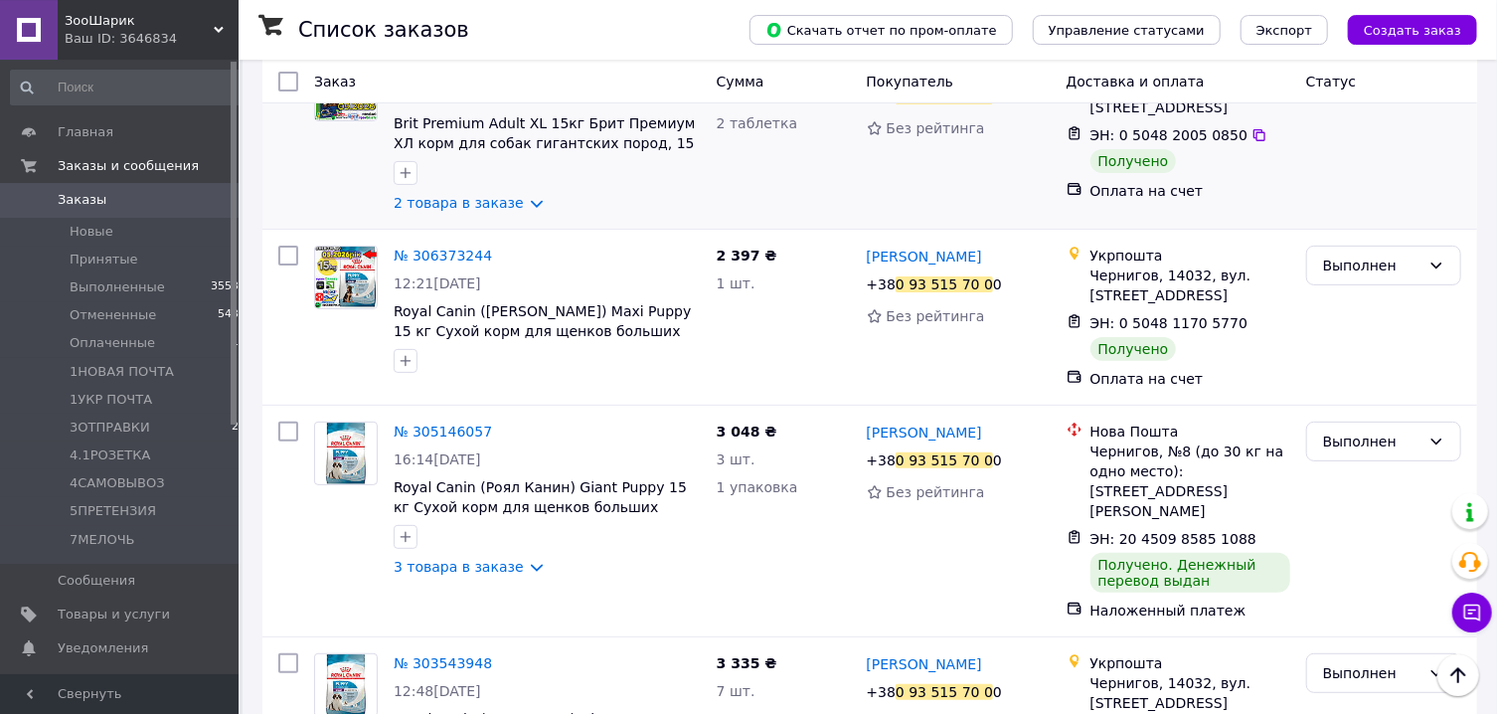
scroll to position [23, 0]
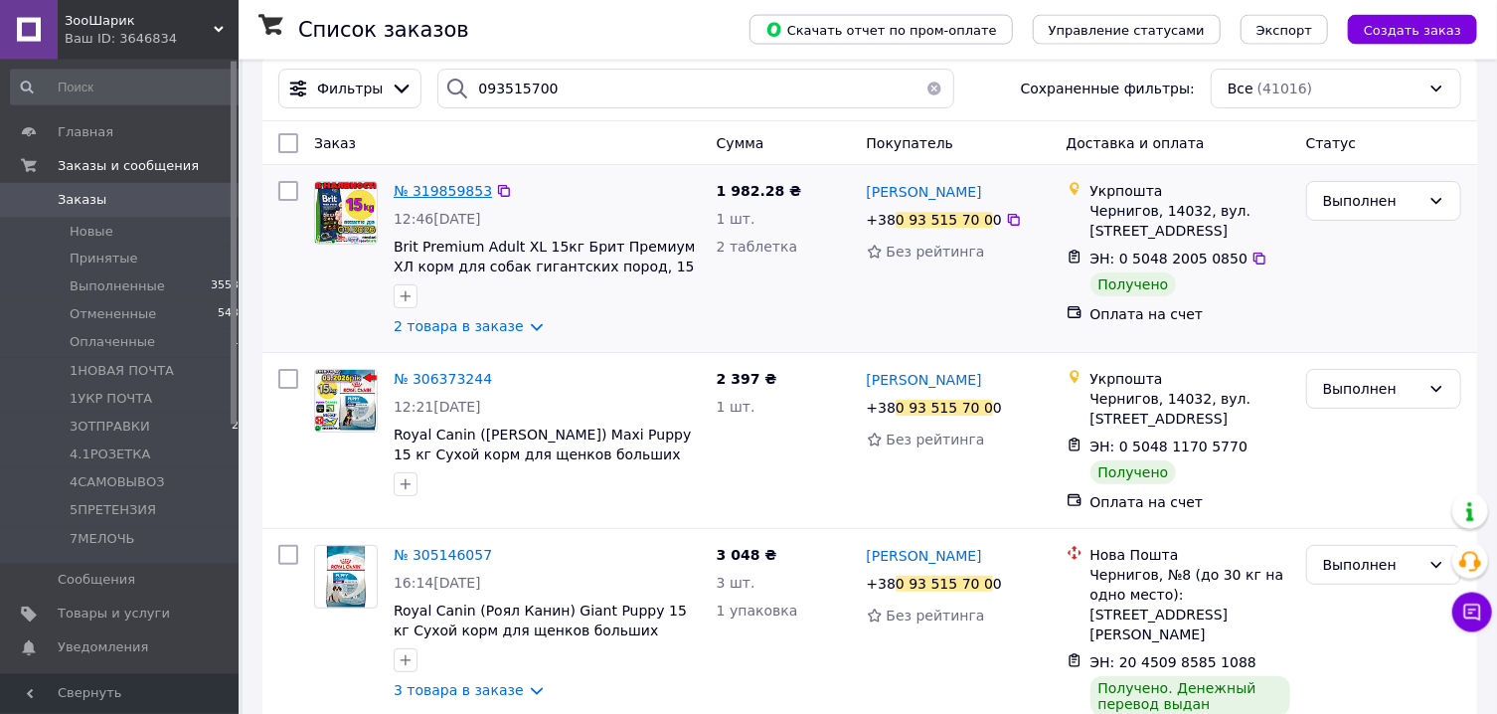
click at [433, 194] on span "№ 319859853" at bounding box center [443, 191] width 98 height 16
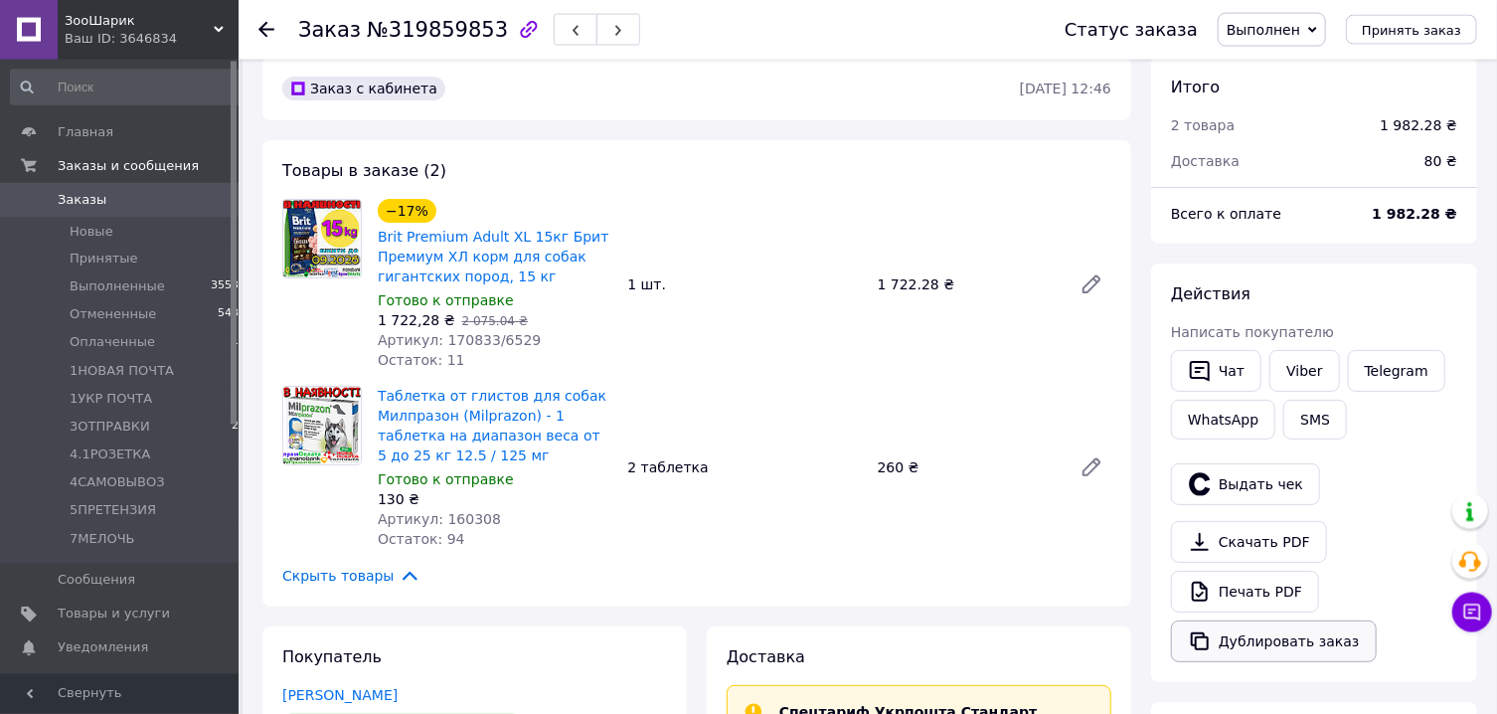
click at [1238, 636] on button "Дублировать заказ" at bounding box center [1274, 641] width 206 height 42
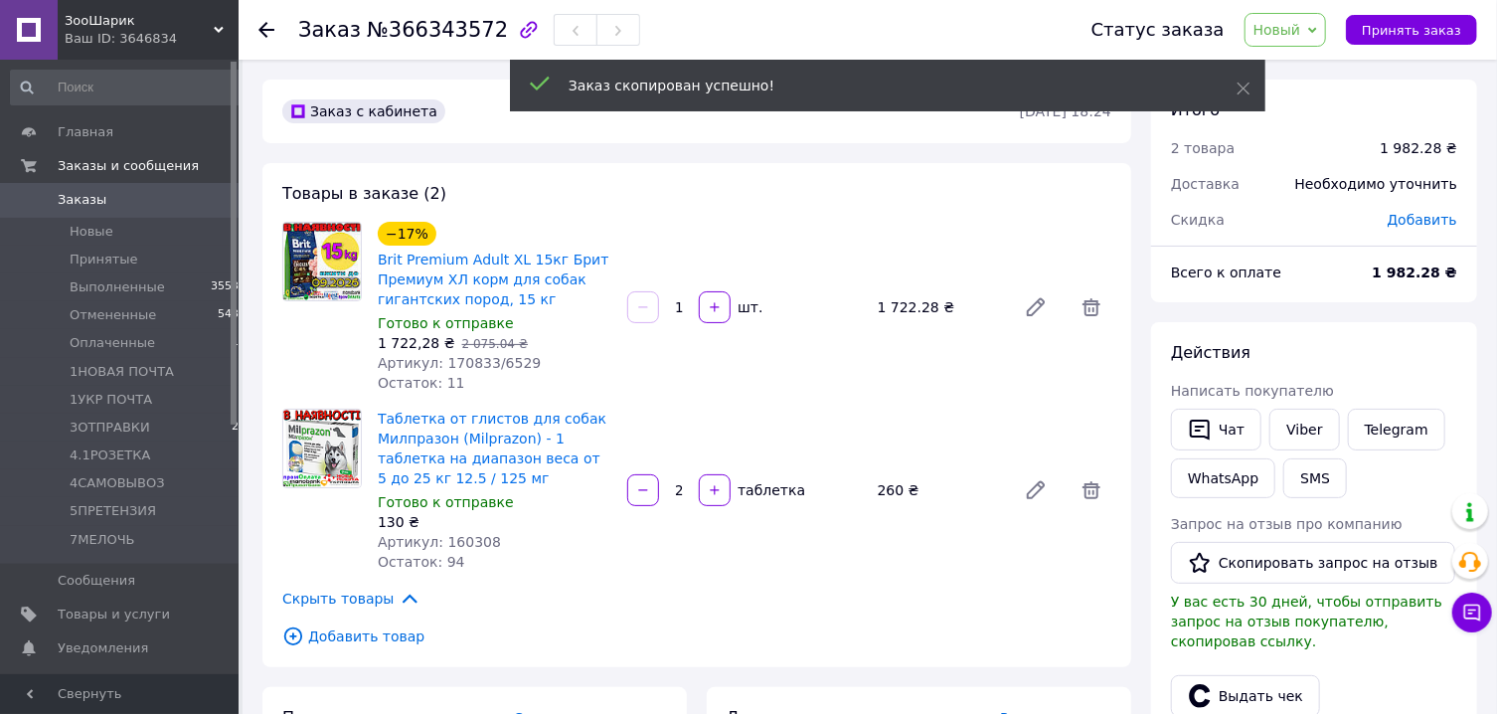
click at [369, 640] on span "Добавить товар" at bounding box center [696, 636] width 829 height 22
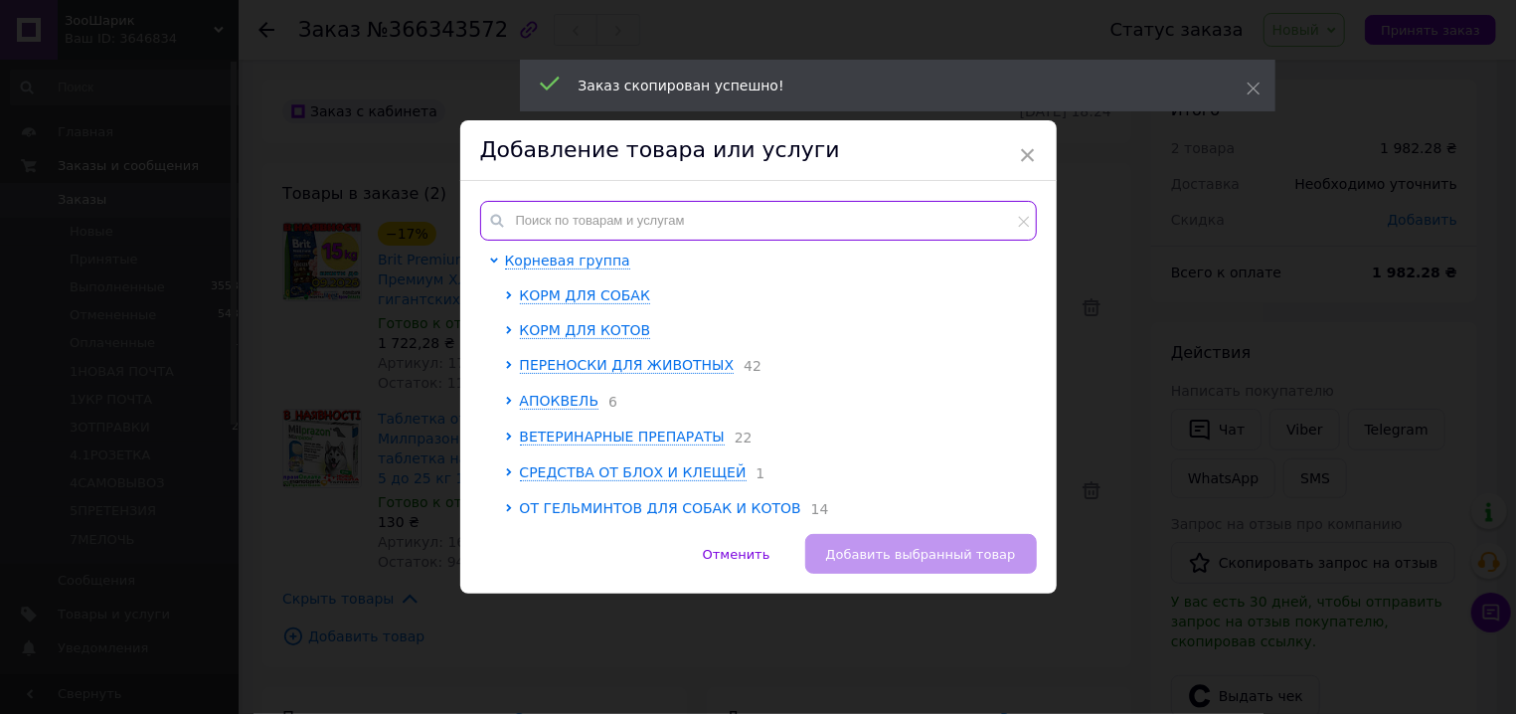
click at [658, 232] on input "text" at bounding box center [758, 221] width 557 height 40
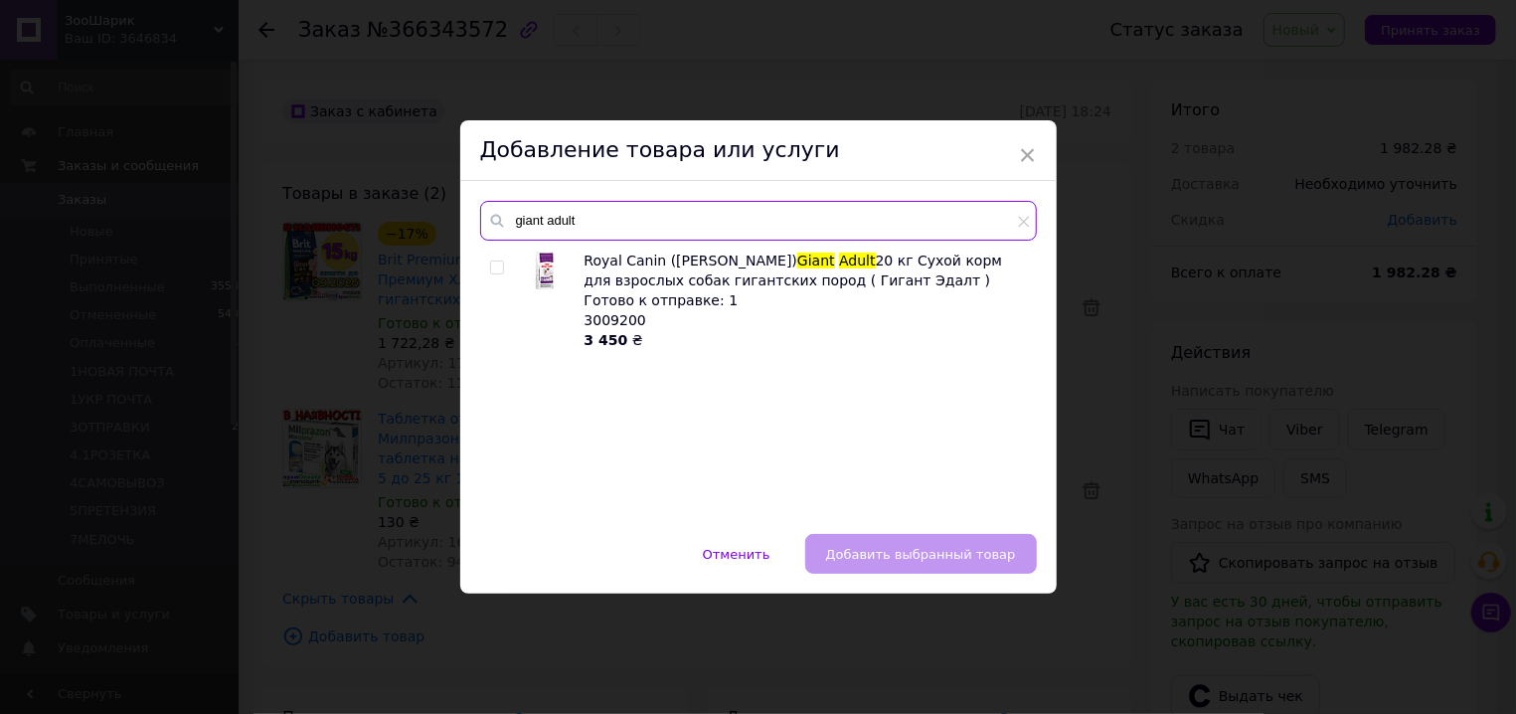
type input "giant adult"
click at [490, 266] on input "checkbox" at bounding box center [496, 267] width 13 height 13
checkbox input "true"
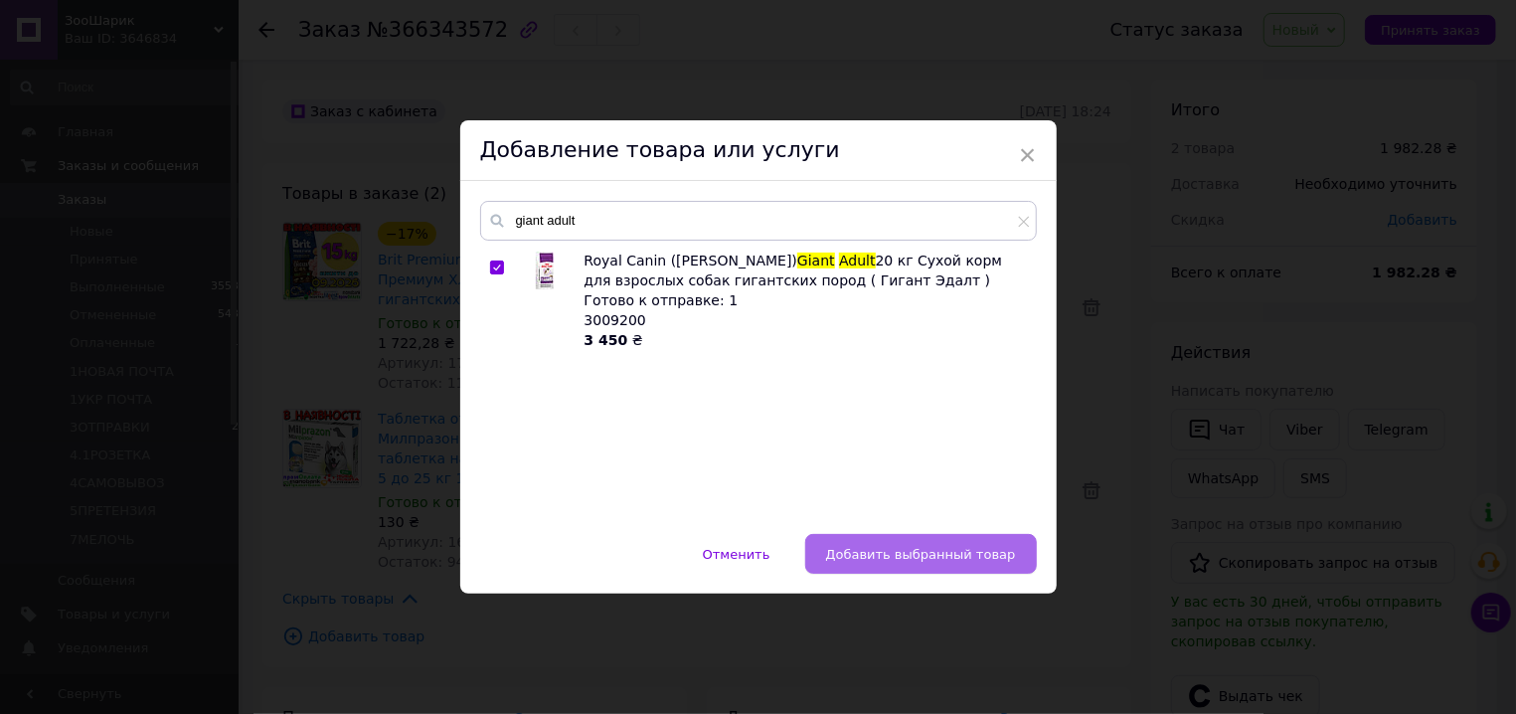
click at [931, 558] on span "Добавить выбранный товар" at bounding box center [921, 554] width 190 height 15
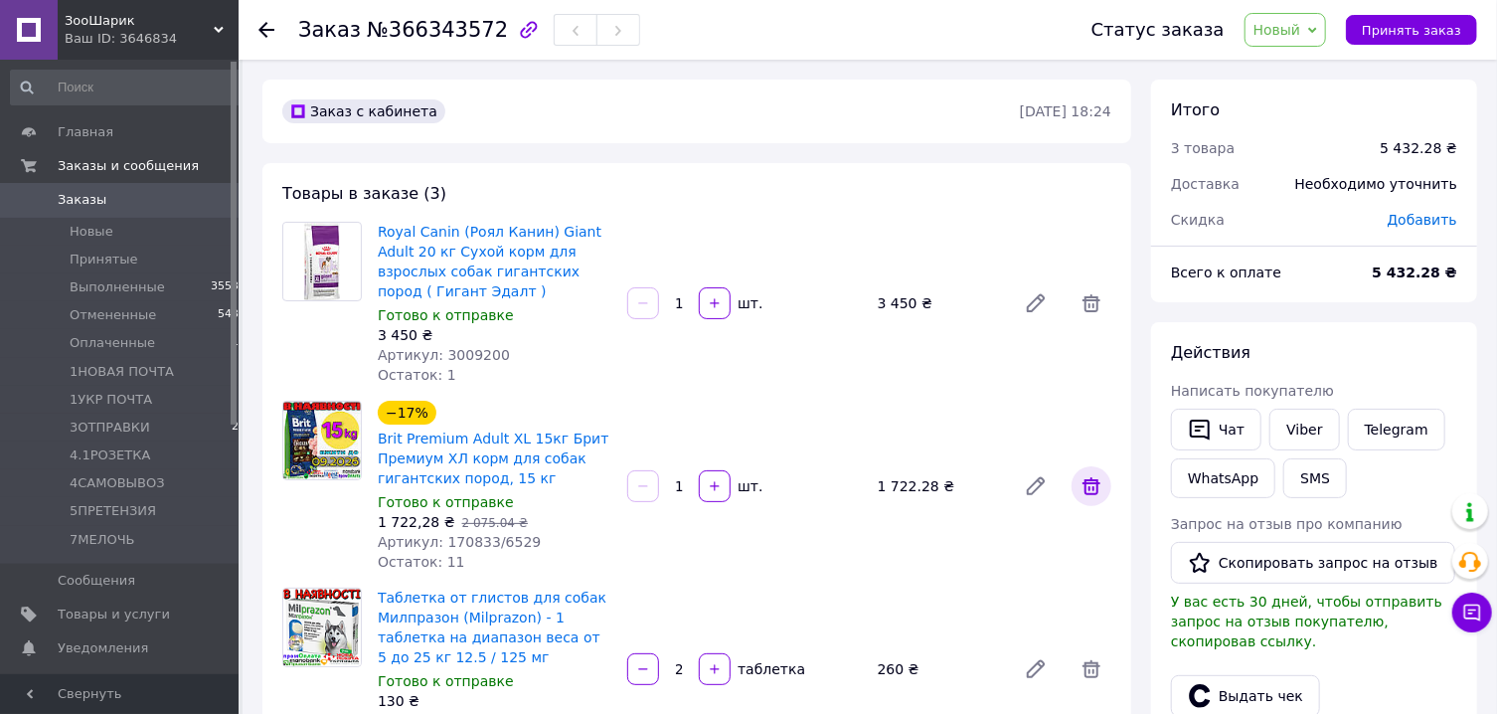
click at [1099, 500] on span at bounding box center [1092, 486] width 40 height 40
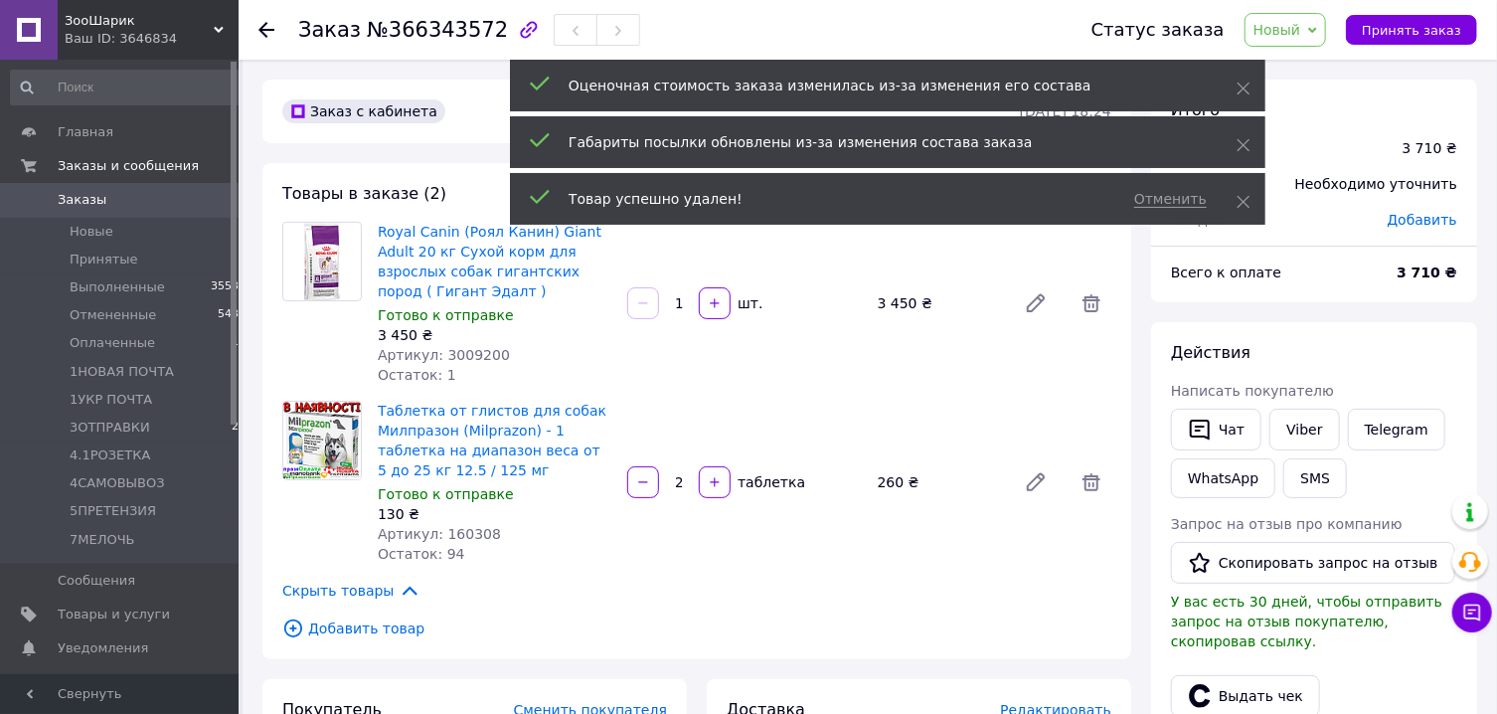
click at [1099, 500] on span at bounding box center [1092, 482] width 40 height 40
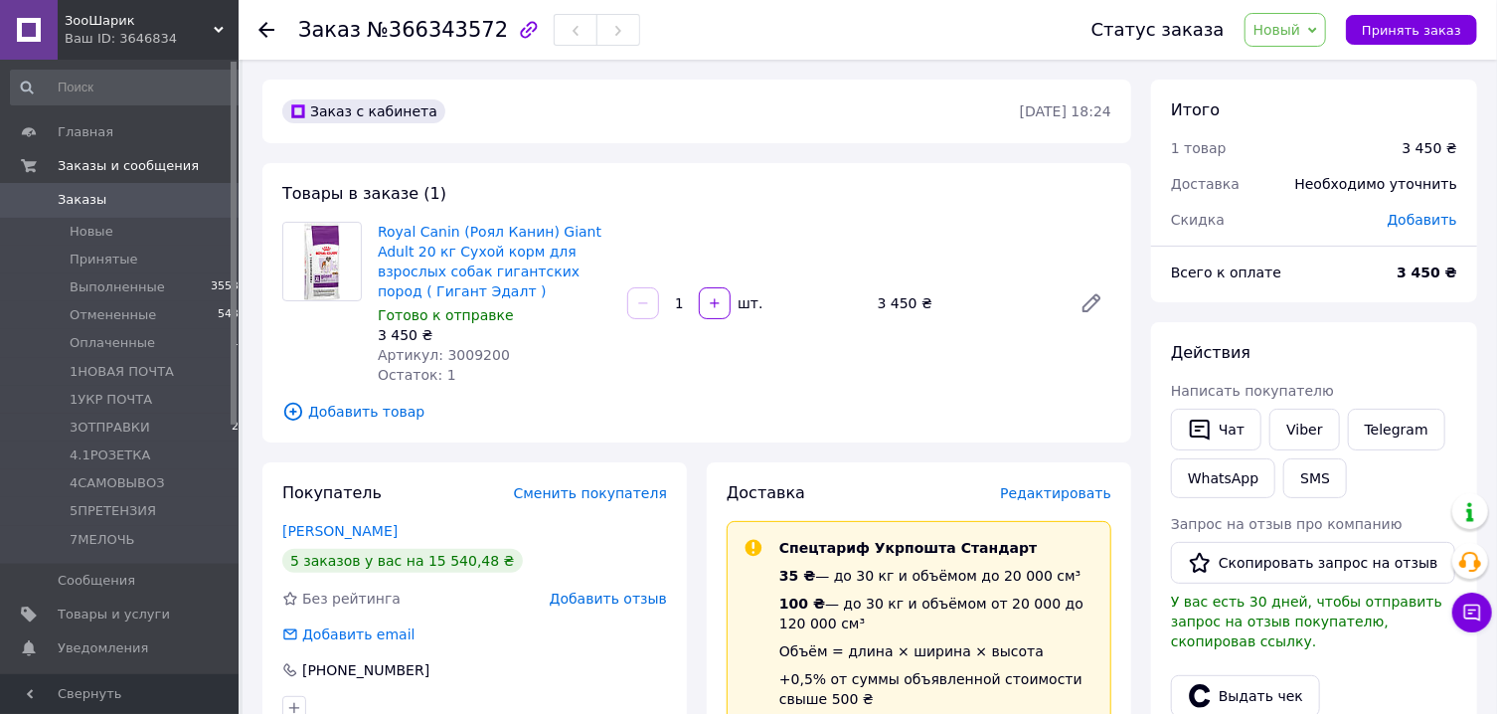
click at [1299, 38] on span "Новый" at bounding box center [1278, 30] width 48 height 16
click at [1295, 56] on li "Принят" at bounding box center [1308, 70] width 124 height 30
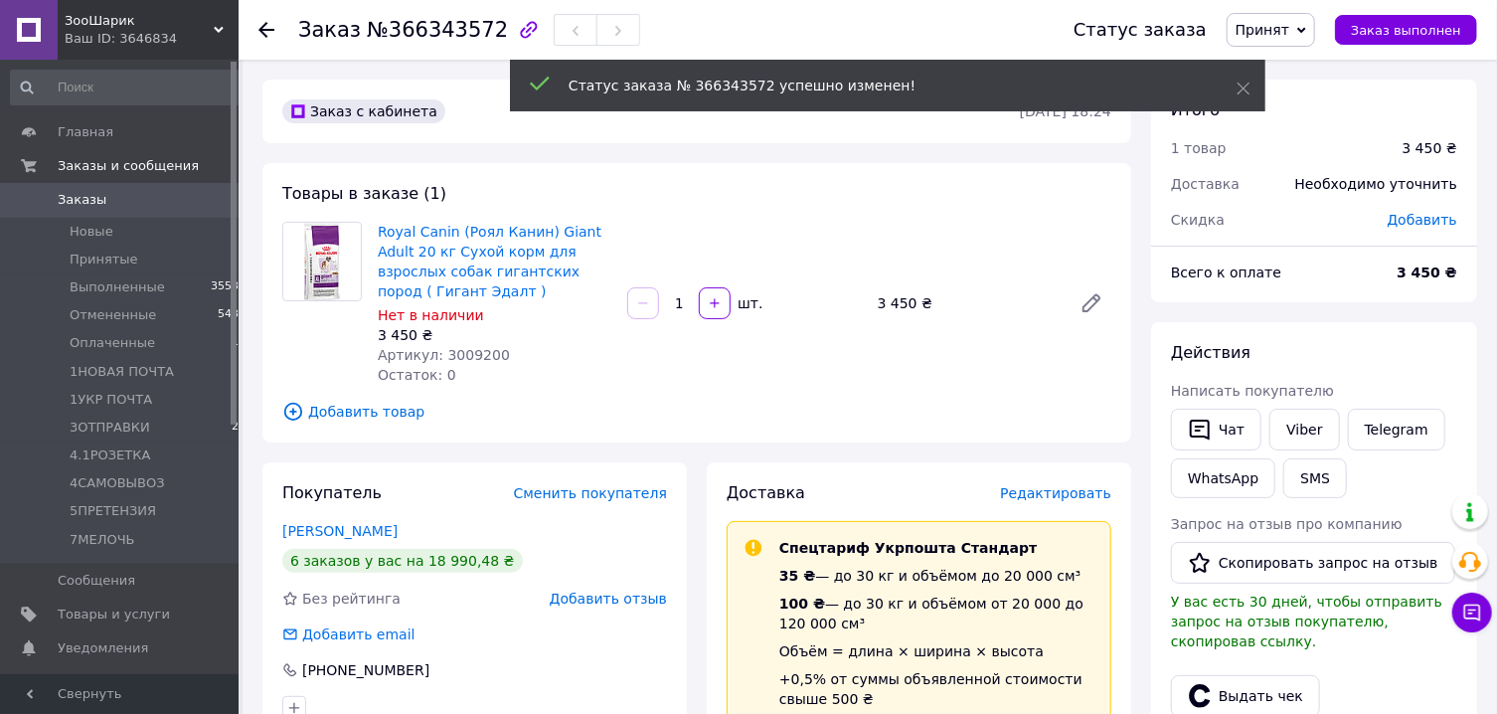
click at [100, 198] on span "Заказы" at bounding box center [121, 200] width 126 height 18
